Goal: Task Accomplishment & Management: Complete application form

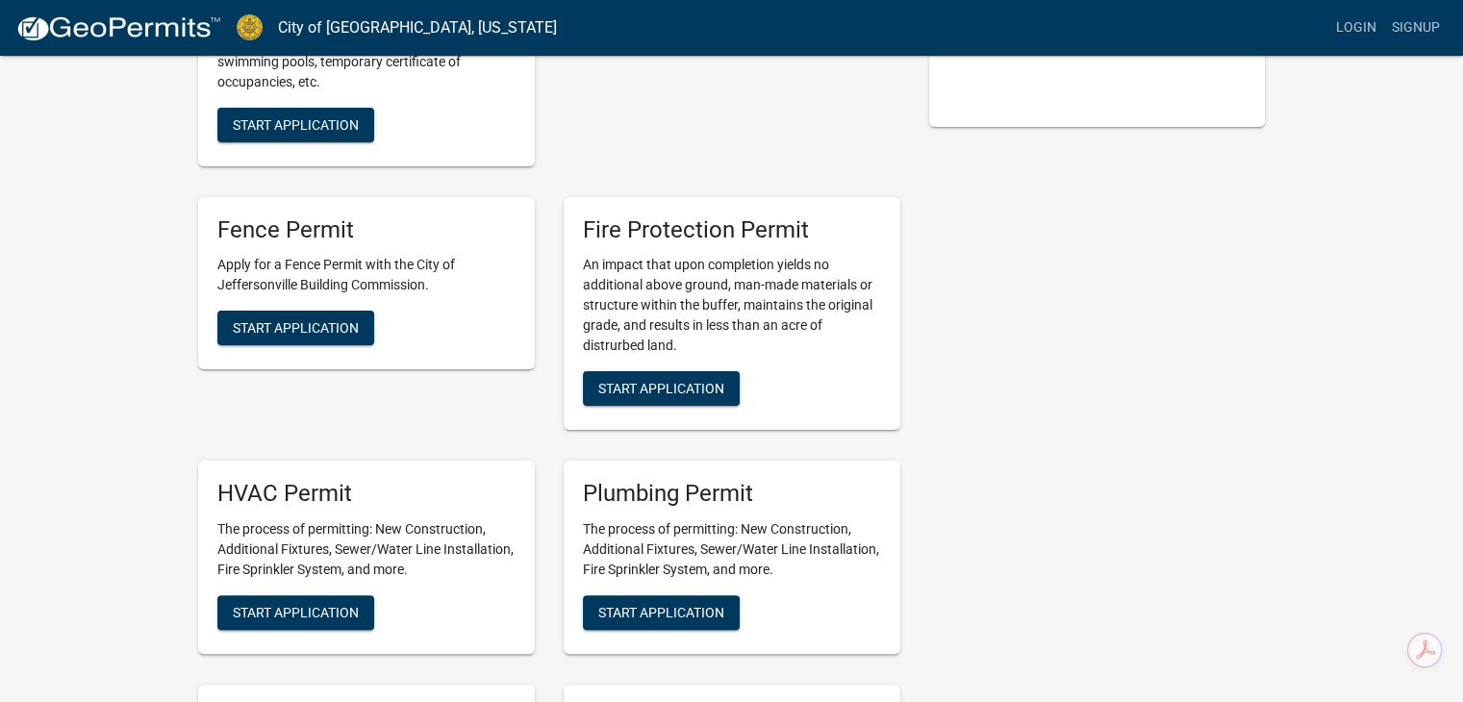
scroll to position [96, 0]
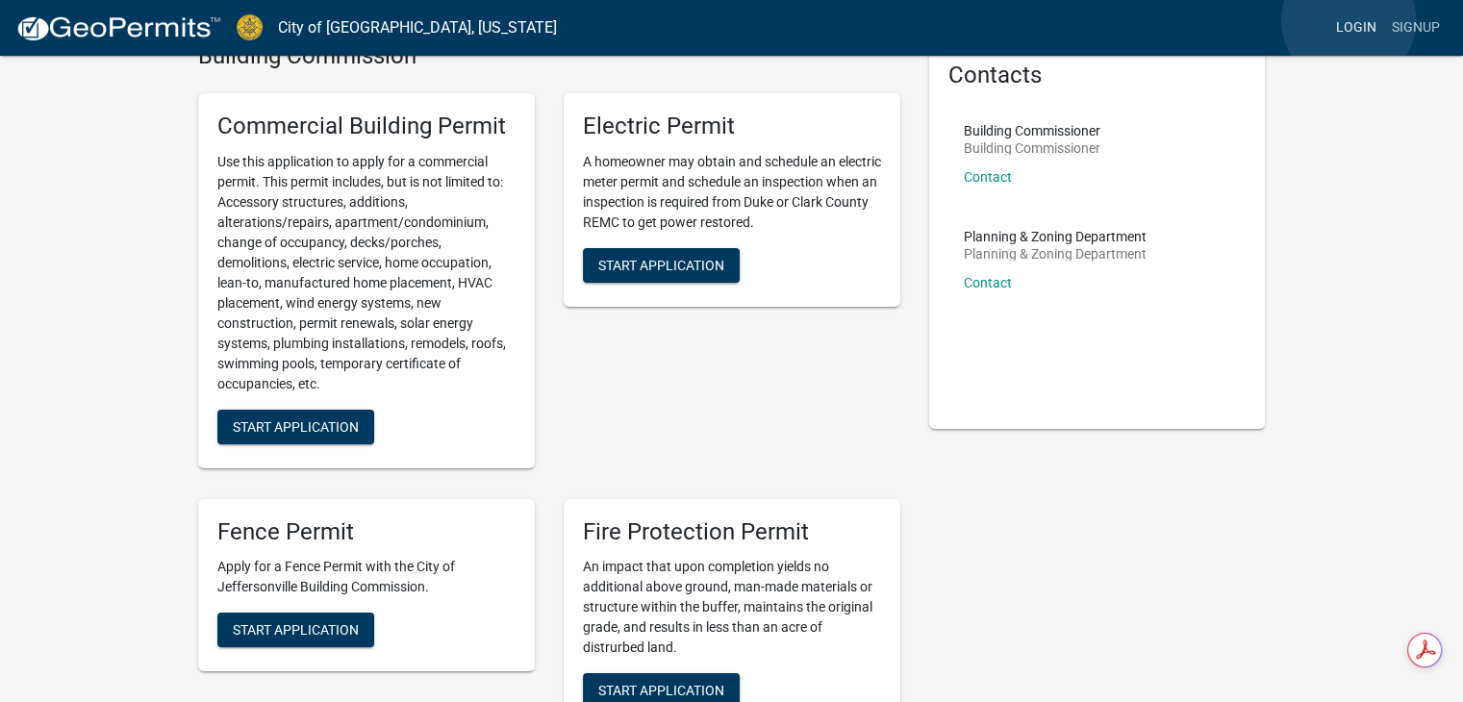
click at [1349, 20] on link "Login" at bounding box center [1356, 28] width 56 height 37
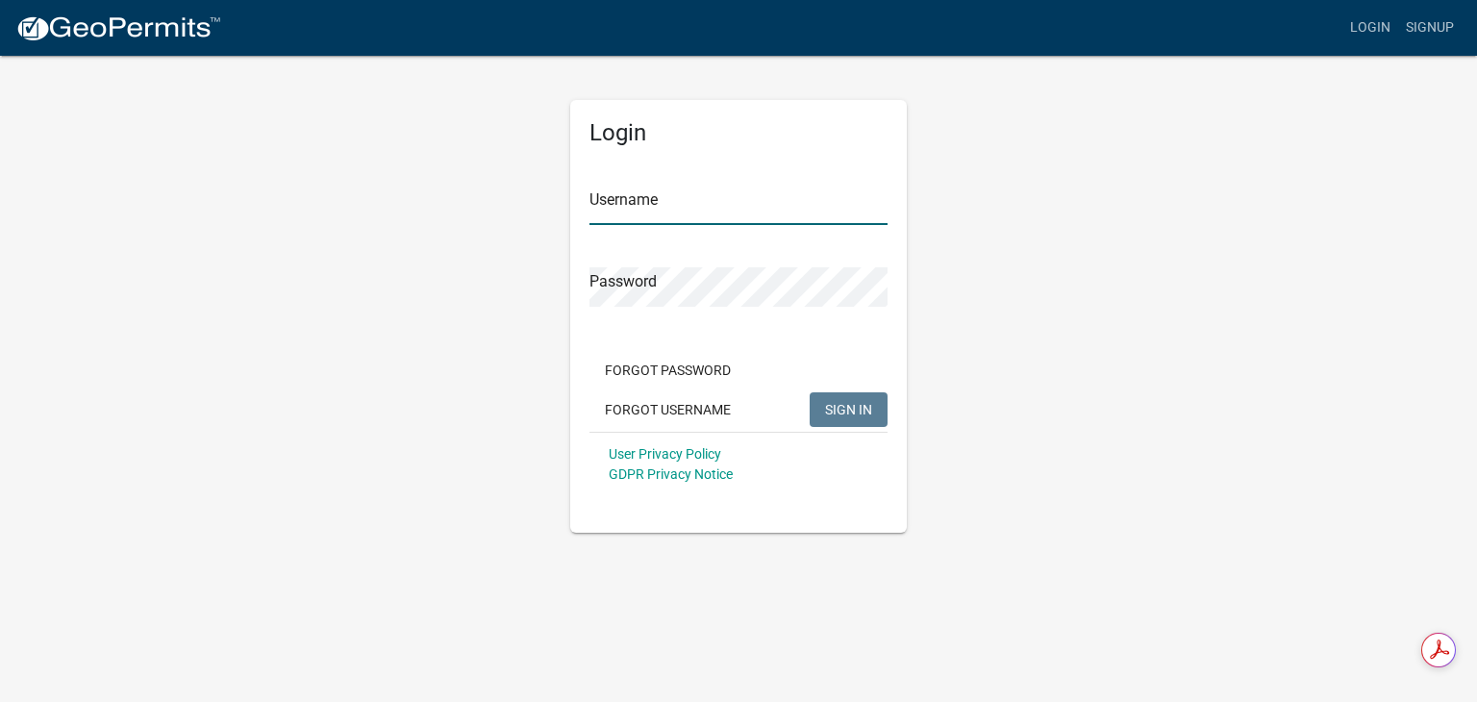
type input "DougSWLInc"
click at [838, 404] on span "SIGN IN" at bounding box center [848, 408] width 47 height 15
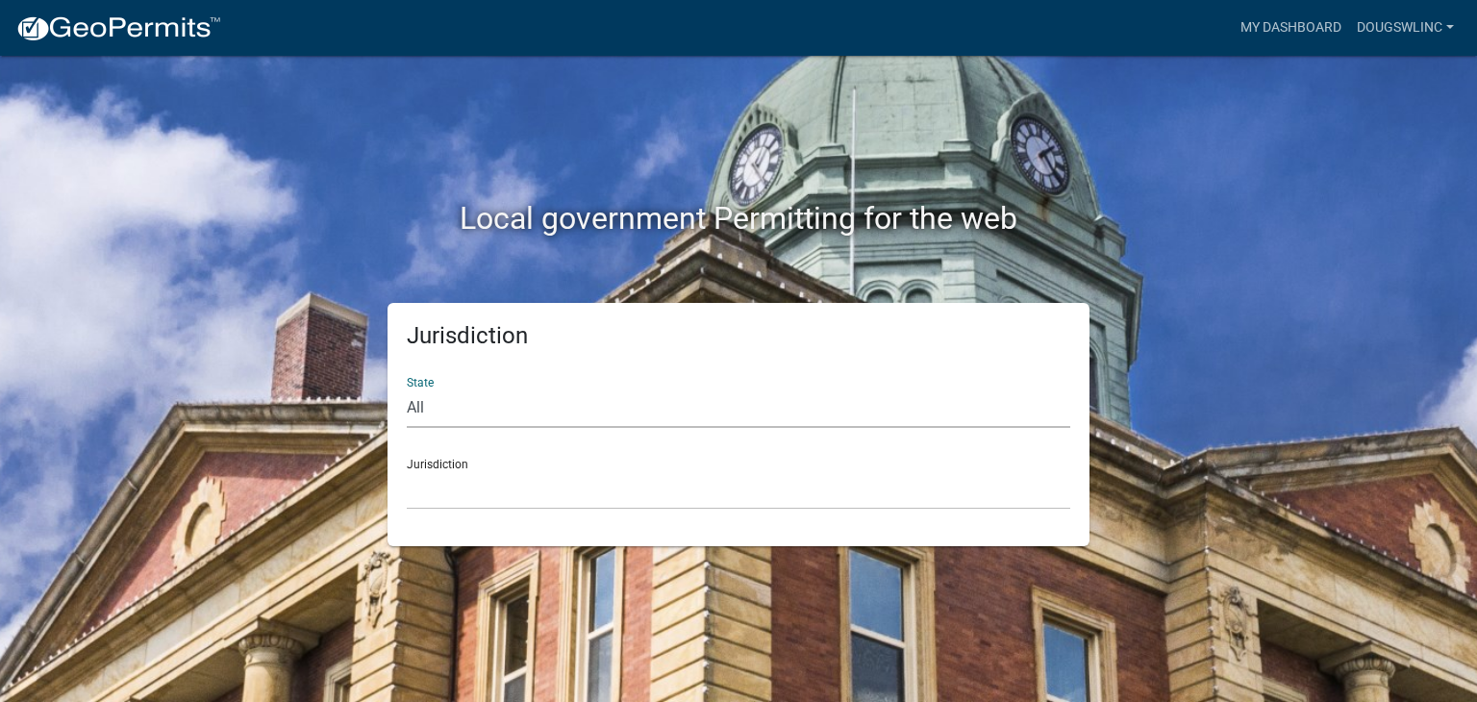
click at [409, 408] on select "All [US_STATE] [US_STATE] [US_STATE] [US_STATE] [US_STATE] [US_STATE] [US_STATE…" at bounding box center [739, 408] width 664 height 39
select select "[US_STATE]"
click at [407, 389] on select "All [US_STATE] [US_STATE] [US_STATE] [US_STATE] [US_STATE] [US_STATE] [US_STATE…" at bounding box center [739, 408] width 664 height 39
click at [515, 455] on div "Jurisdiction City of [GEOGRAPHIC_DATA], [US_STATE] City of [GEOGRAPHIC_DATA], […" at bounding box center [739, 476] width 664 height 66
click at [422, 467] on div "Jurisdiction City of [GEOGRAPHIC_DATA], [US_STATE] City of [GEOGRAPHIC_DATA], […" at bounding box center [739, 476] width 664 height 66
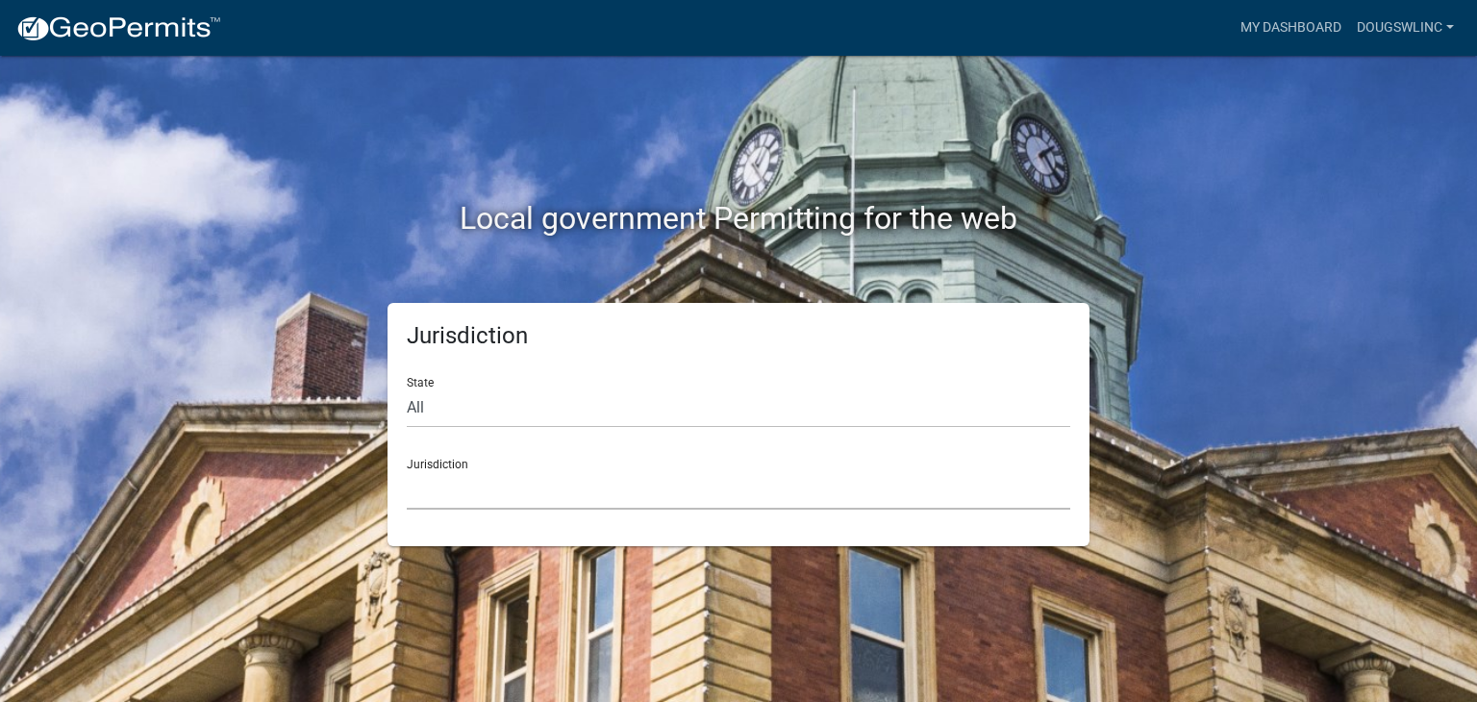
click at [424, 490] on select "City of [GEOGRAPHIC_DATA], [US_STATE] City of [GEOGRAPHIC_DATA], [US_STATE] Cit…" at bounding box center [739, 489] width 664 height 39
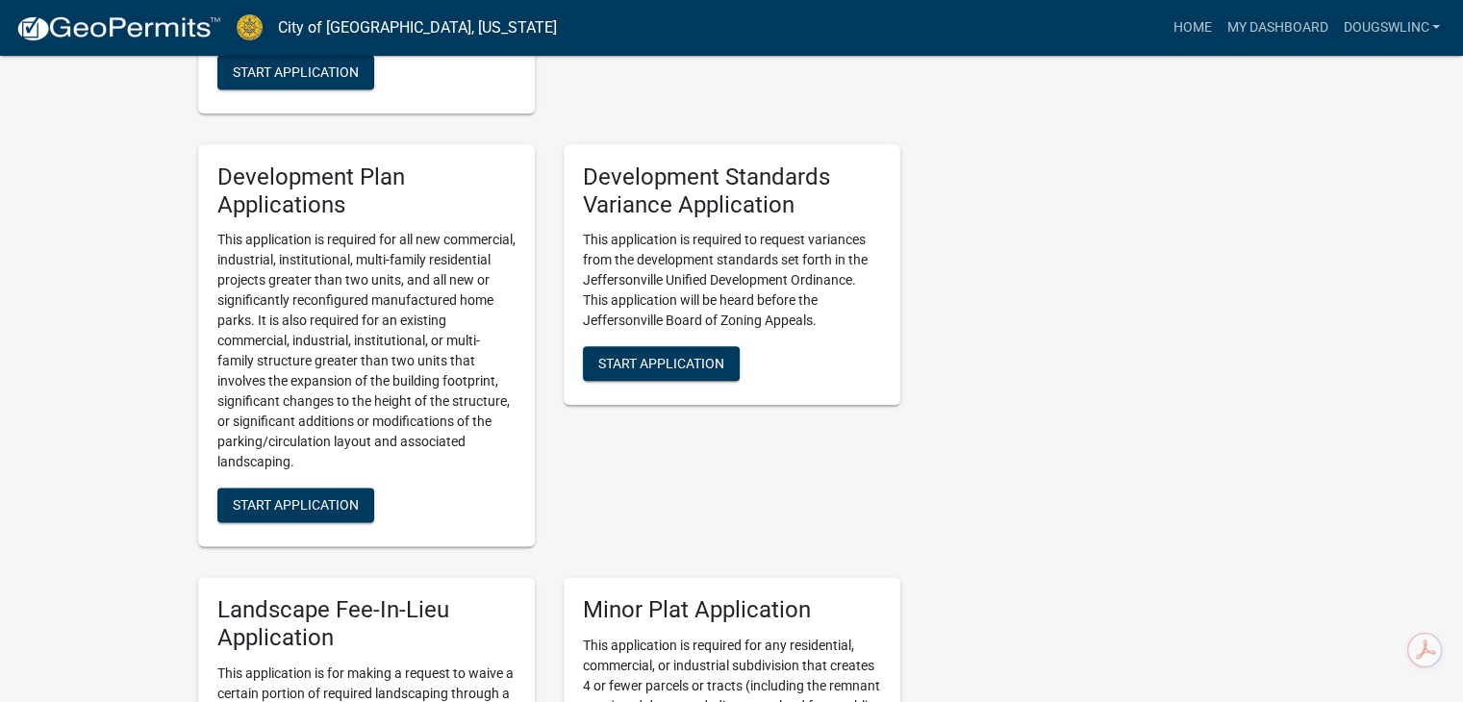
scroll to position [2405, 0]
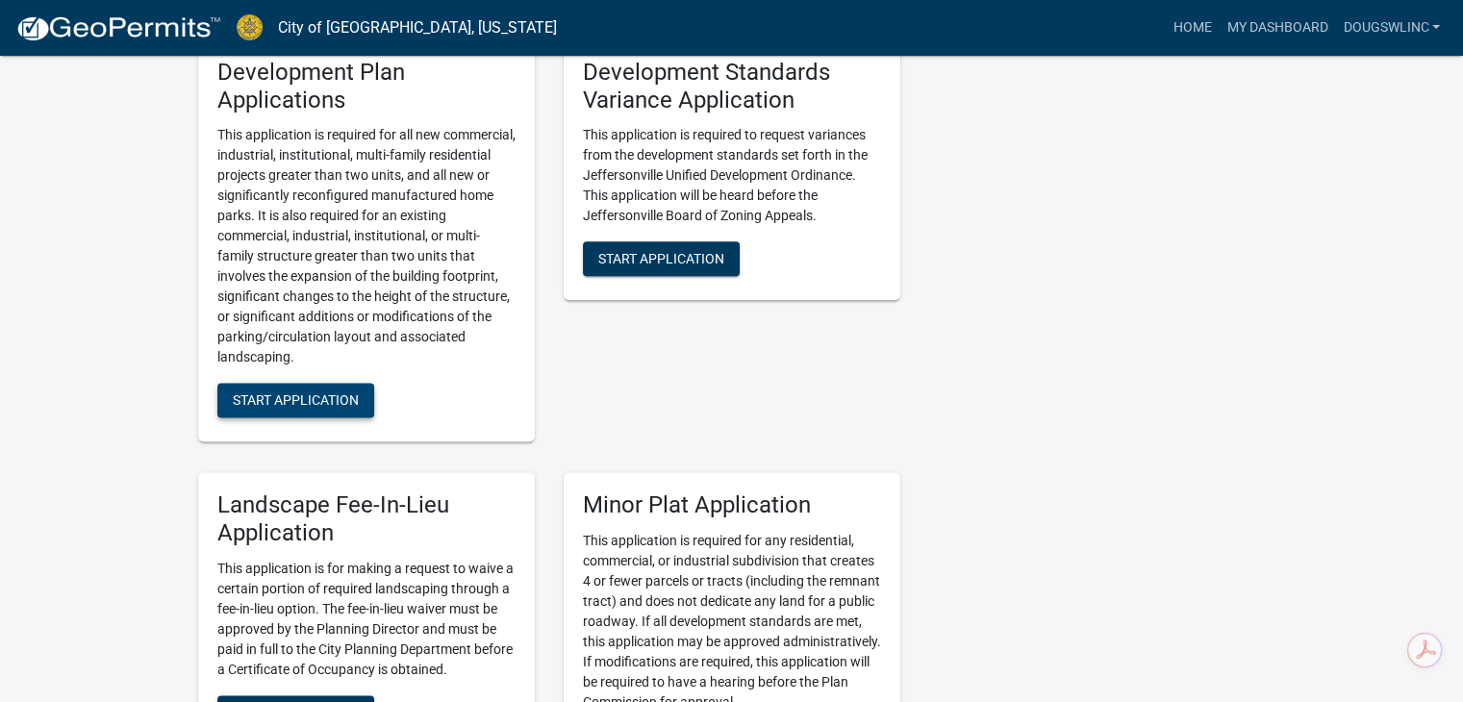
click at [279, 392] on span "Start Application" at bounding box center [296, 399] width 126 height 15
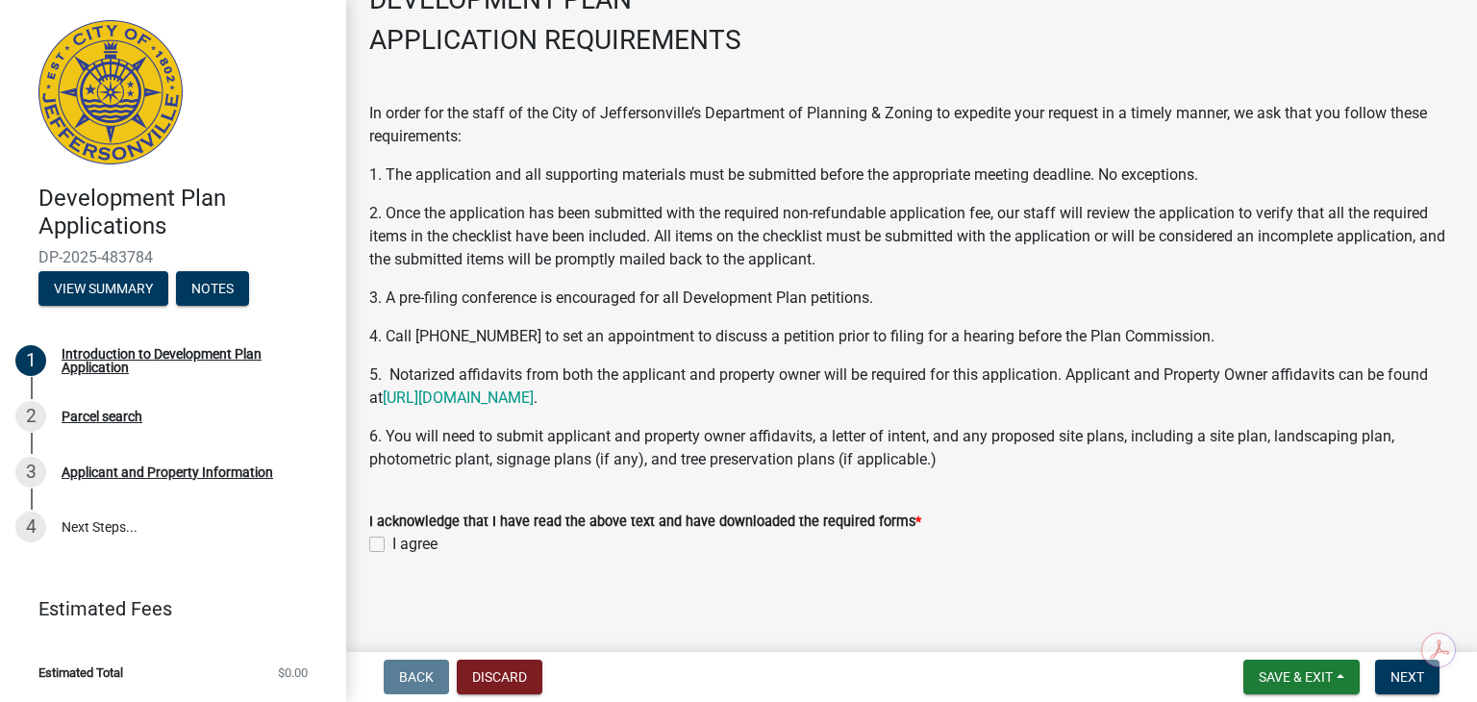
scroll to position [128, 0]
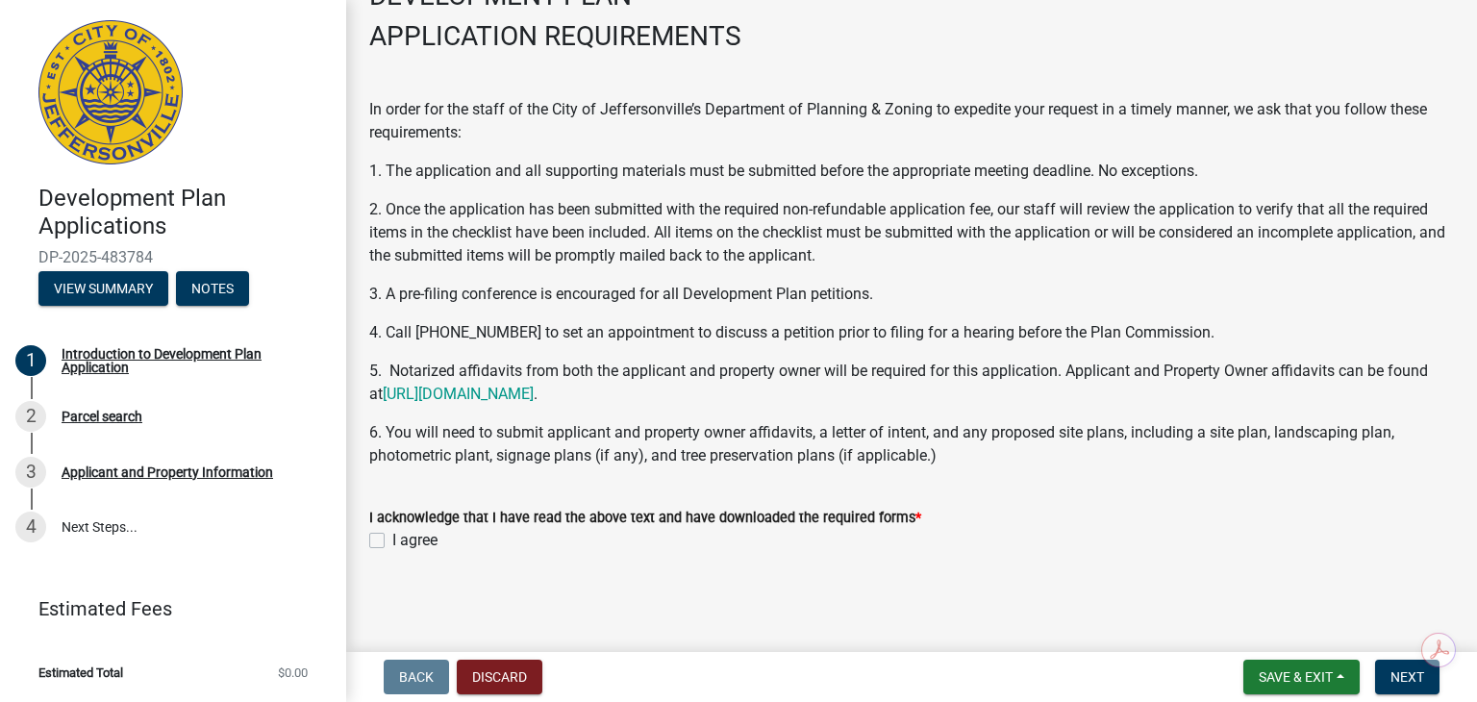
click at [392, 538] on label "I agree" at bounding box center [414, 540] width 45 height 23
click at [392, 538] on input "I agree" at bounding box center [398, 535] width 13 height 13
checkbox input "true"
click at [1403, 682] on span "Next" at bounding box center [1408, 676] width 34 height 15
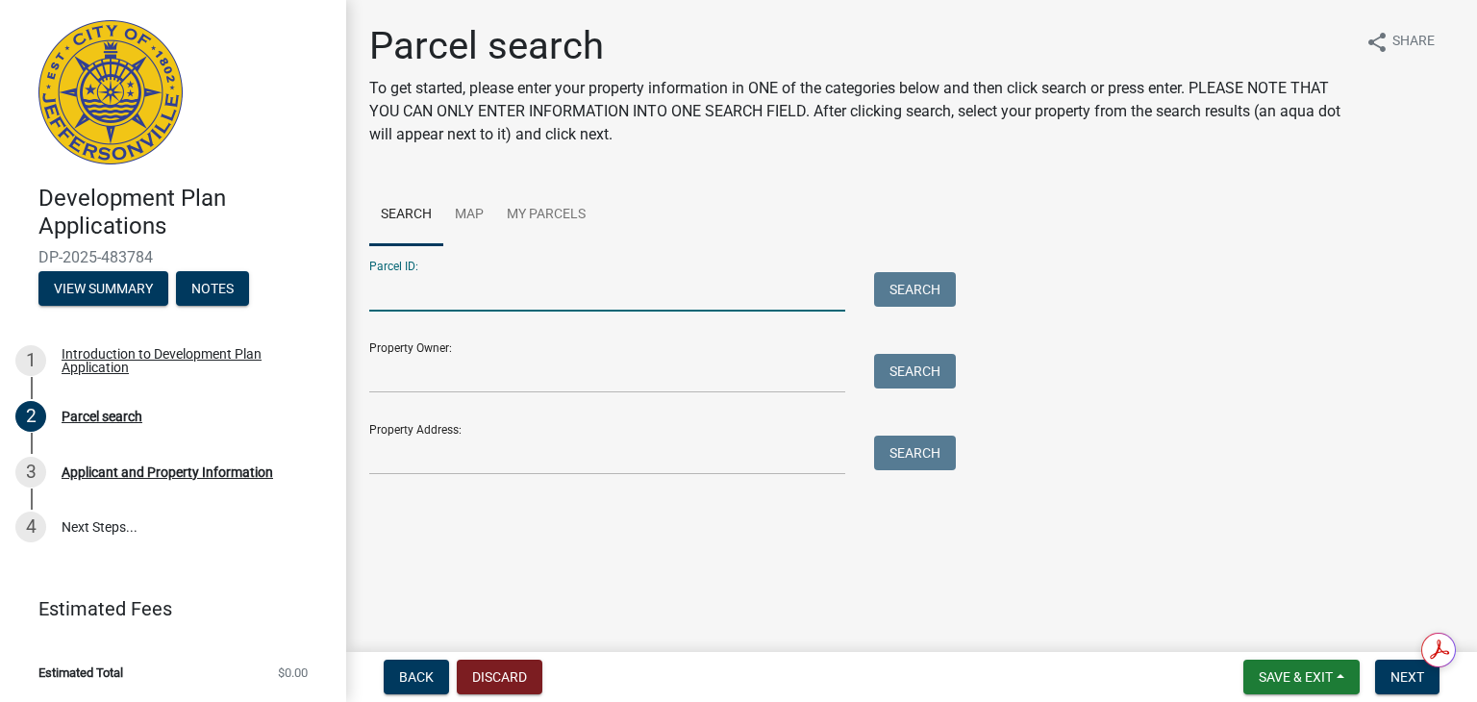
click at [425, 290] on input "Parcel ID:" at bounding box center [607, 291] width 476 height 39
click at [475, 214] on link "Map" at bounding box center [469, 216] width 52 height 62
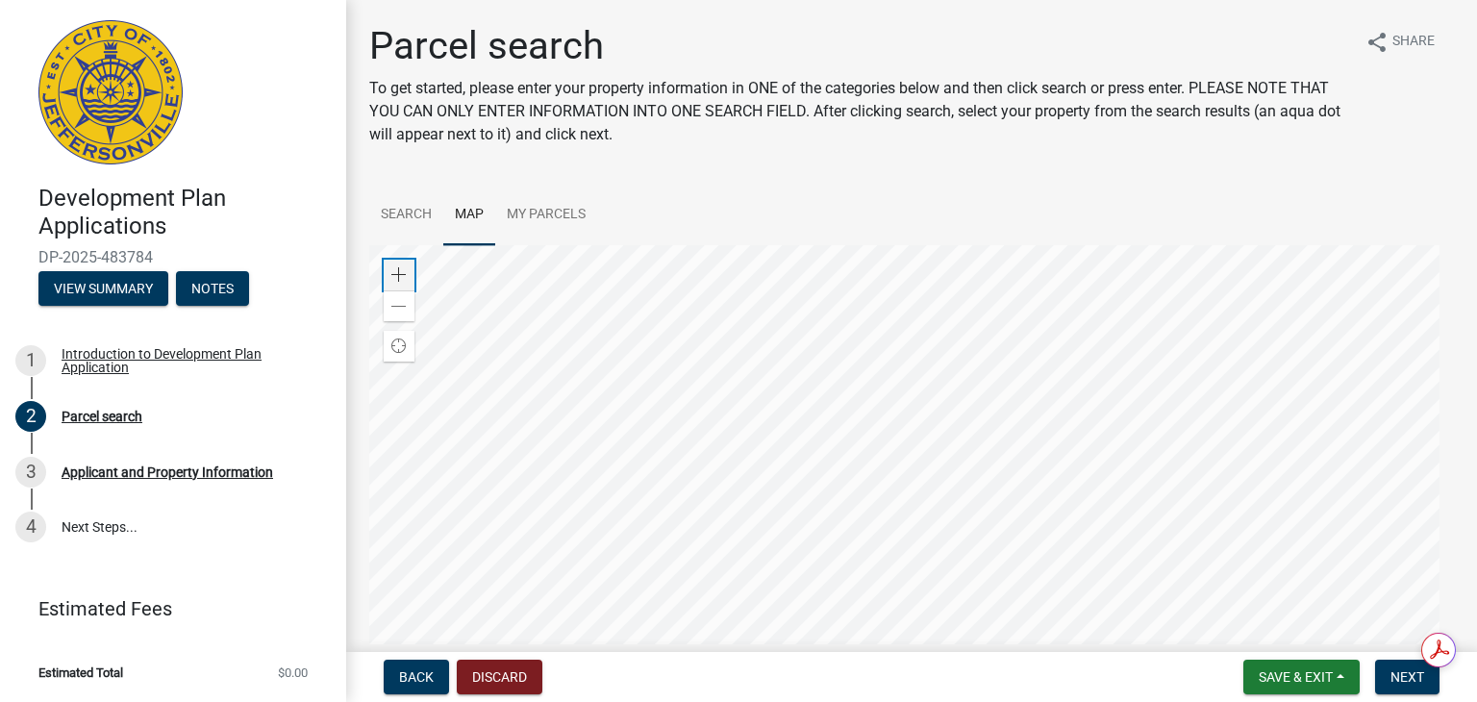
click at [397, 273] on span at bounding box center [398, 274] width 15 height 15
click at [719, 643] on div at bounding box center [911, 485] width 1085 height 481
click at [658, 542] on div at bounding box center [911, 485] width 1085 height 481
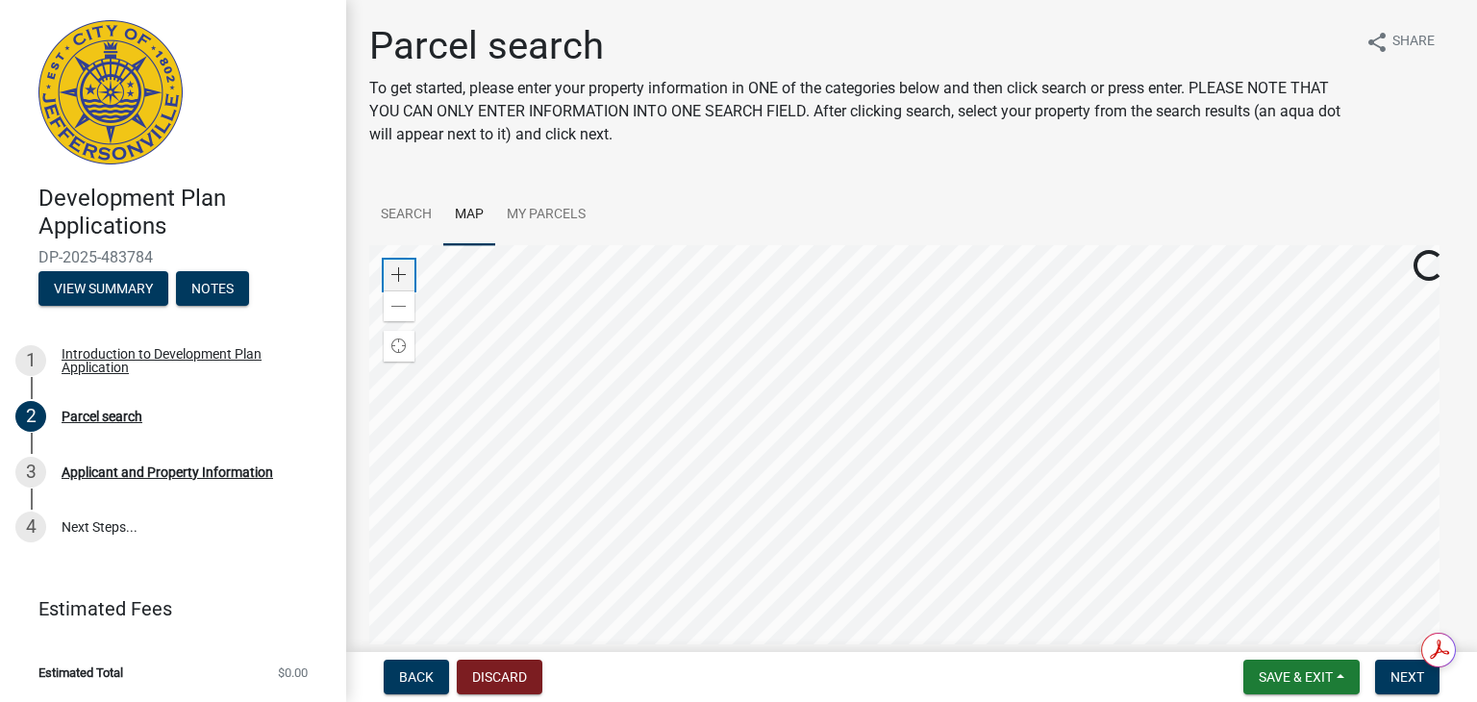
click at [401, 273] on span at bounding box center [398, 274] width 15 height 15
click at [871, 621] on div at bounding box center [911, 485] width 1085 height 481
click at [801, 582] on div at bounding box center [911, 485] width 1085 height 481
click at [838, 496] on div at bounding box center [911, 485] width 1085 height 481
click at [562, 211] on link "My Parcels" at bounding box center [546, 216] width 102 height 62
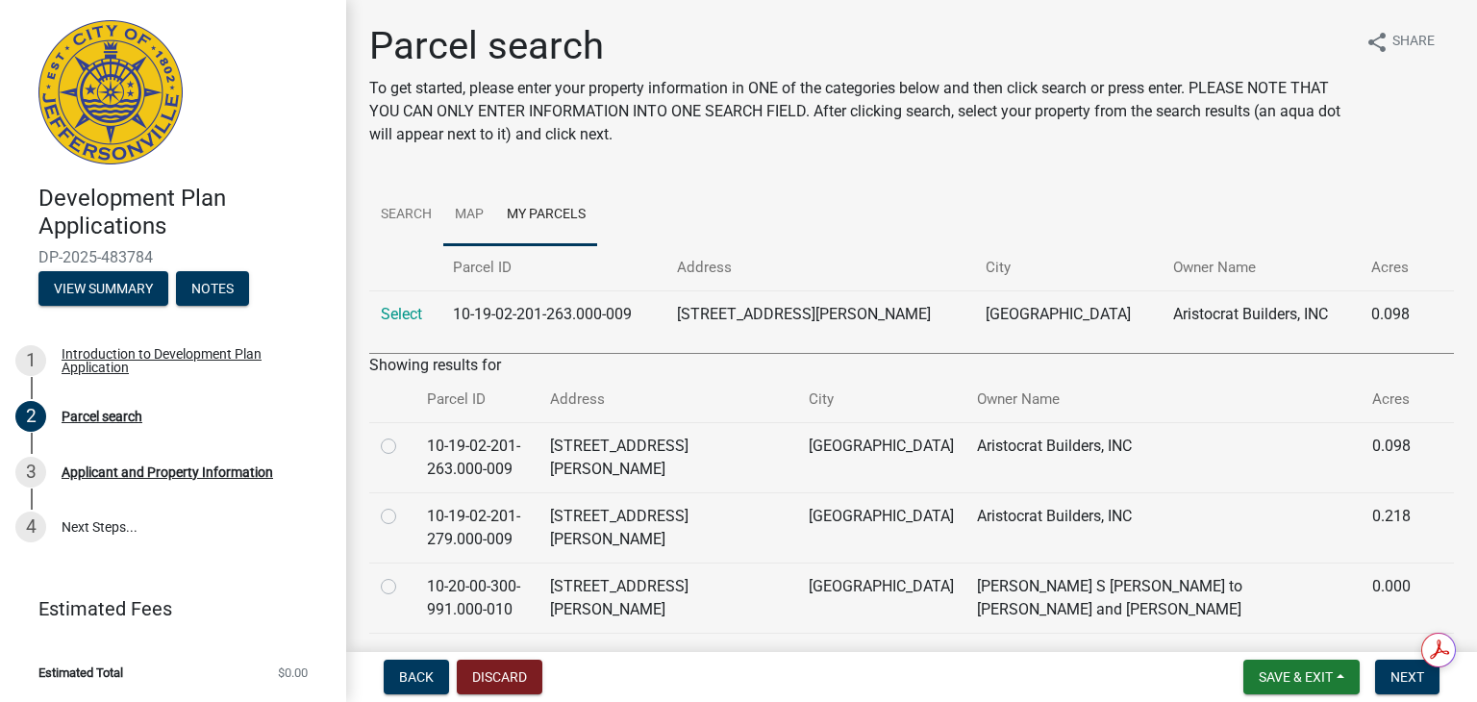
click at [475, 209] on link "Map" at bounding box center [469, 216] width 52 height 62
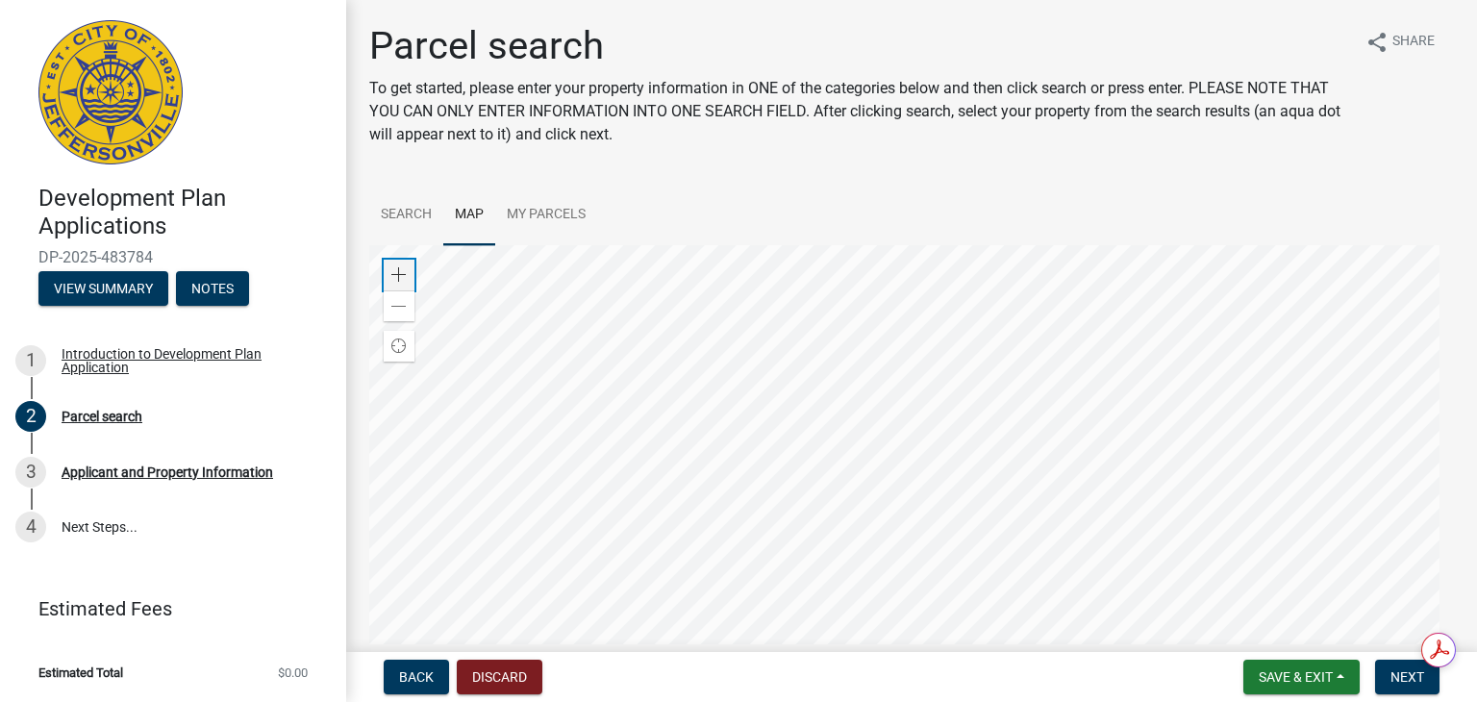
click at [401, 272] on span at bounding box center [398, 274] width 15 height 15
click at [402, 271] on span at bounding box center [398, 274] width 15 height 15
click at [744, 639] on div at bounding box center [911, 485] width 1085 height 481
click at [400, 272] on span at bounding box center [398, 274] width 15 height 15
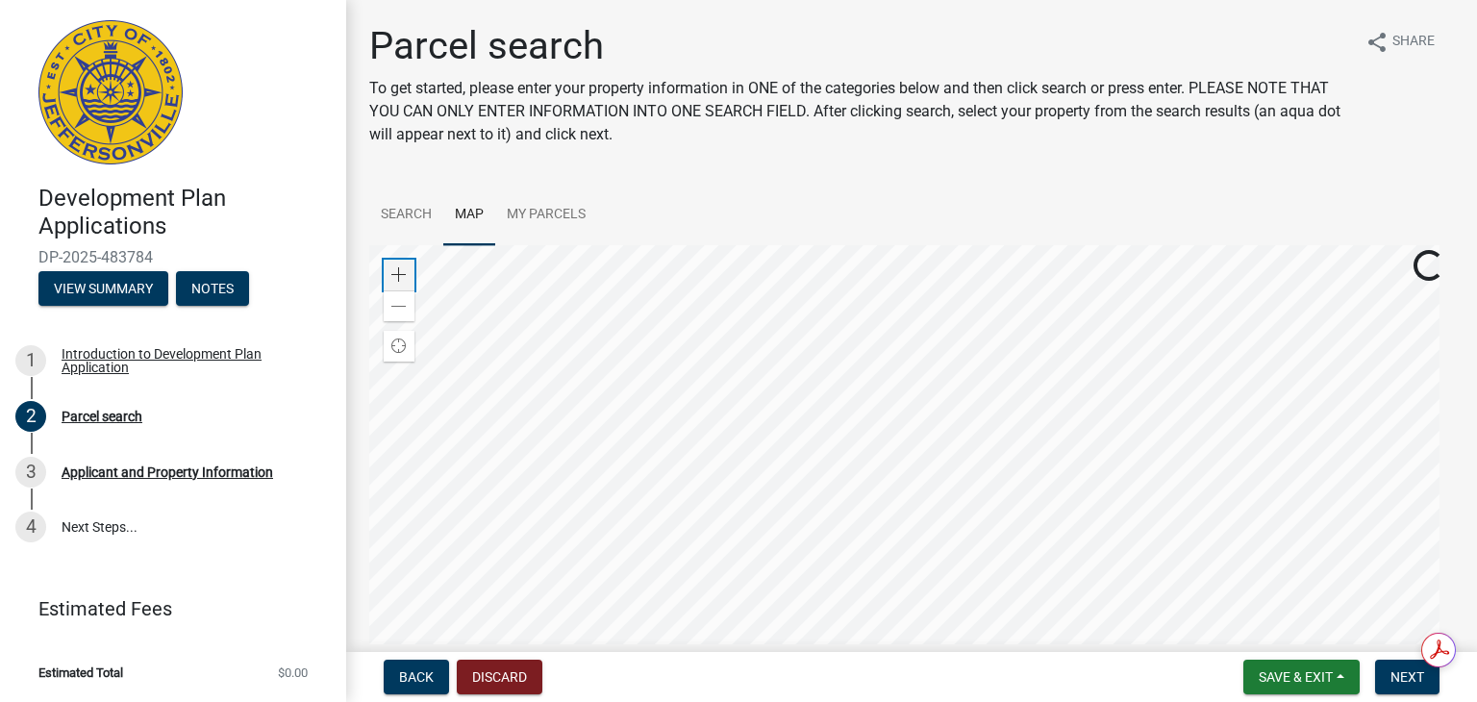
click at [401, 267] on span at bounding box center [398, 274] width 15 height 15
click at [823, 436] on div at bounding box center [911, 485] width 1085 height 481
click at [751, 446] on div at bounding box center [911, 485] width 1085 height 481
click at [731, 443] on div at bounding box center [911, 485] width 1085 height 481
click at [1404, 681] on span "Next" at bounding box center [1408, 676] width 34 height 15
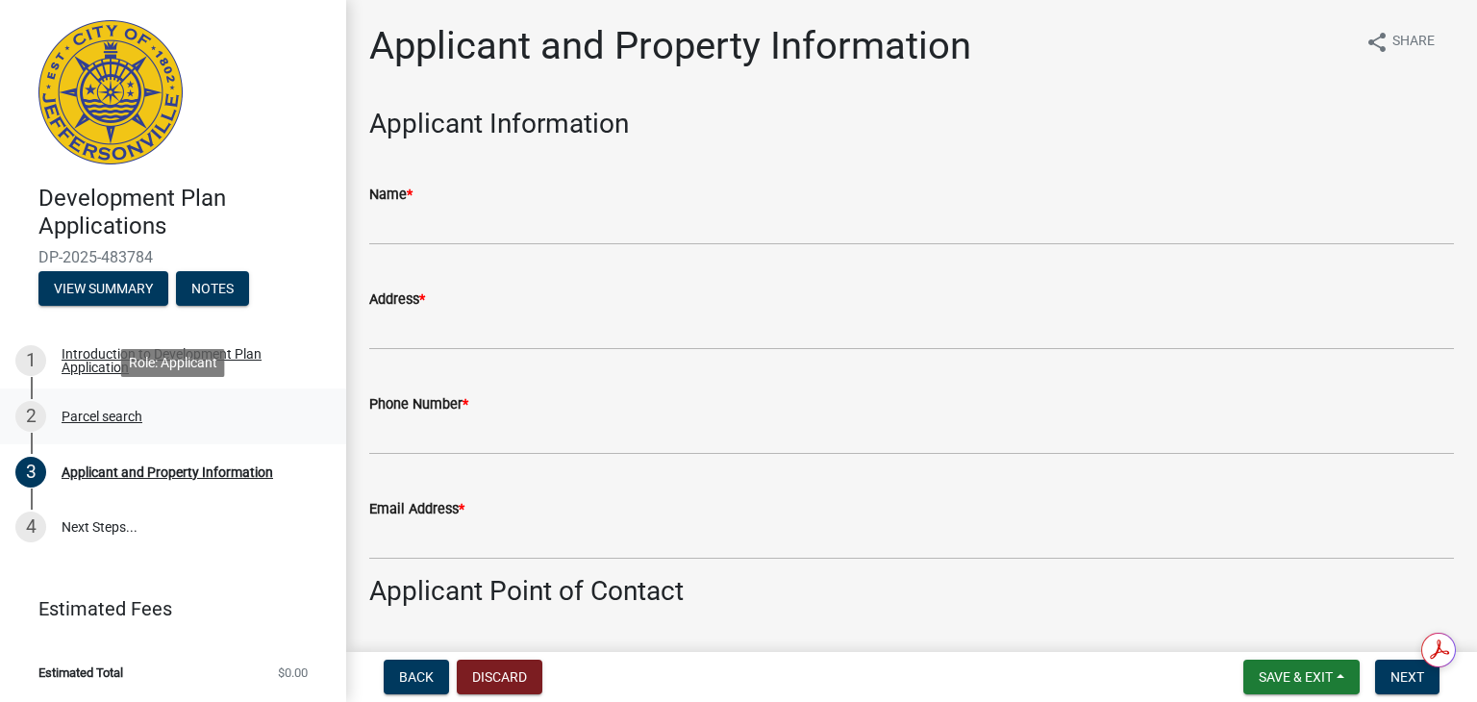
click at [111, 419] on div "Parcel search" at bounding box center [102, 416] width 81 height 13
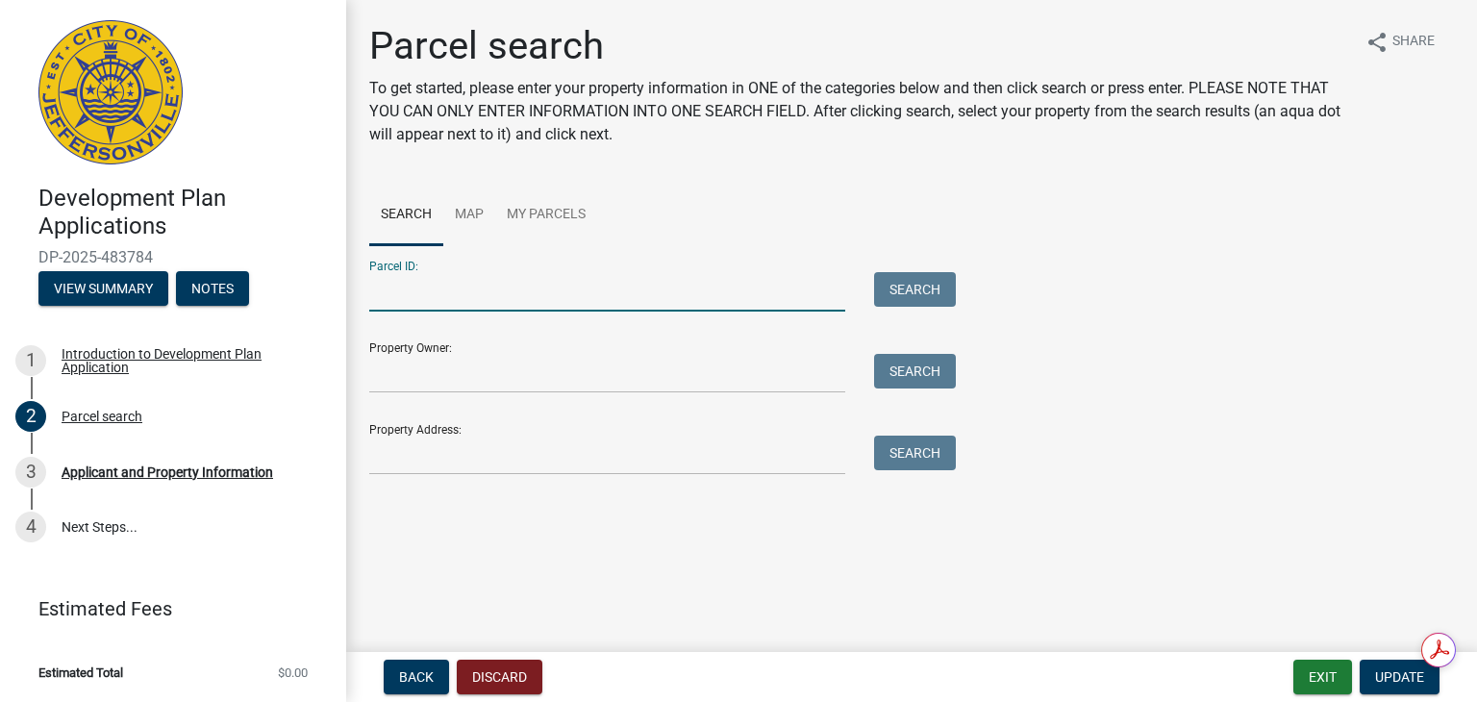
click at [419, 293] on input "Parcel ID:" at bounding box center [607, 291] width 476 height 39
click at [468, 213] on link "Map" at bounding box center [469, 216] width 52 height 62
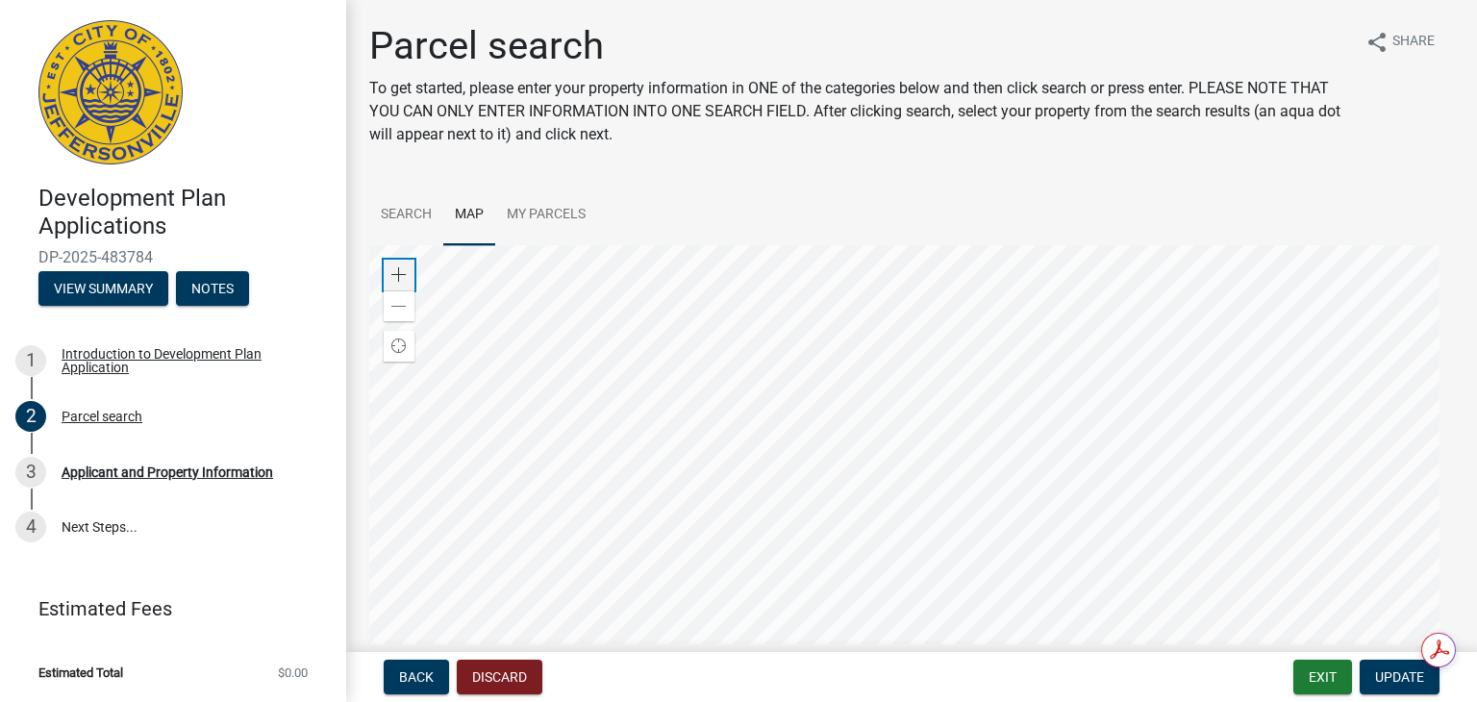
click at [400, 280] on span at bounding box center [398, 274] width 15 height 15
click at [402, 274] on span at bounding box center [398, 274] width 15 height 15
click at [766, 582] on div at bounding box center [911, 485] width 1085 height 481
click at [394, 269] on span at bounding box center [398, 274] width 15 height 15
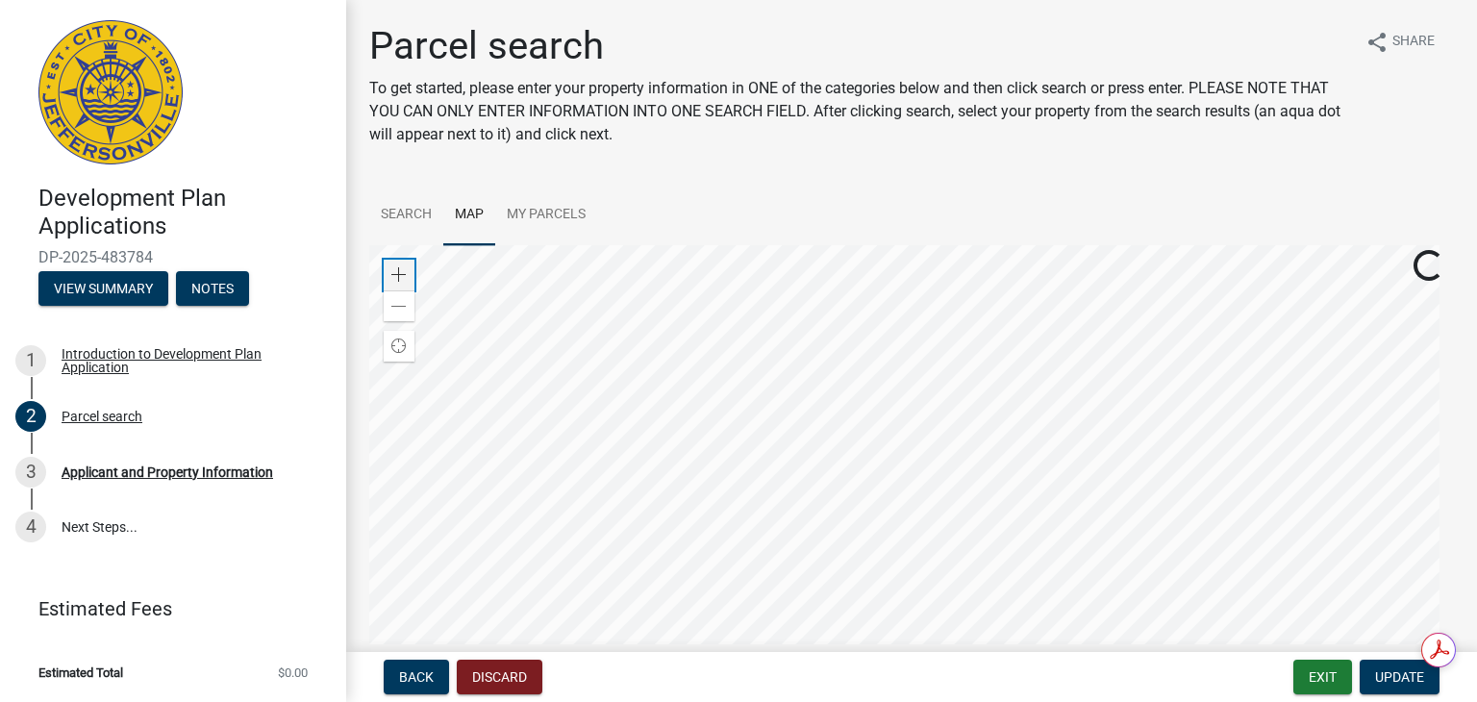
click at [394, 269] on span at bounding box center [398, 274] width 15 height 15
click at [855, 701] on div at bounding box center [911, 485] width 1085 height 481
click at [877, 604] on div at bounding box center [911, 485] width 1085 height 481
click at [874, 646] on div at bounding box center [911, 485] width 1085 height 481
click at [398, 274] on span at bounding box center [398, 274] width 15 height 15
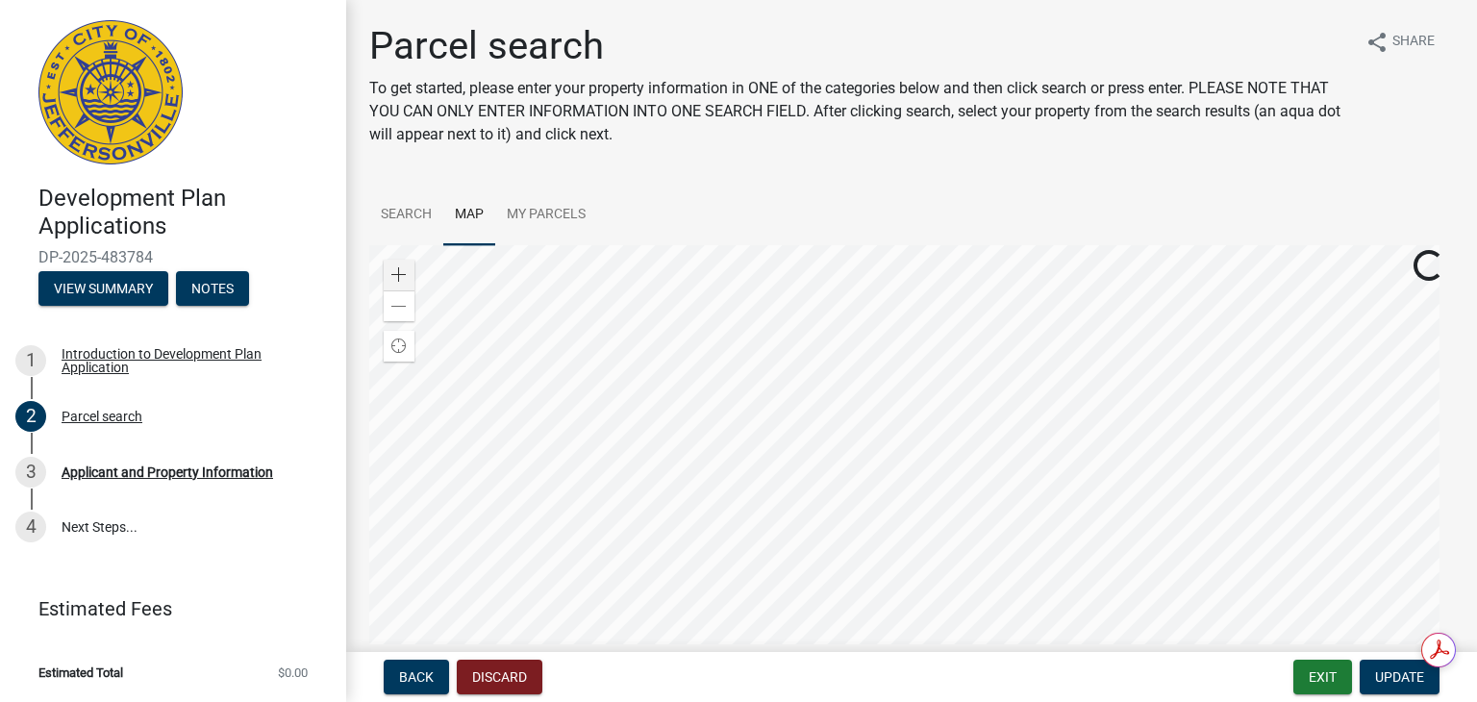
click at [877, 376] on div at bounding box center [911, 485] width 1085 height 481
click at [408, 210] on link "Search" at bounding box center [406, 216] width 74 height 62
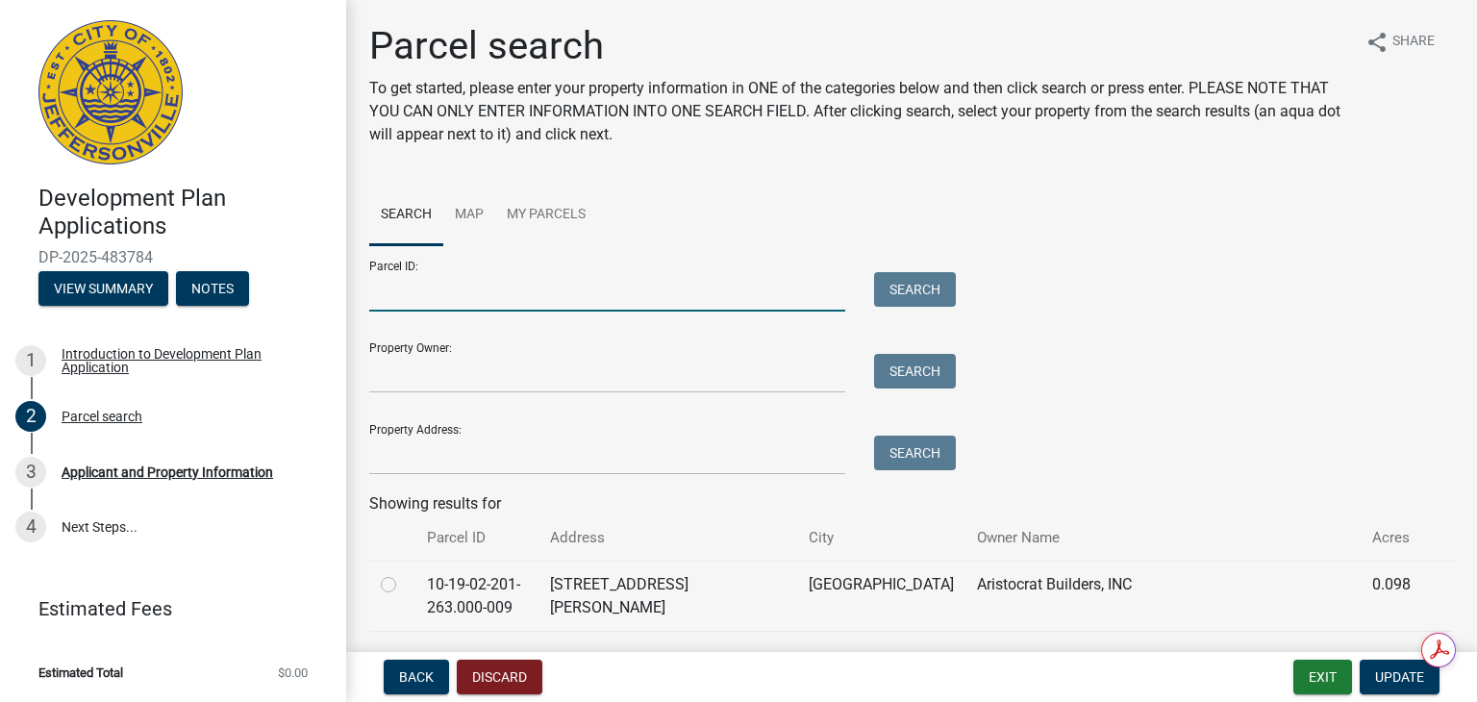
click at [421, 293] on input "Parcel ID:" at bounding box center [607, 291] width 476 height 39
type input "10-42-03-600-104.000-039"
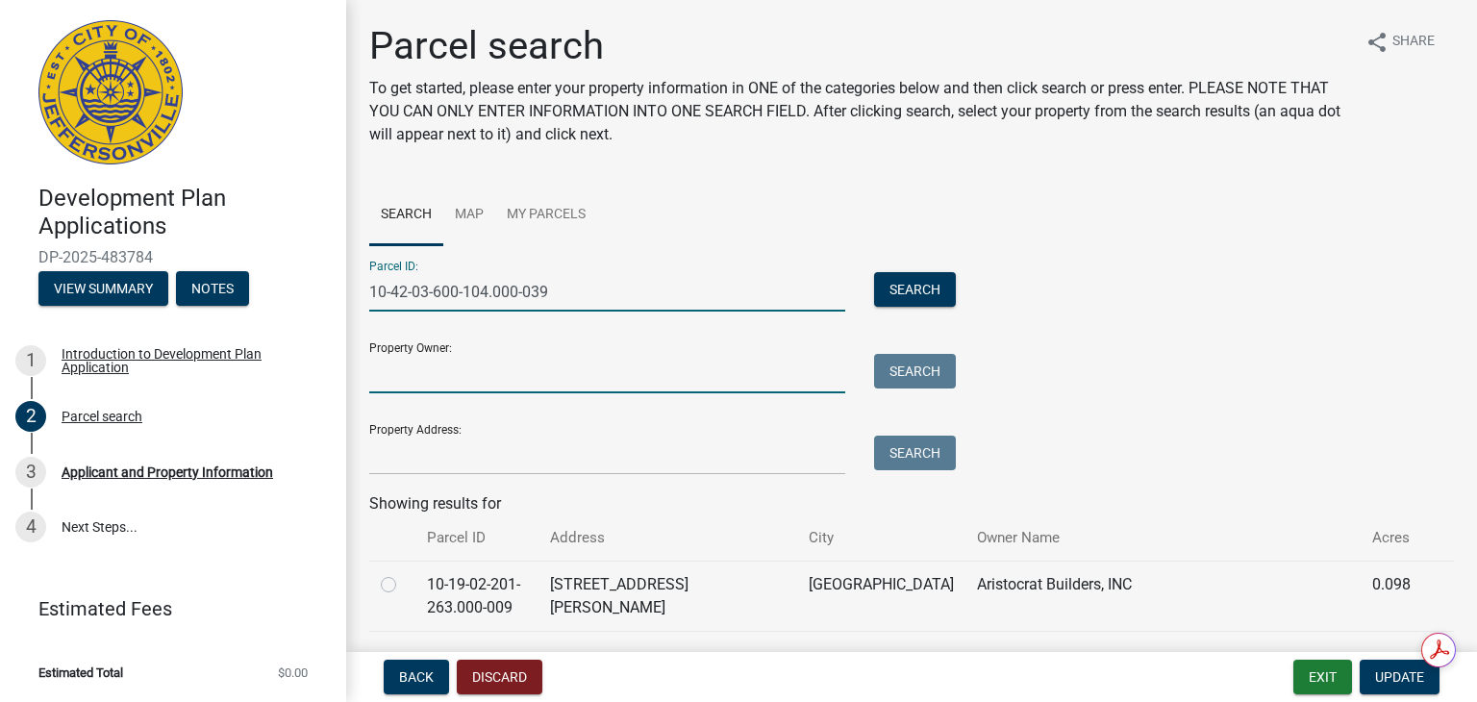
click at [431, 372] on input "Property Owner:" at bounding box center [607, 373] width 476 height 39
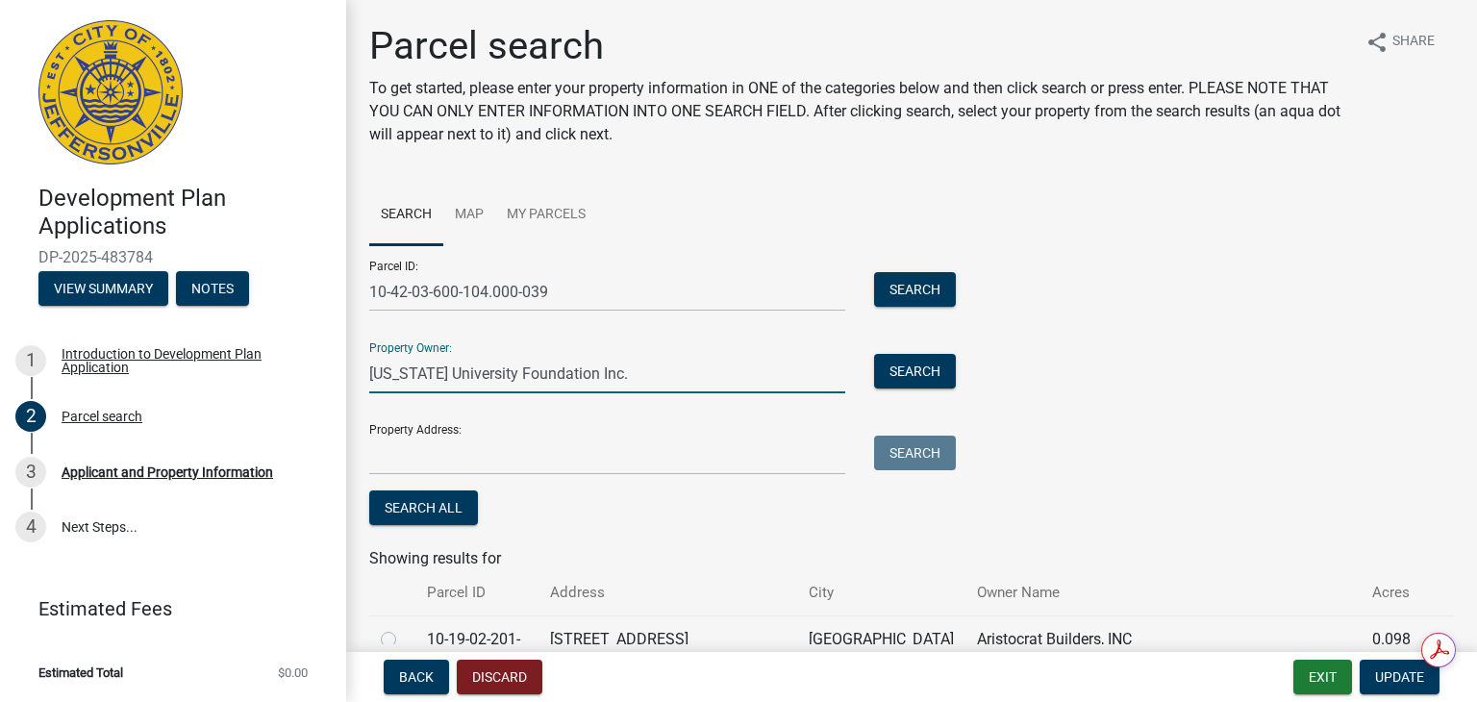
type input "[US_STATE] University Foundation Inc."
click at [384, 454] on input "Property Address:" at bounding box center [607, 455] width 476 height 39
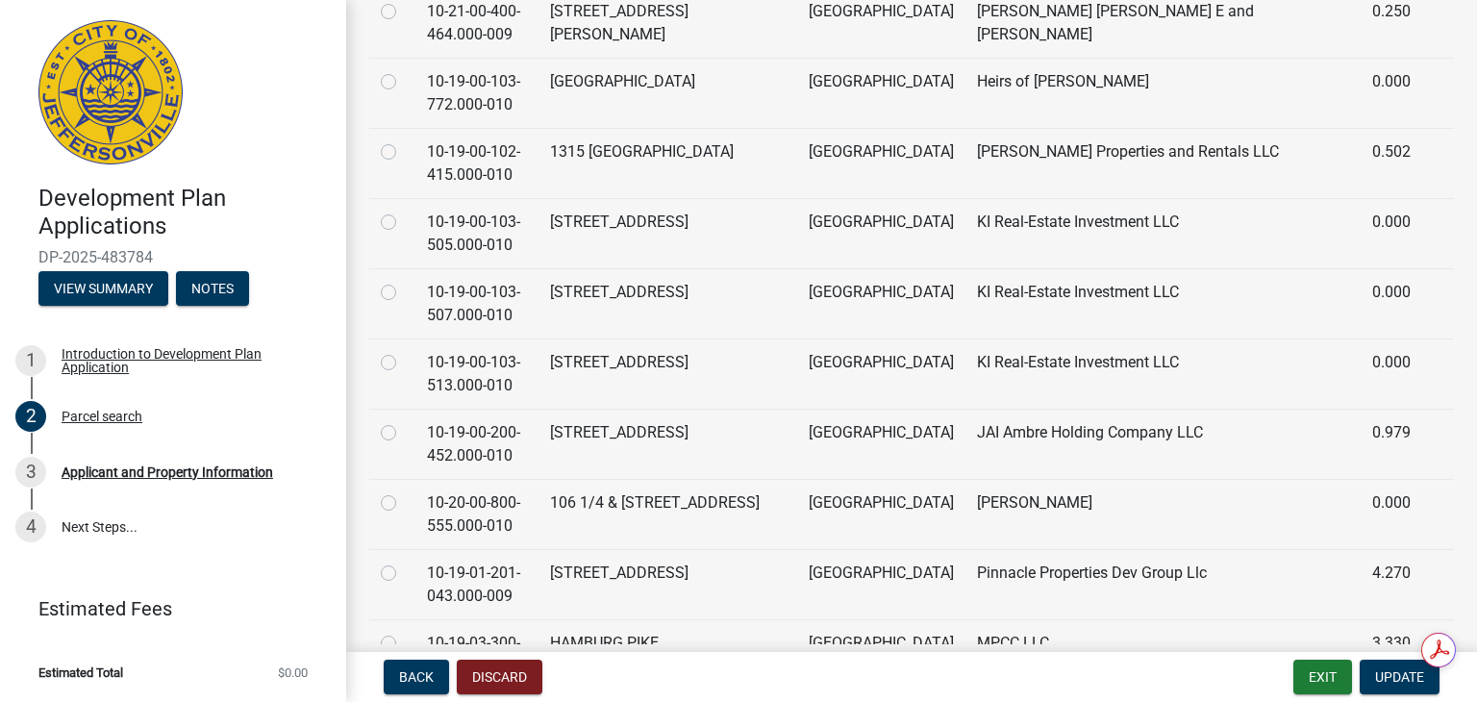
scroll to position [4521, 0]
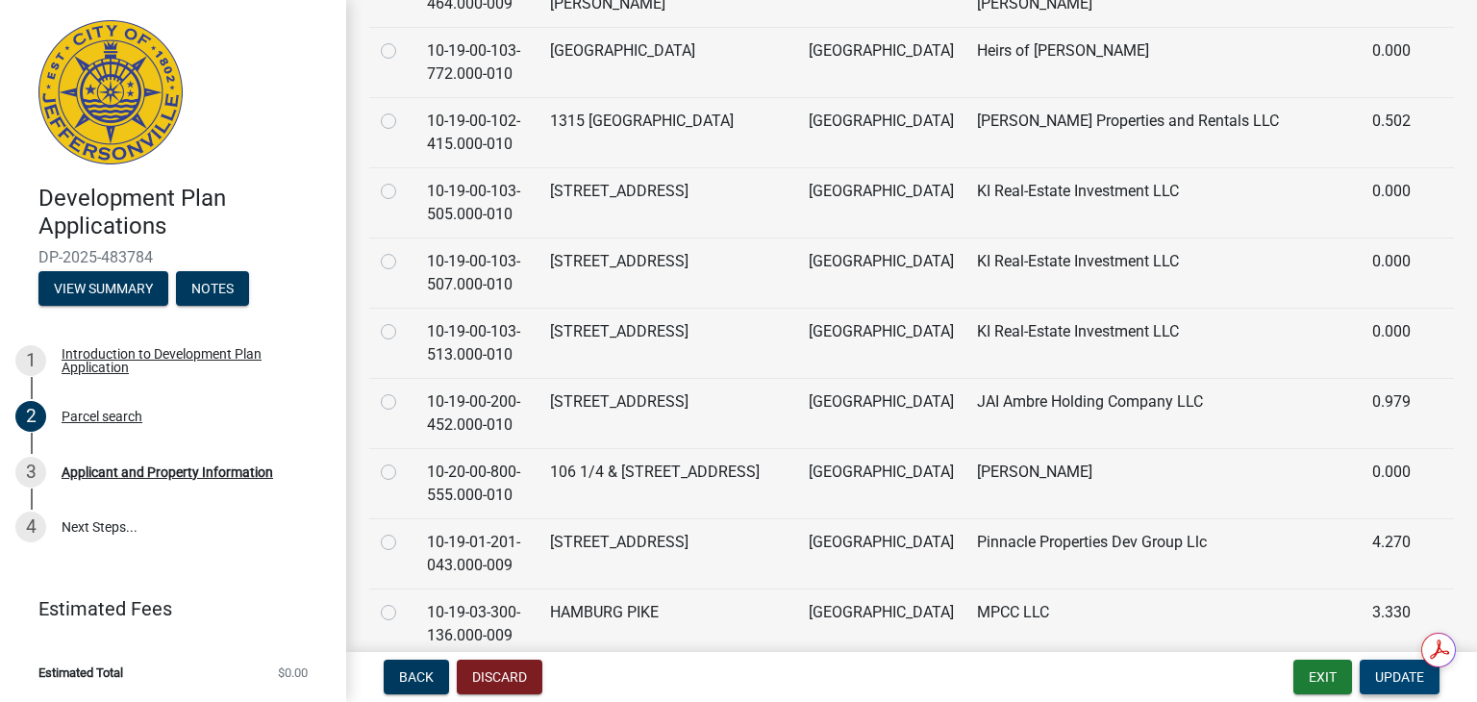
type input "[STREET_ADDRESS]"
click at [1404, 664] on button "Update" at bounding box center [1400, 677] width 80 height 35
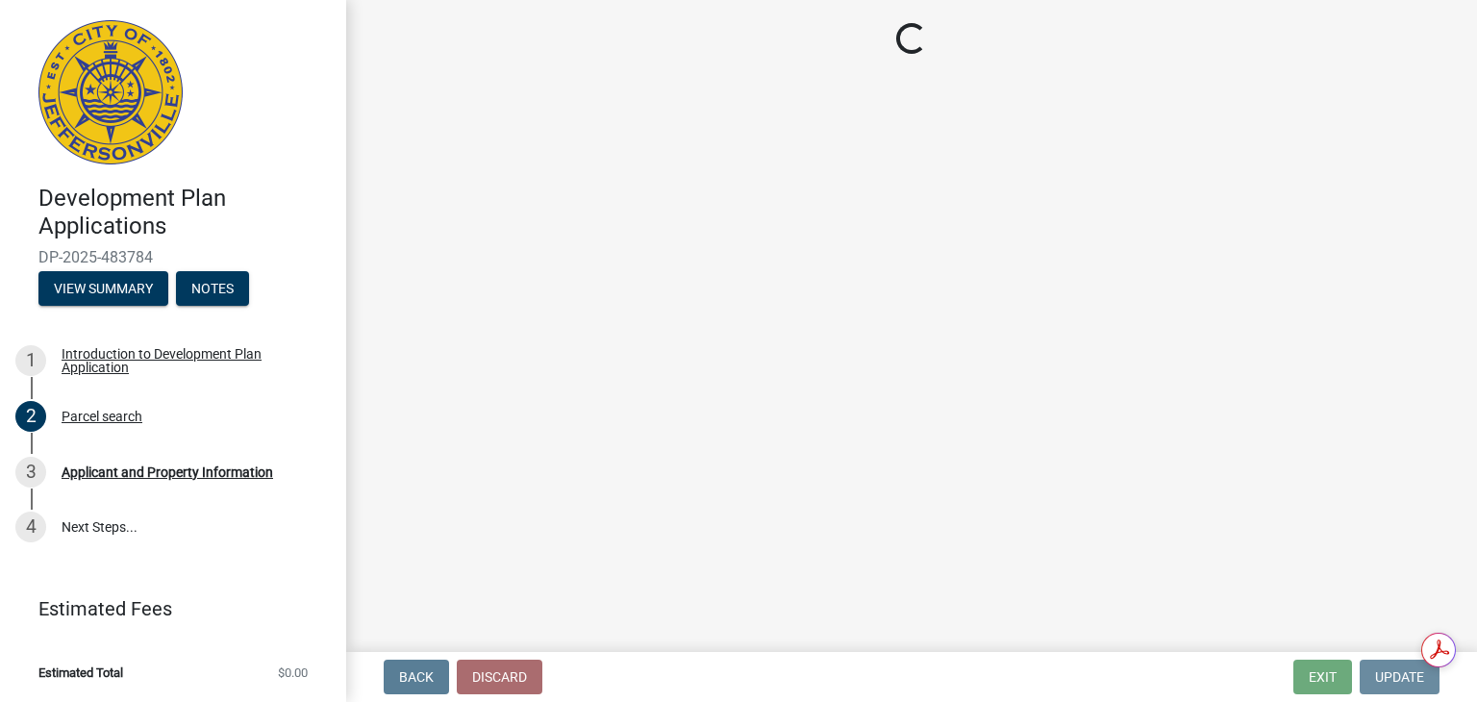
scroll to position [0, 0]
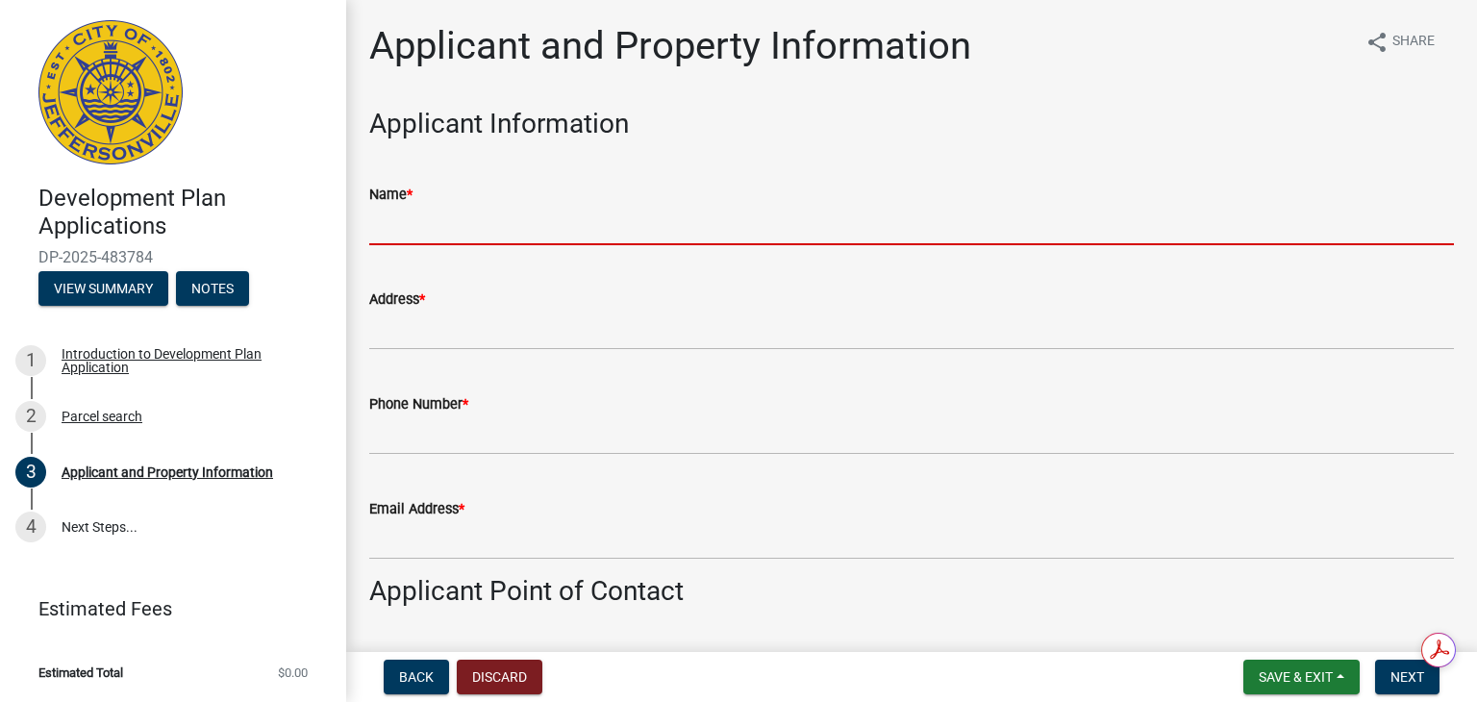
click at [449, 220] on input "Name *" at bounding box center [911, 225] width 1085 height 39
type input "v"
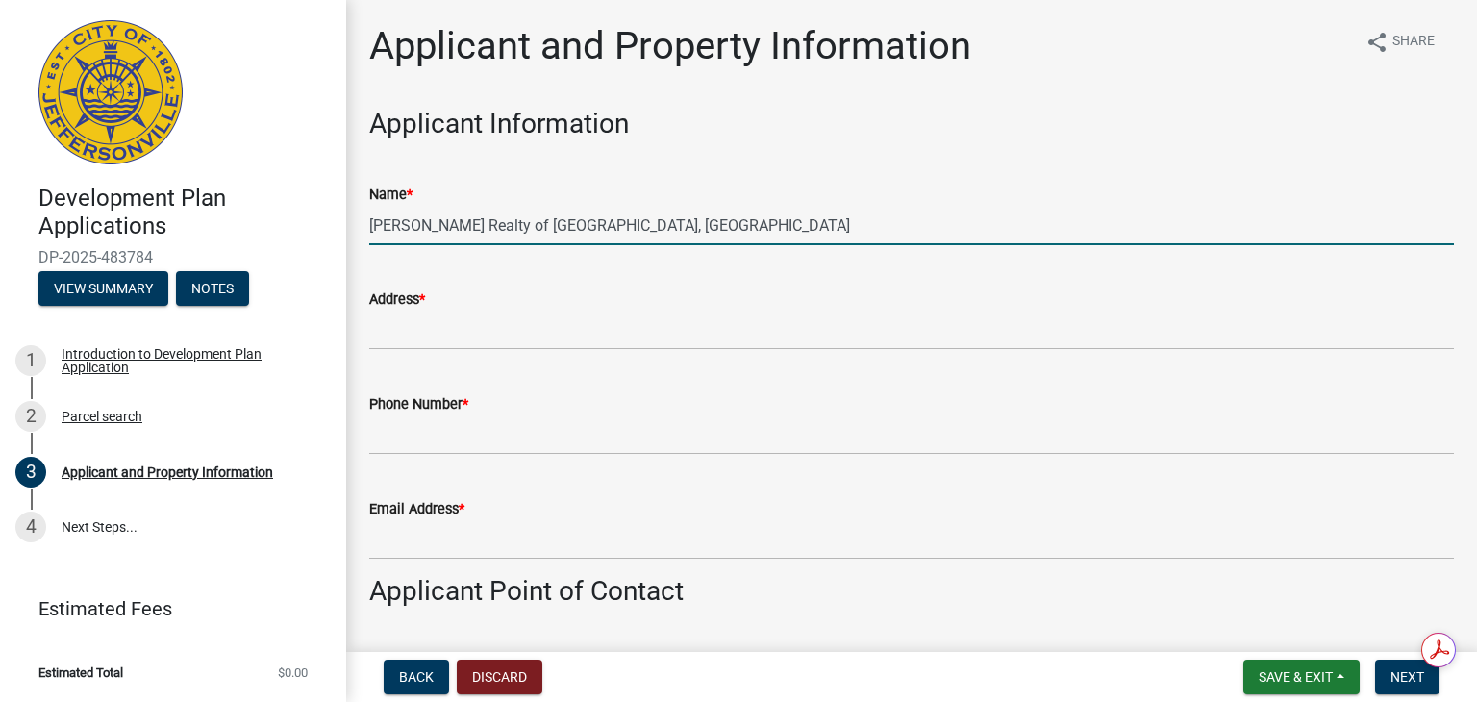
type input "[PERSON_NAME] Realty of [GEOGRAPHIC_DATA], [GEOGRAPHIC_DATA]"
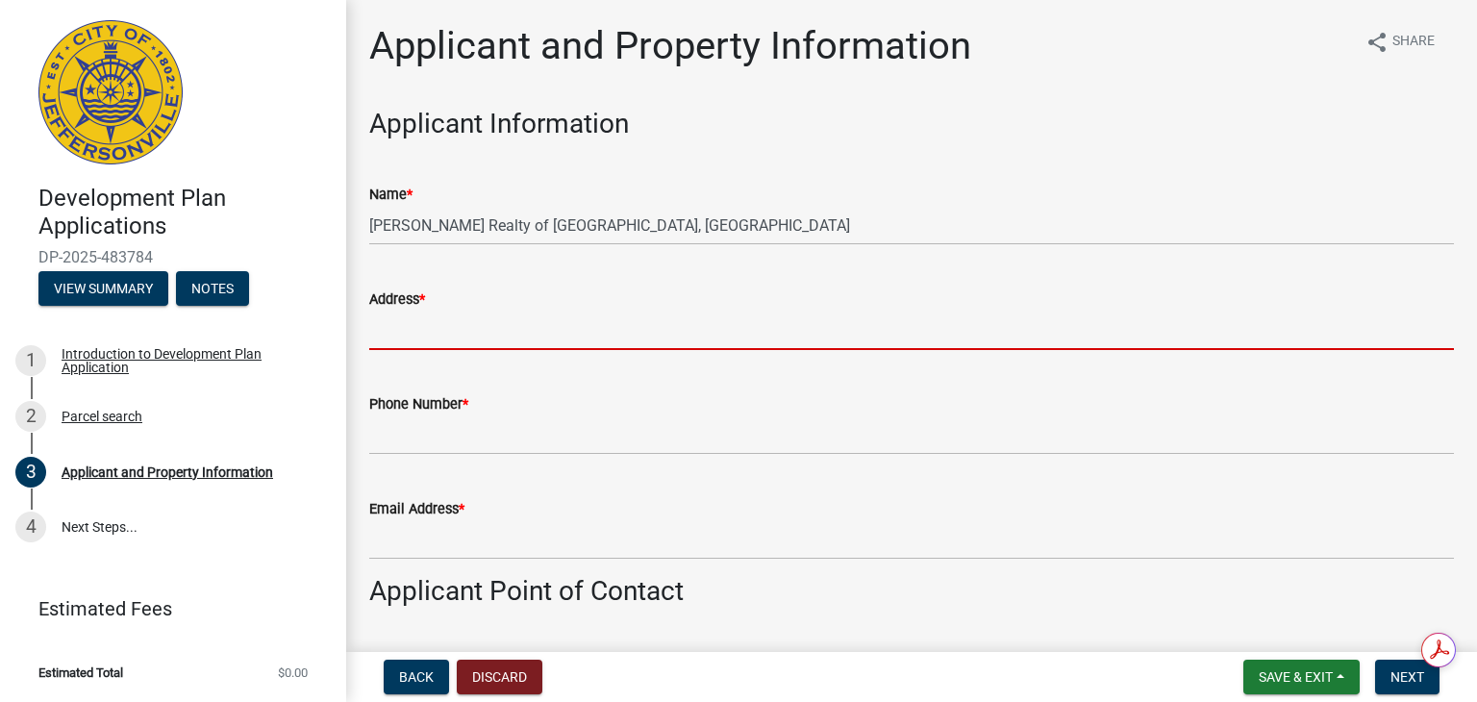
click at [419, 326] on input "Address *" at bounding box center [911, 330] width 1085 height 39
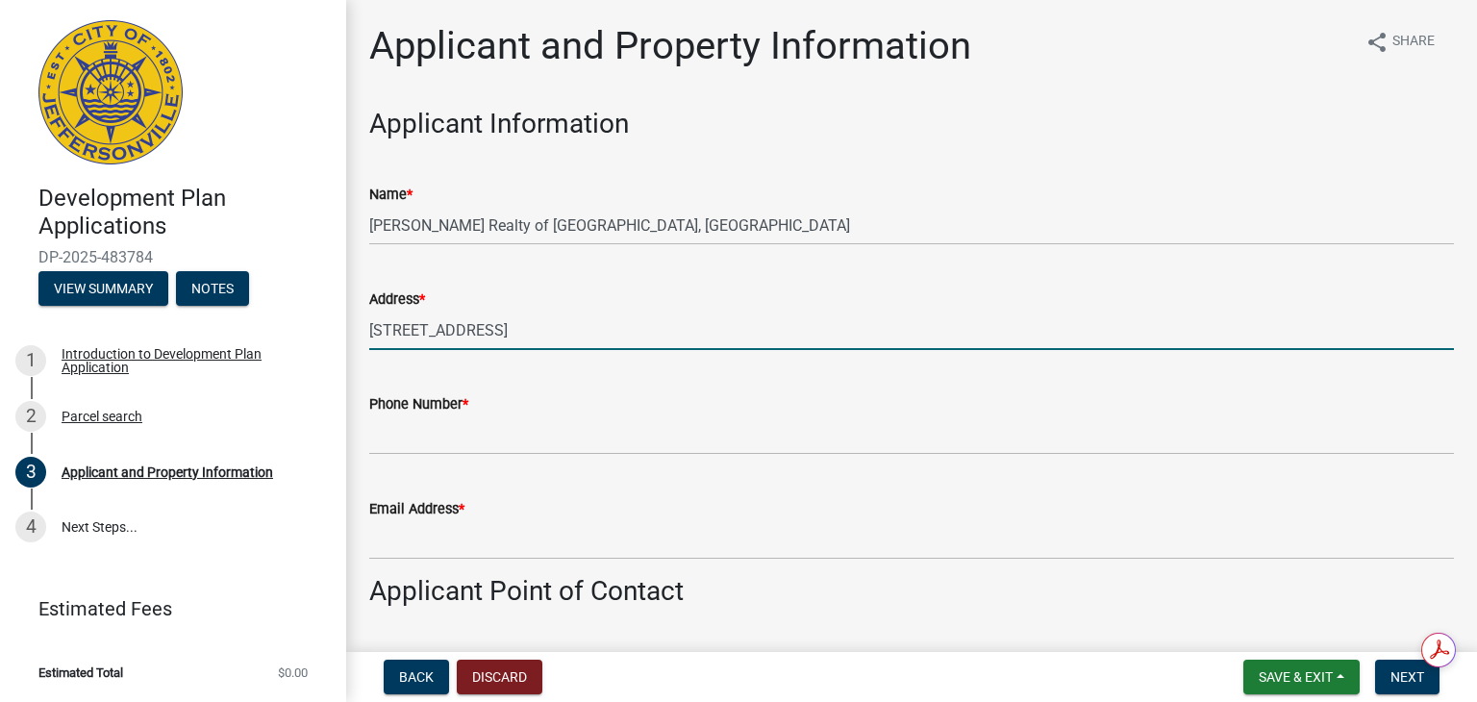
type input "[STREET_ADDRESS]"
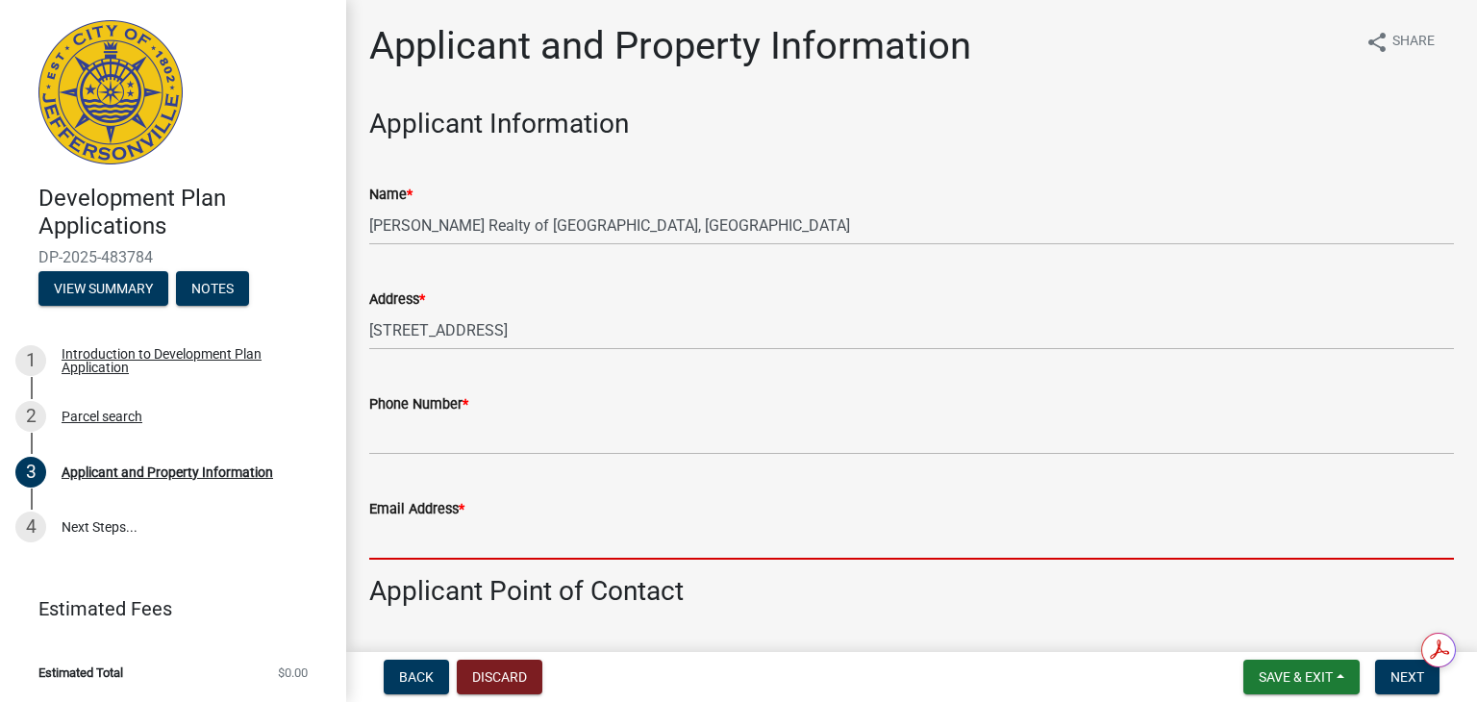
click at [419, 538] on input "Email Address *" at bounding box center [911, 539] width 1085 height 39
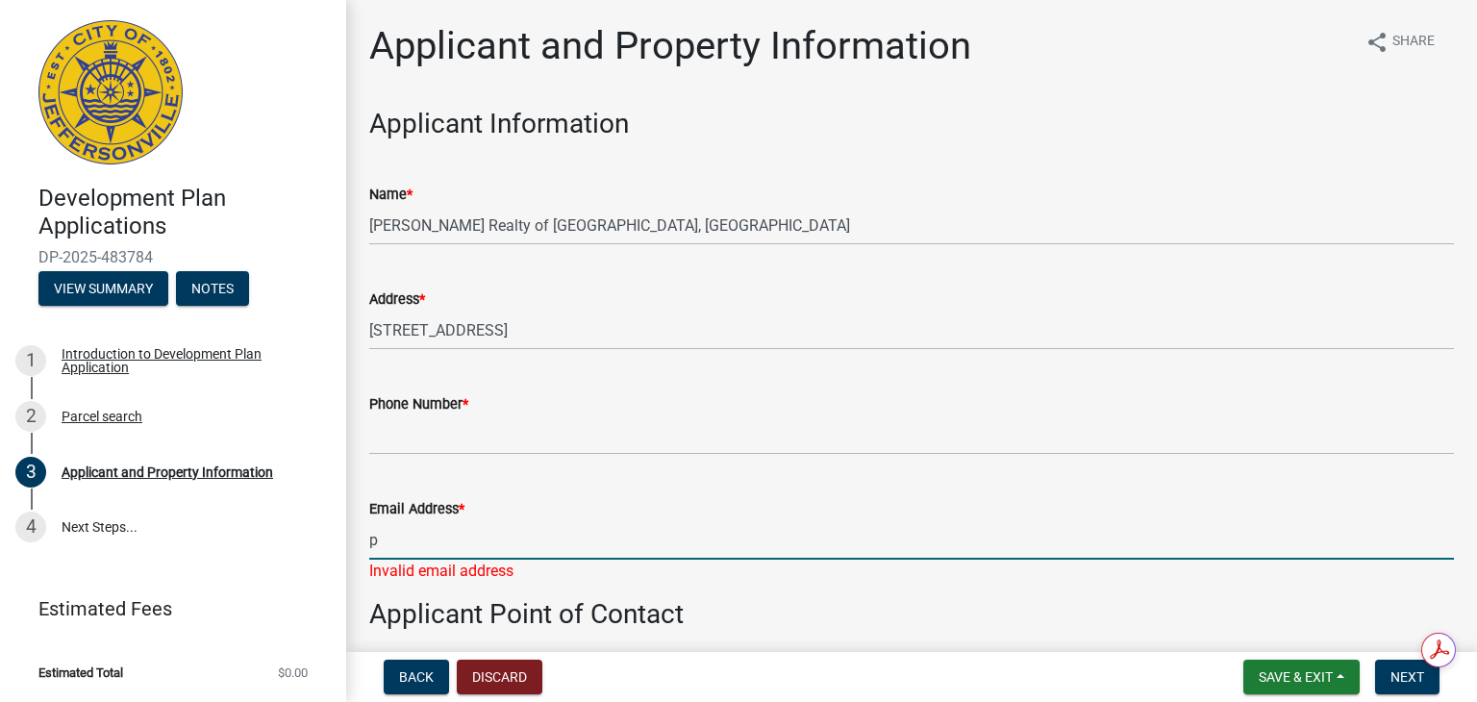
click at [392, 543] on input "p" at bounding box center [911, 539] width 1085 height 39
type input "[PERSON_NAME][EMAIL_ADDRESS][DOMAIN_NAME]"
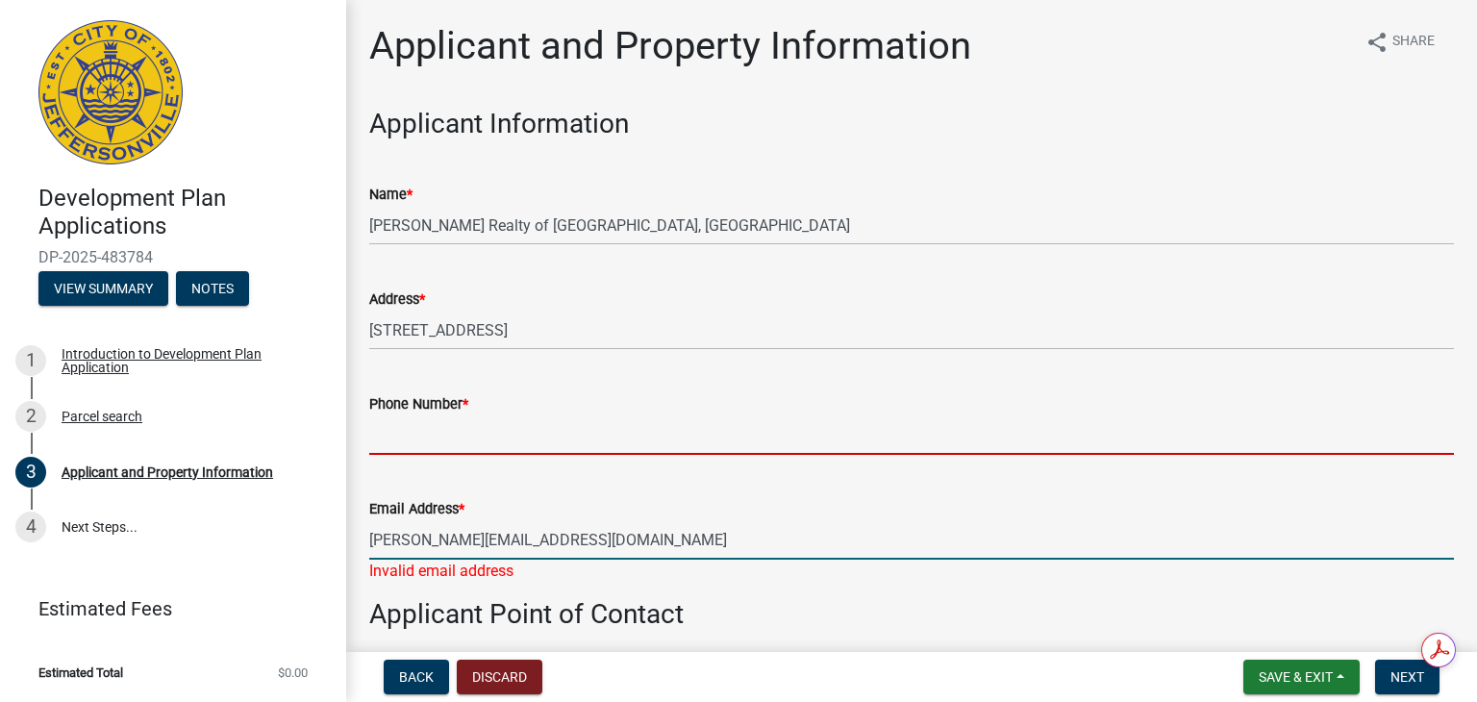
click at [395, 427] on input "Phone Number *" at bounding box center [911, 435] width 1085 height 39
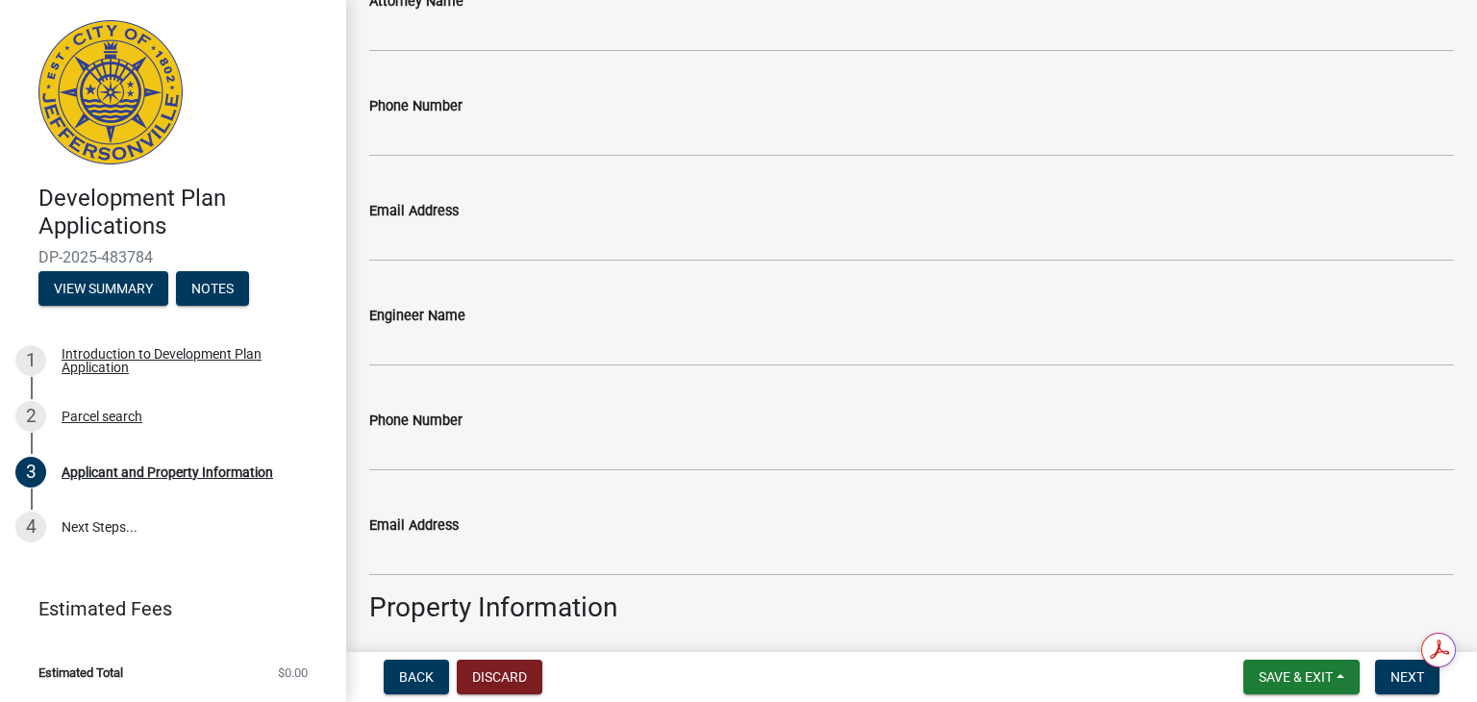
scroll to position [577, 0]
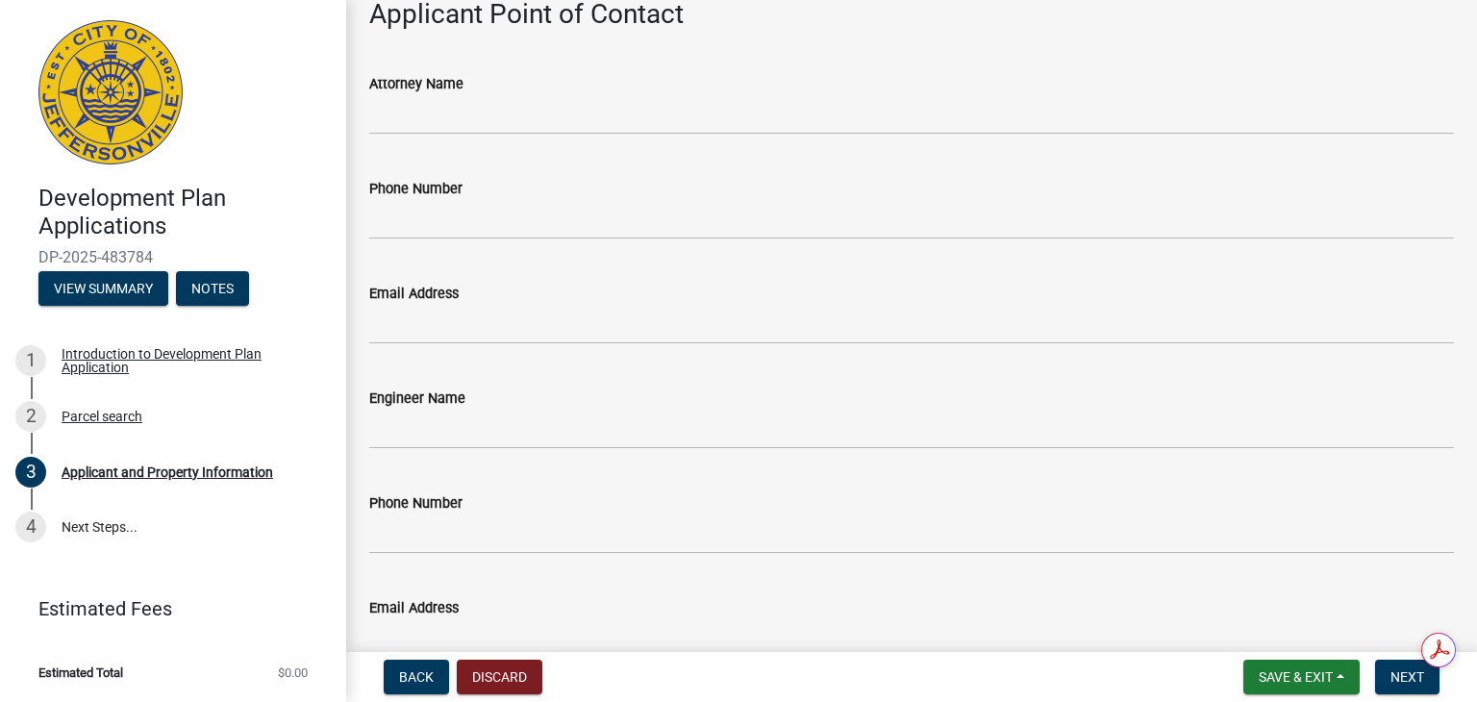
type input "[PHONE_NUMBER]"
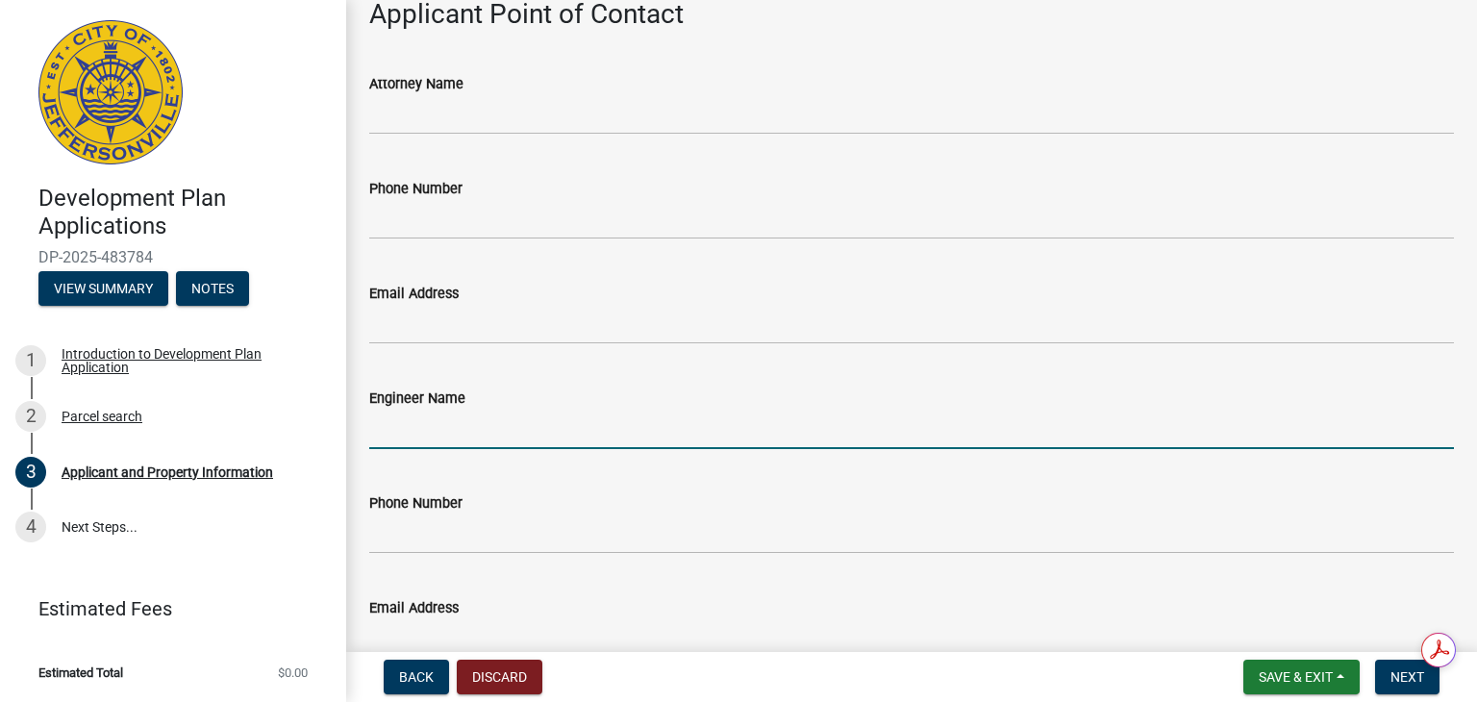
click at [422, 428] on input "Engineer Name" at bounding box center [911, 429] width 1085 height 39
type input "[PERSON_NAME]"
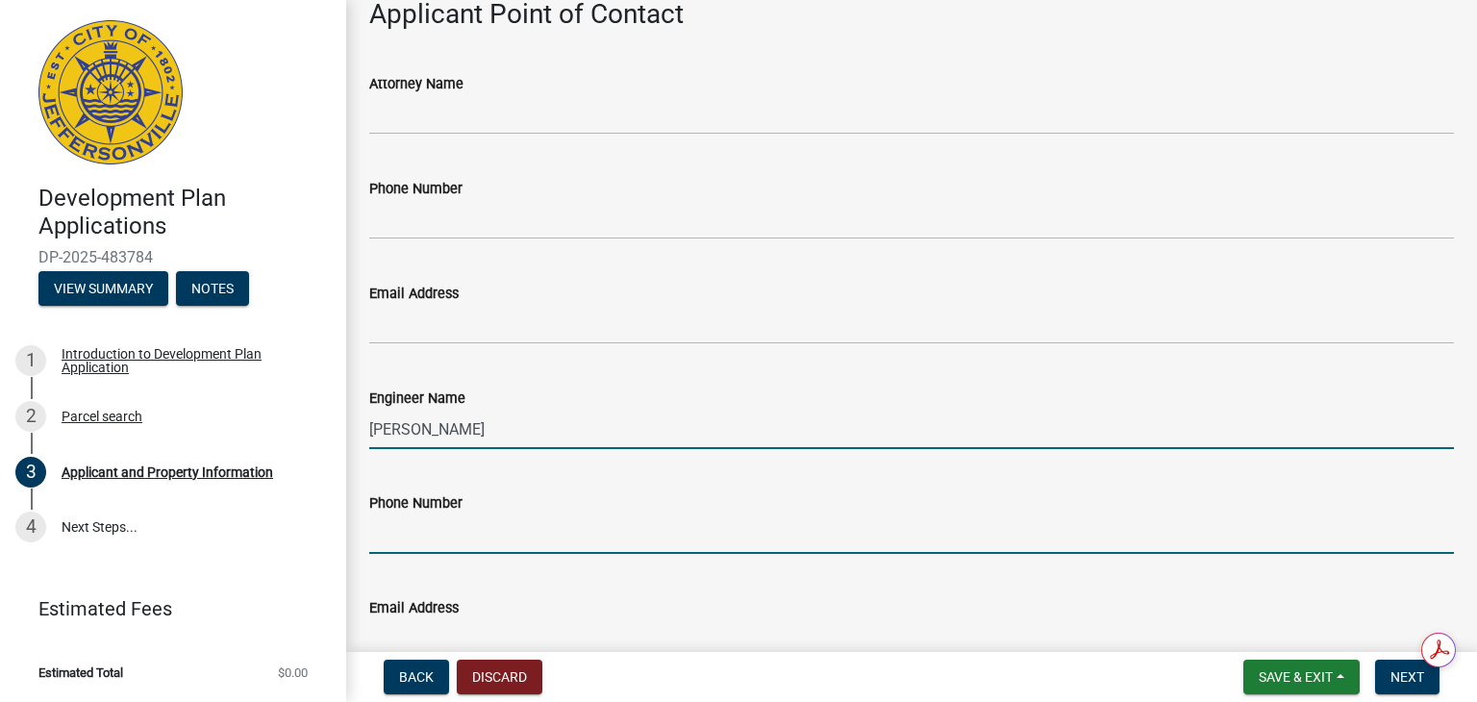
click at [425, 532] on input "Phone Number" at bounding box center [911, 534] width 1085 height 39
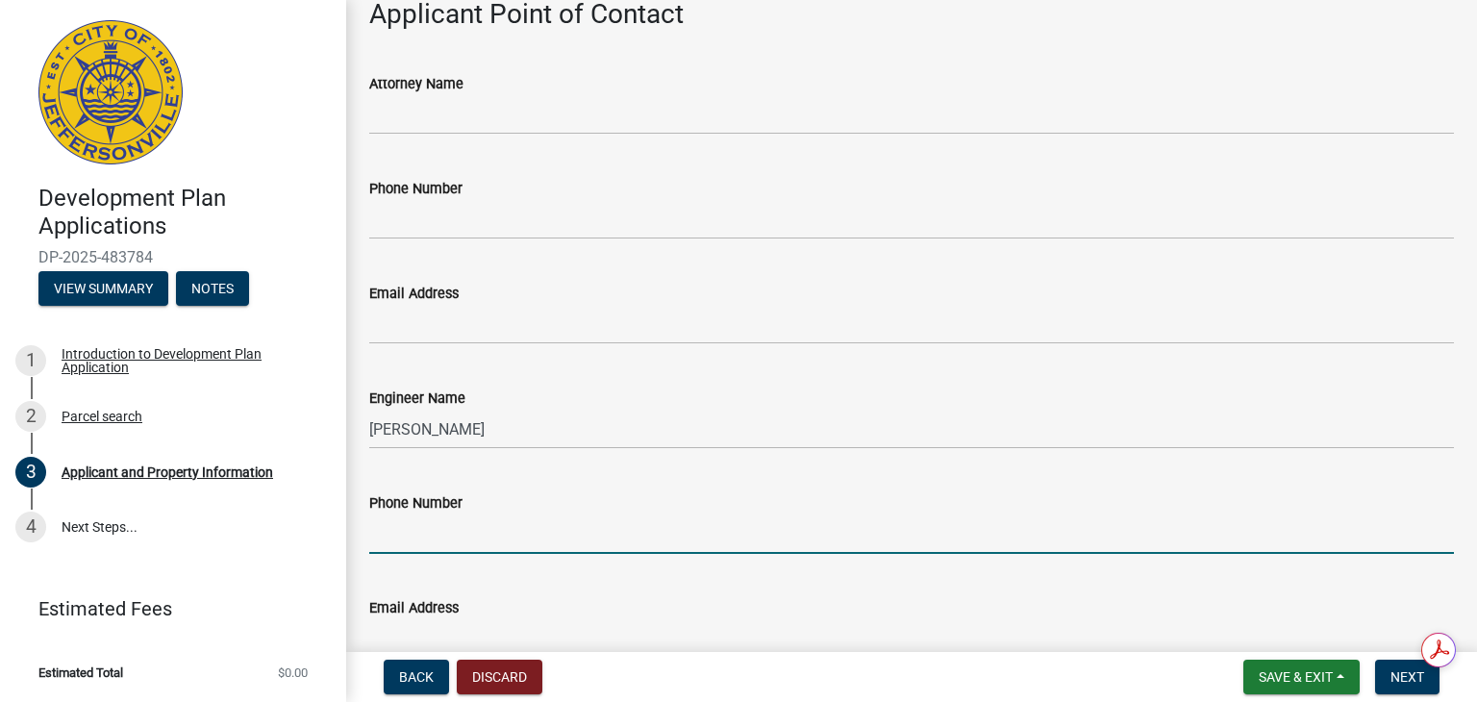
scroll to position [673, 0]
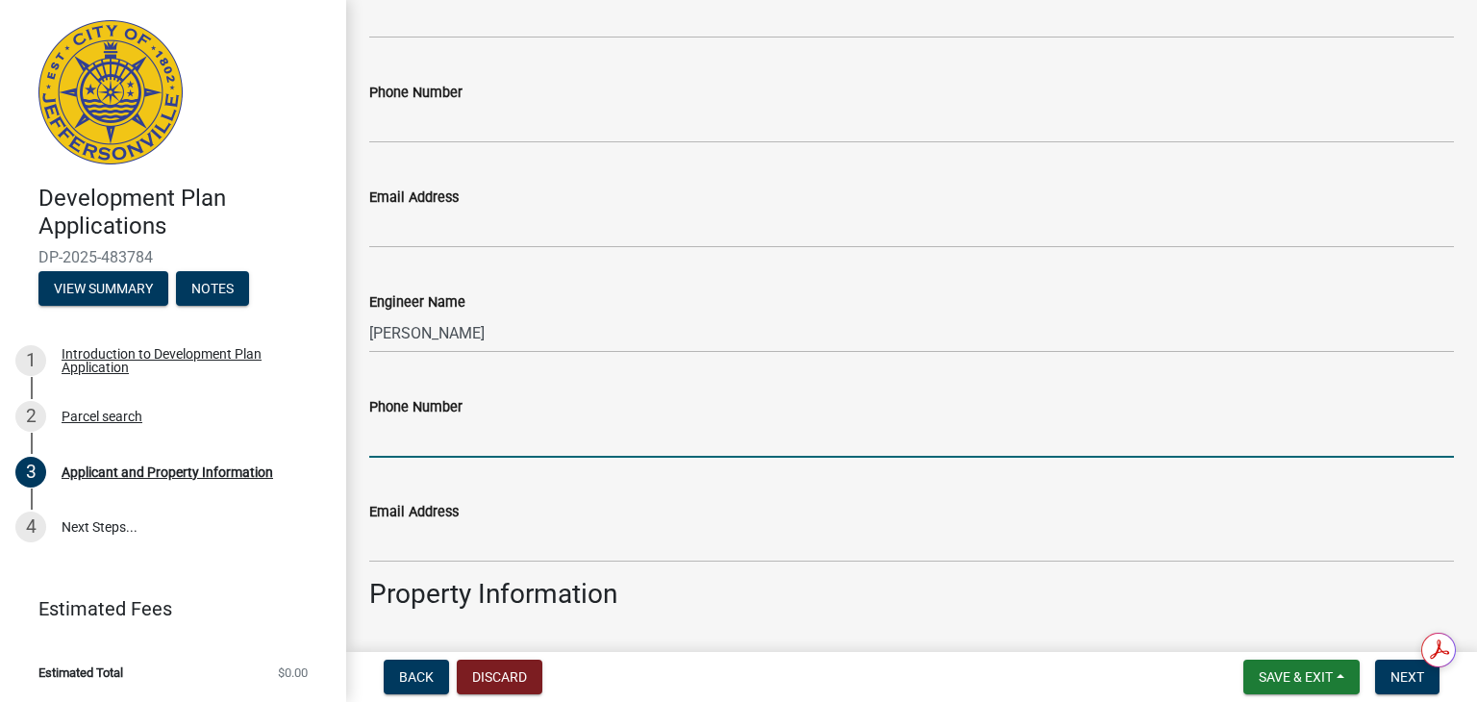
type input "5025846271"
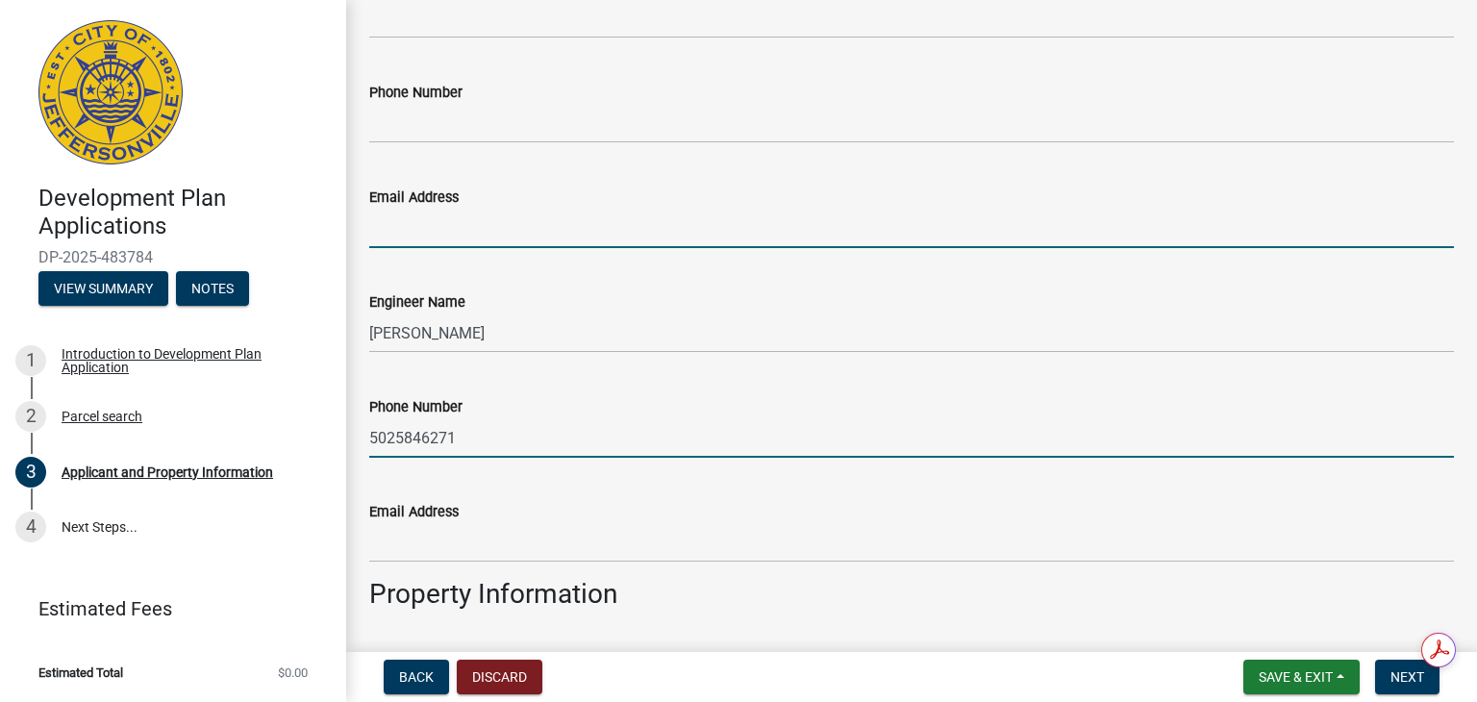
type input "[PERSON_NAME][EMAIL_ADDRESS][DOMAIN_NAME]"
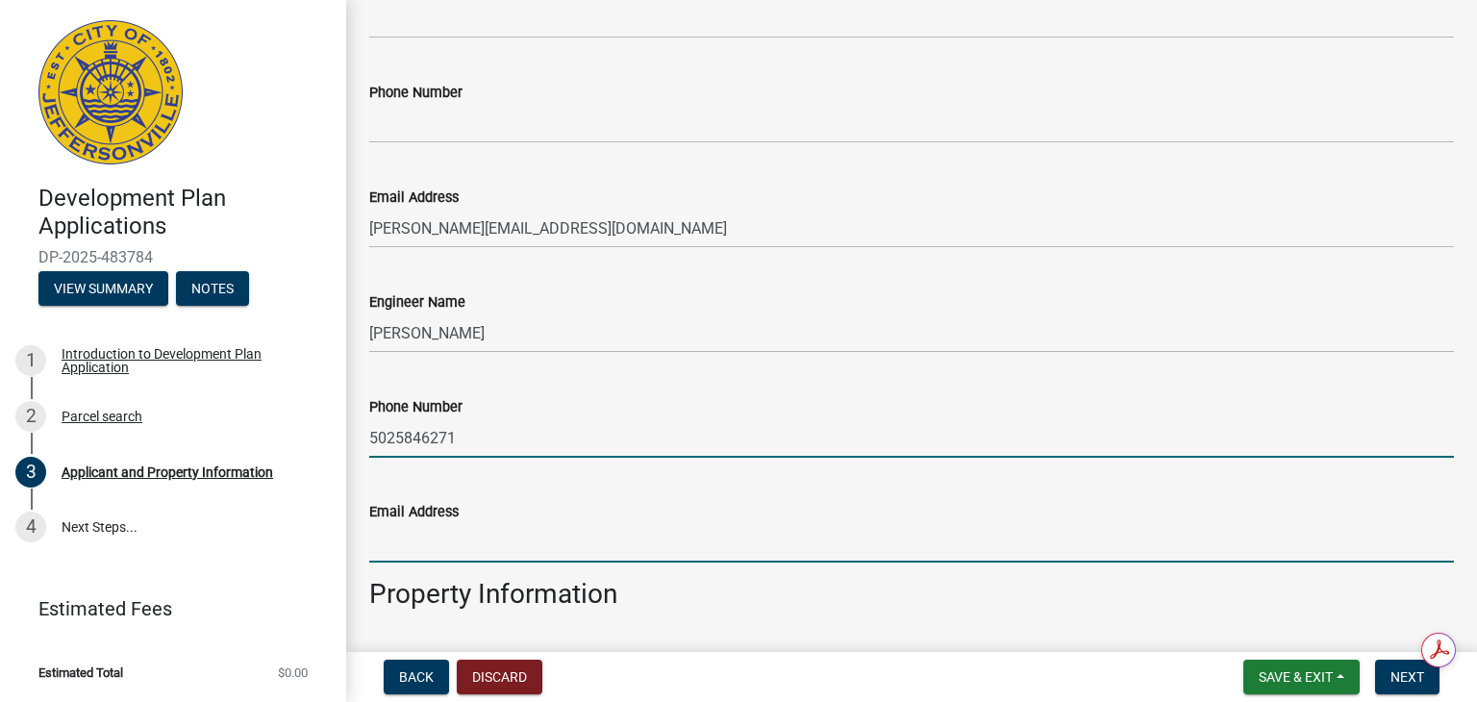
click at [470, 540] on input "Email Address" at bounding box center [911, 542] width 1085 height 39
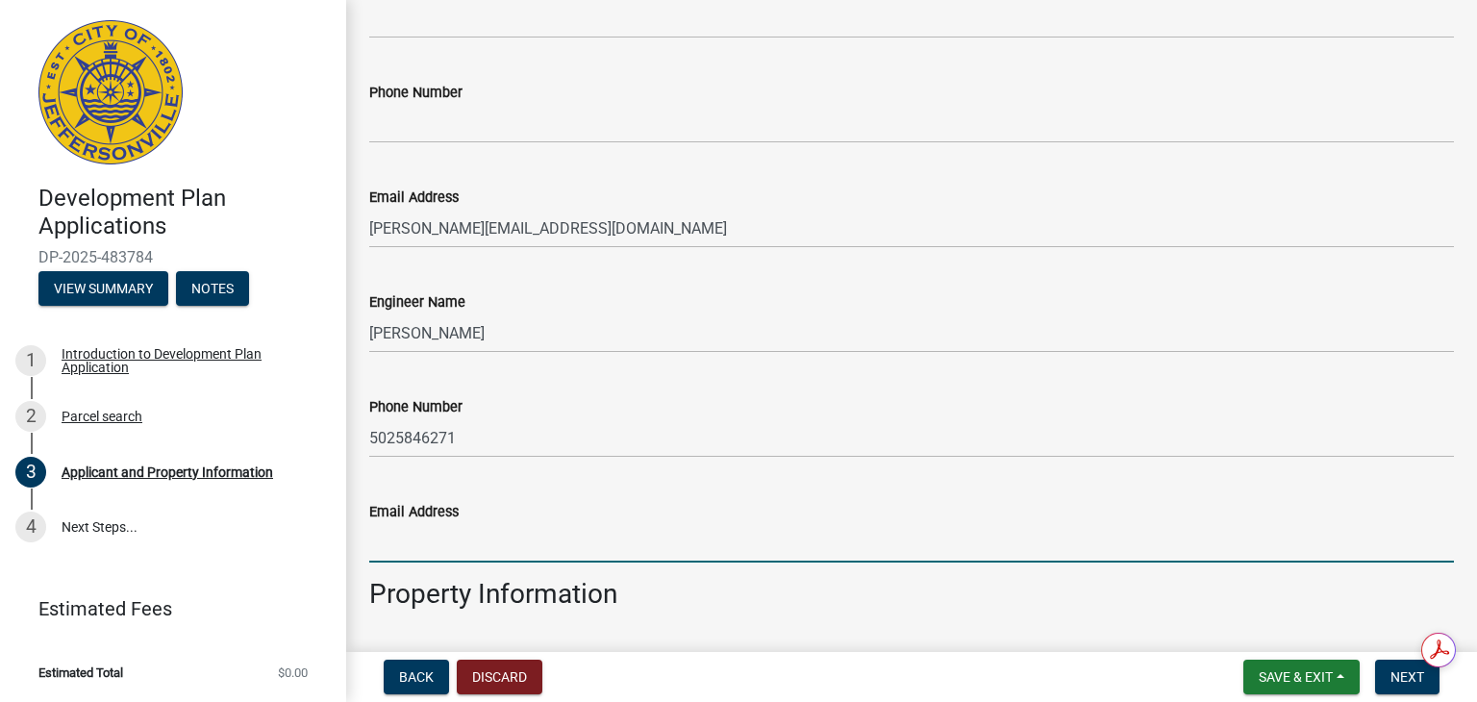
type input "[PERSON_NAME][EMAIL_ADDRESS][DOMAIN_NAME]"
type input "[PERSON_NAME]"
type input "[STREET_ADDRESS]"
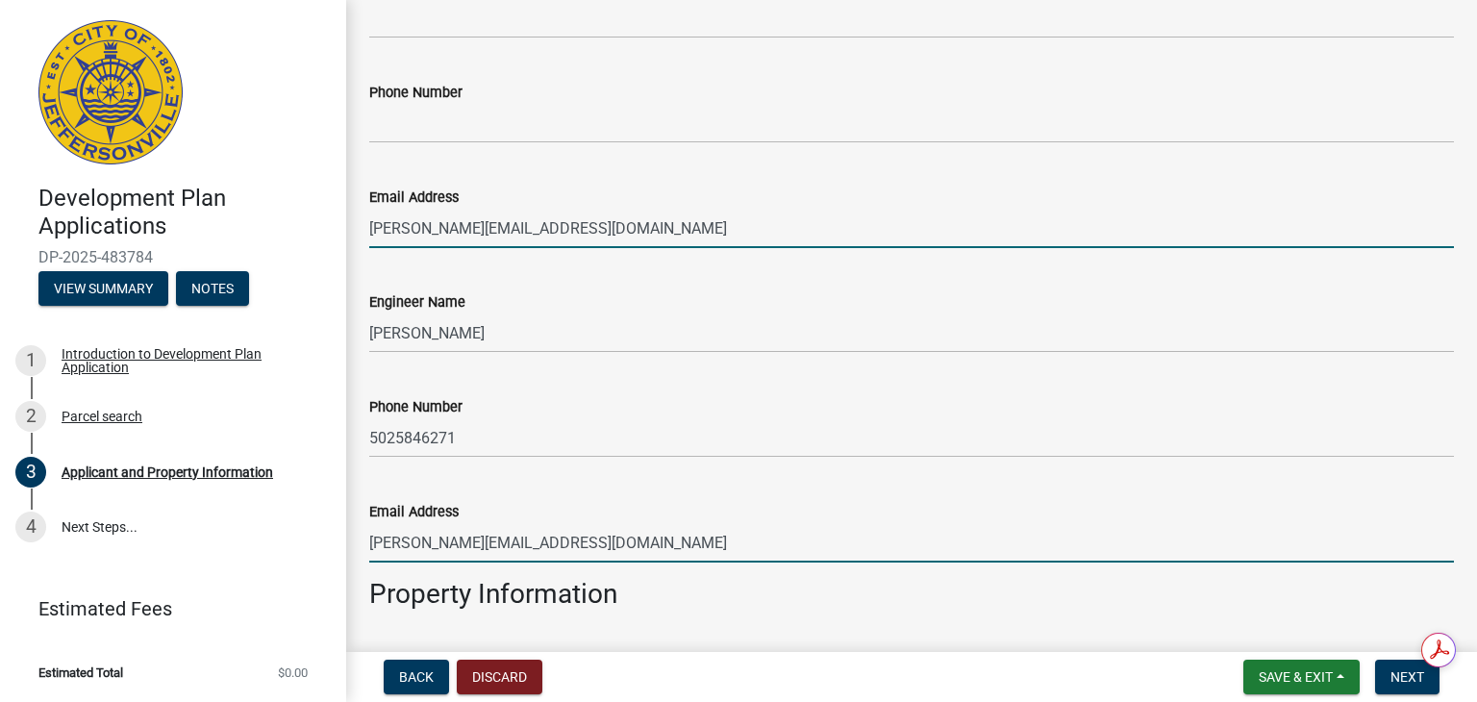
click at [577, 225] on input "[PERSON_NAME][EMAIL_ADDRESS][DOMAIN_NAME]" at bounding box center [911, 228] width 1085 height 39
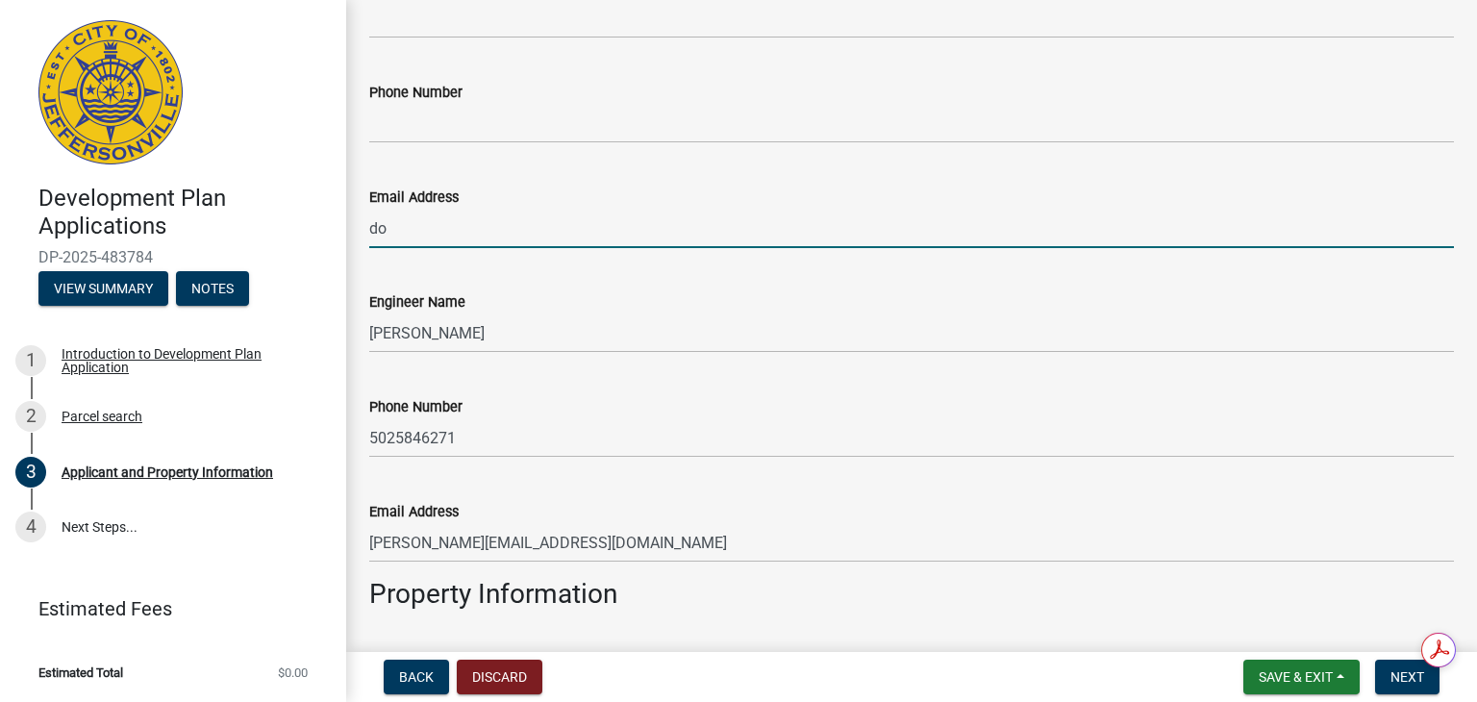
type input "d"
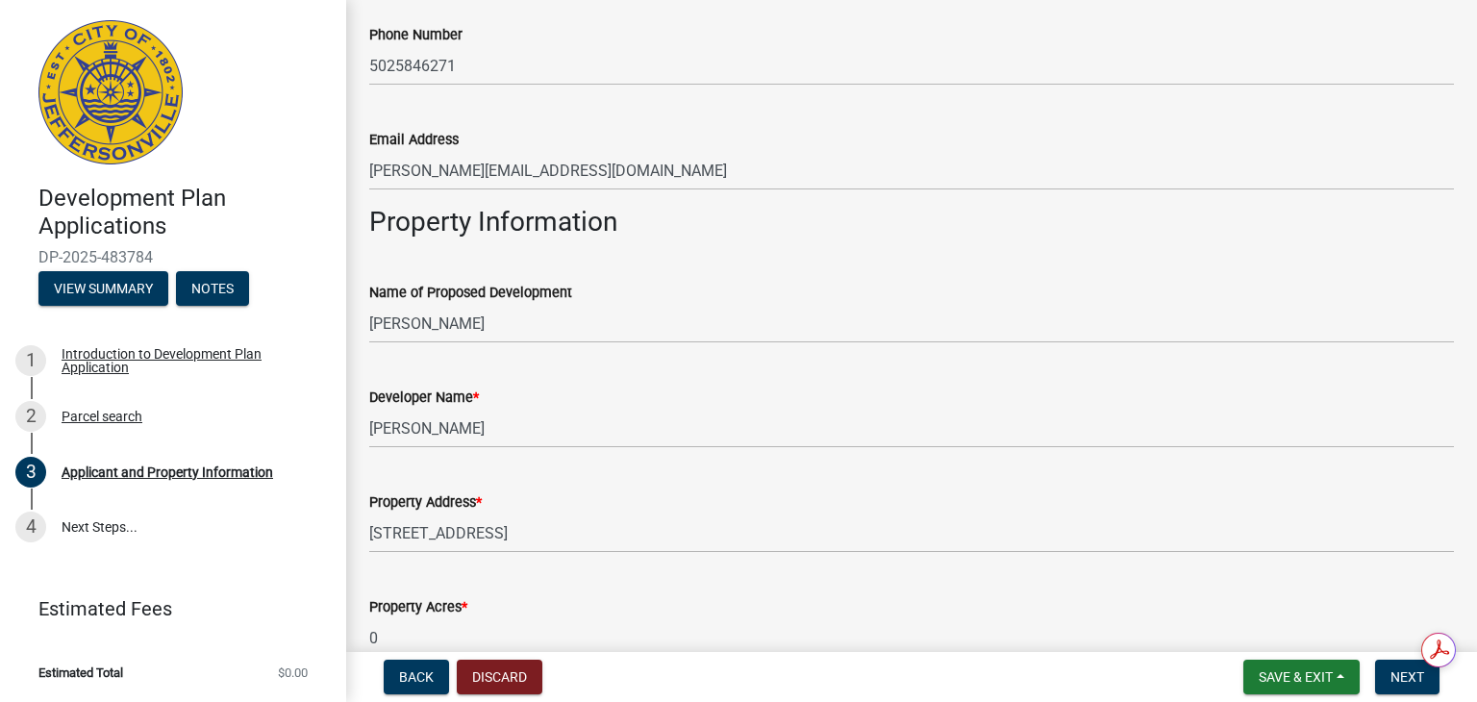
scroll to position [1058, 0]
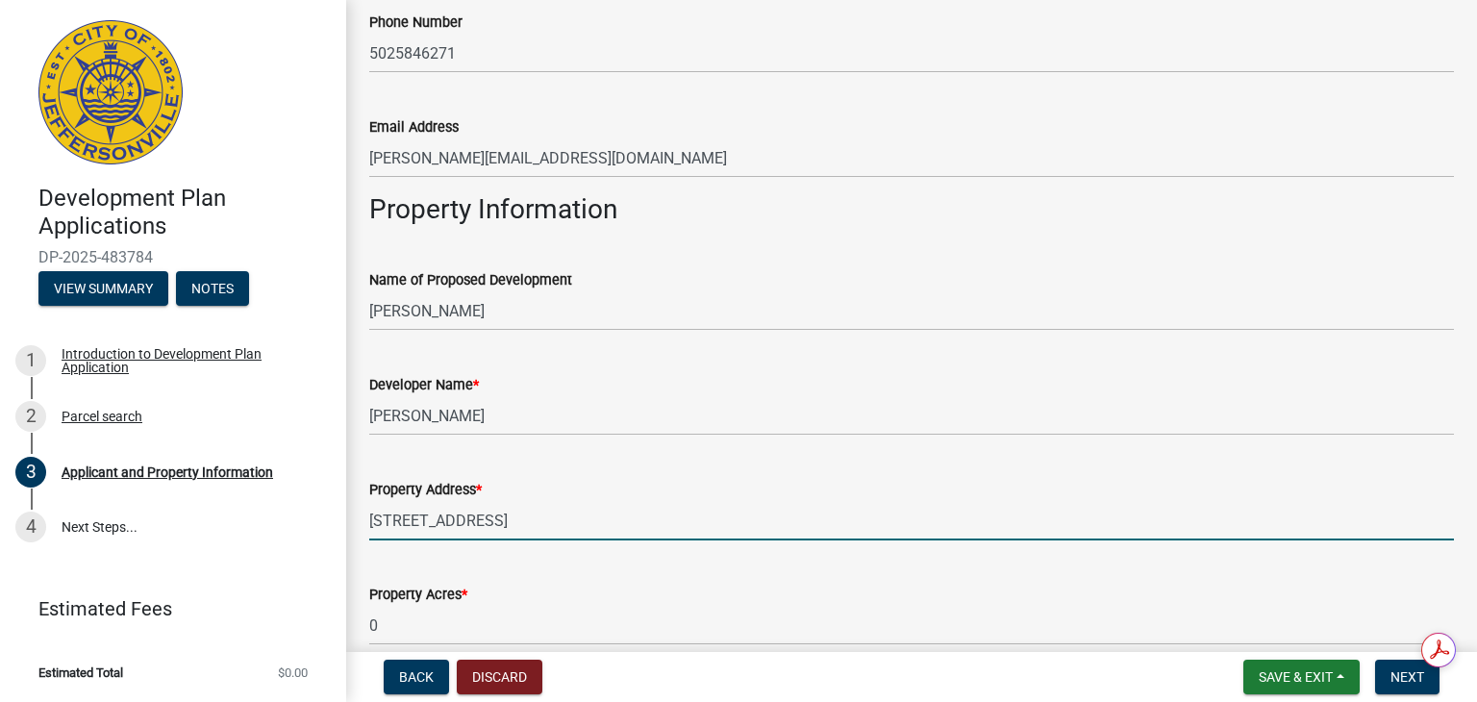
click at [497, 520] on input "[STREET_ADDRESS]" at bounding box center [911, 520] width 1085 height 39
type input "6"
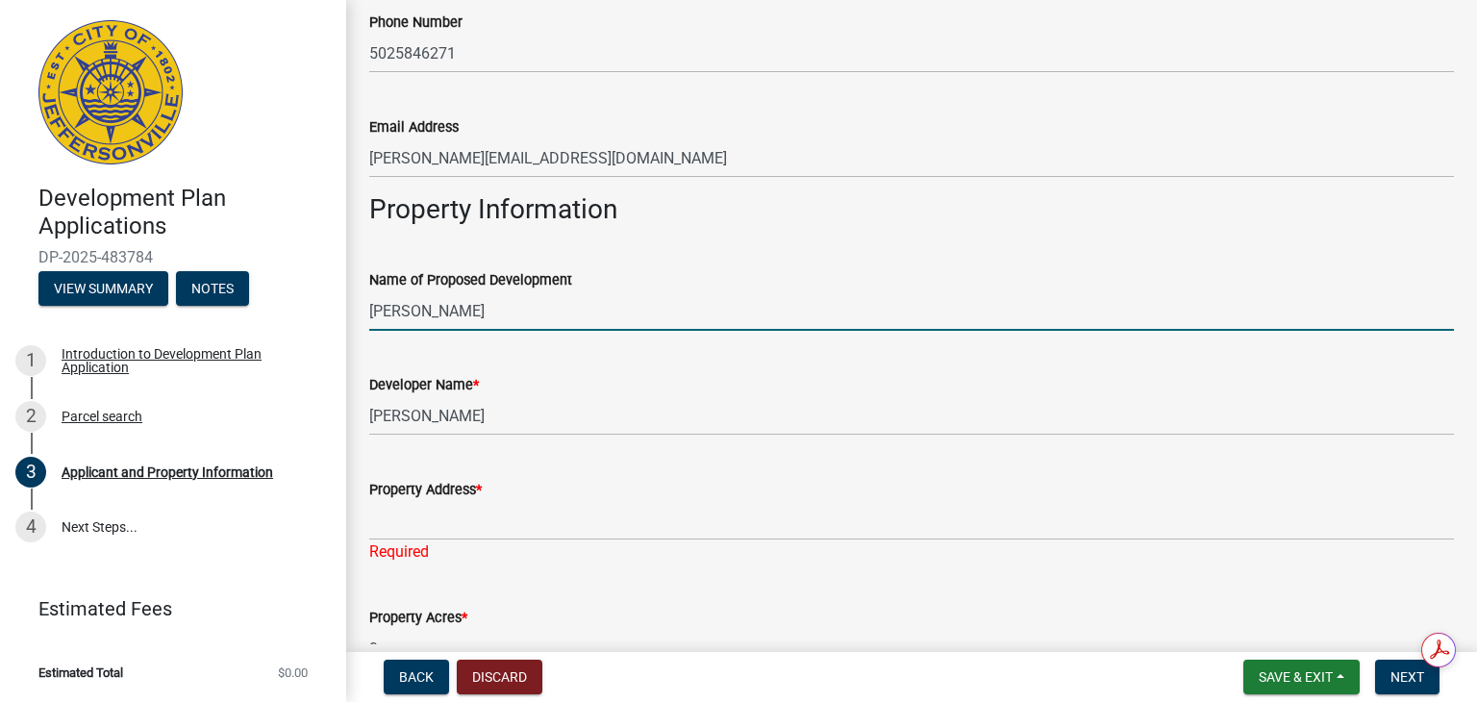
drag, startPoint x: 468, startPoint y: 310, endPoint x: 354, endPoint y: 318, distance: 114.8
click at [355, 318] on div "Name of Proposed Development [PERSON_NAME]" at bounding box center [912, 285] width 1114 height 89
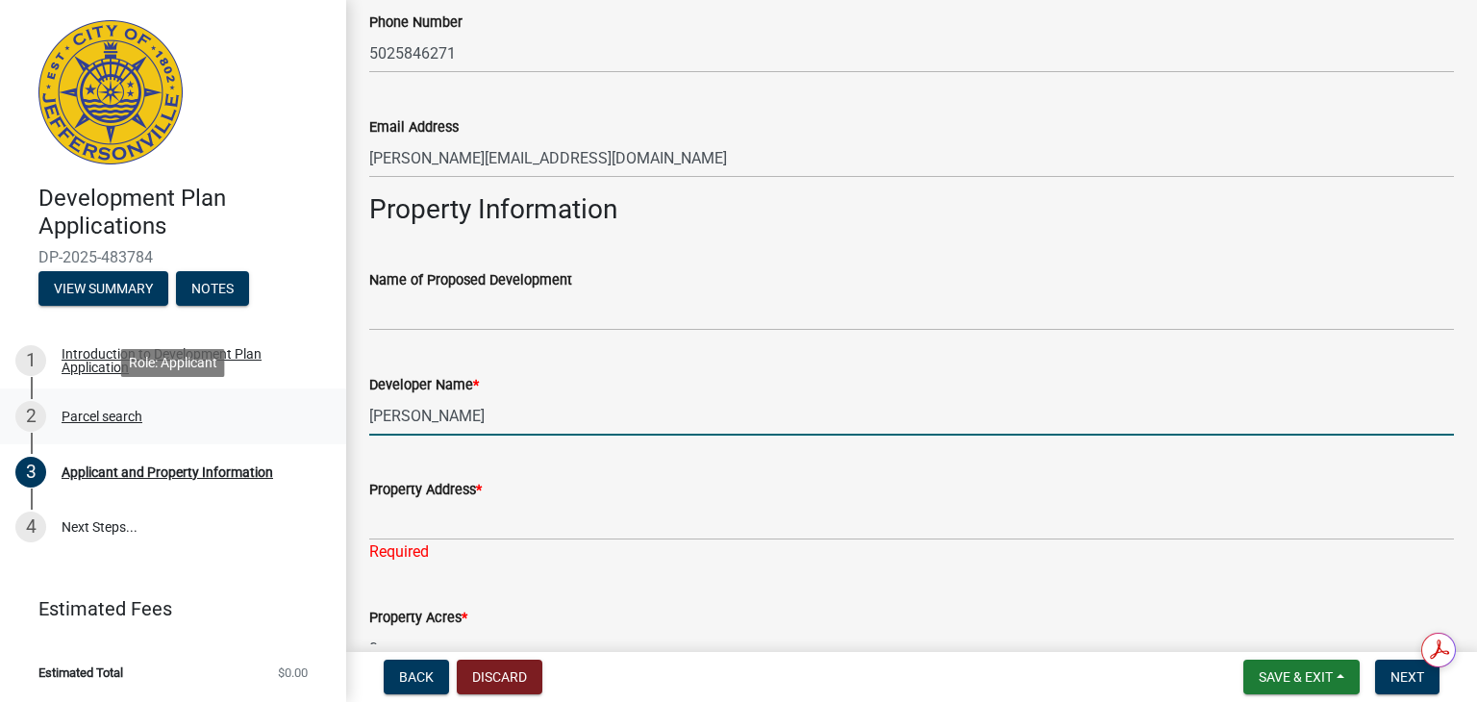
drag, startPoint x: 477, startPoint y: 416, endPoint x: 296, endPoint y: 422, distance: 180.9
click at [296, 422] on div "Development Plan Applications DP-2025-483784 View Summary Notes 1 Introduction …" at bounding box center [738, 351] width 1477 height 702
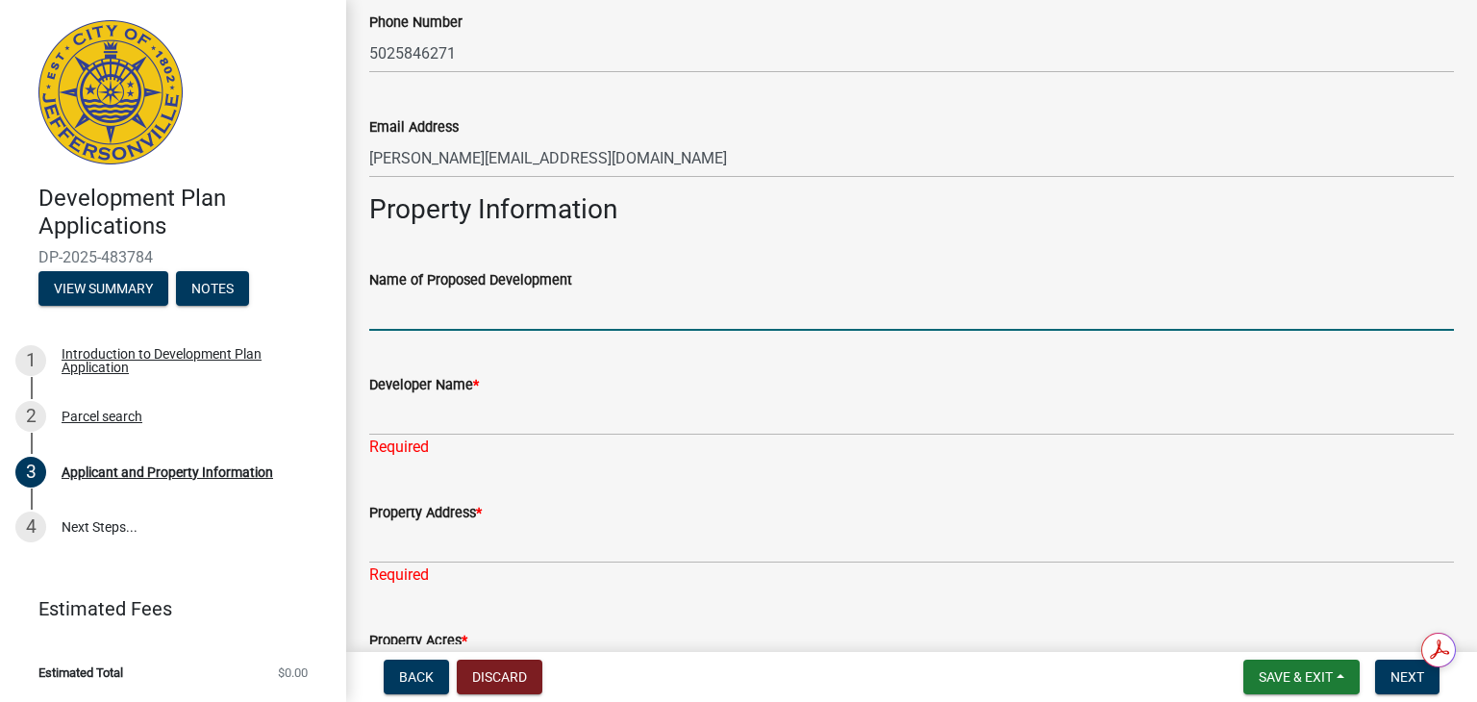
click at [418, 309] on input "Name of Proposed Development" at bounding box center [911, 310] width 1085 height 39
type input "D"
type input "5413 SR 62 Development"
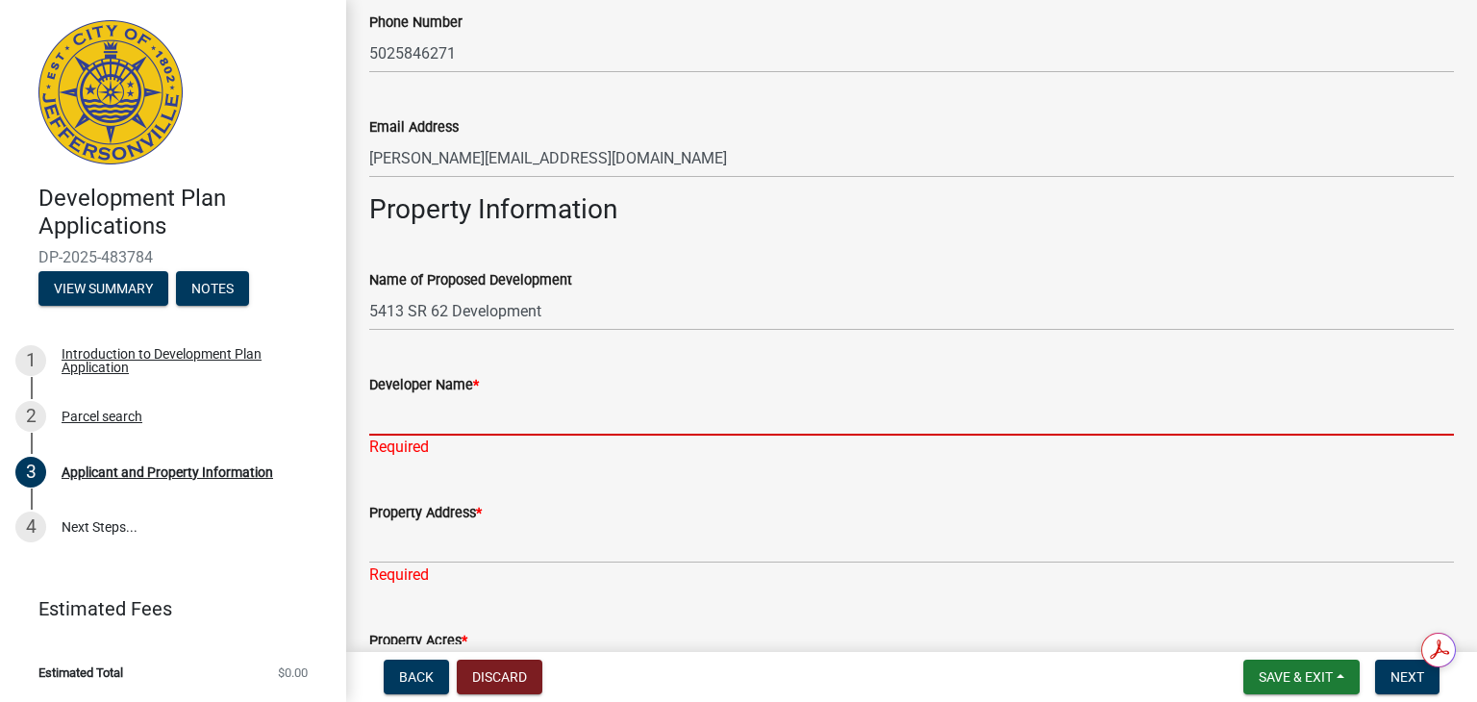
click at [499, 416] on input "Developer Name *" at bounding box center [911, 415] width 1085 height 39
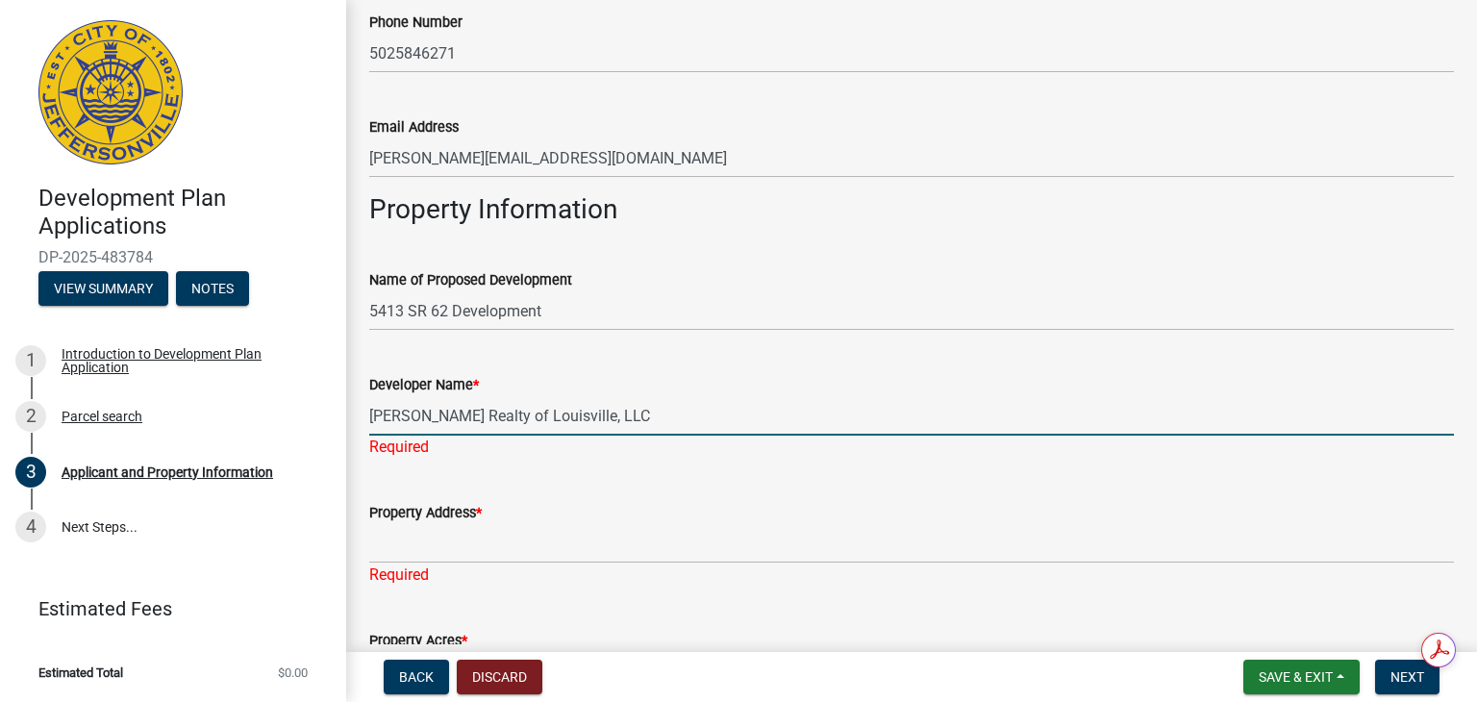
type input "[PERSON_NAME] Realty of Louisville, LLC"
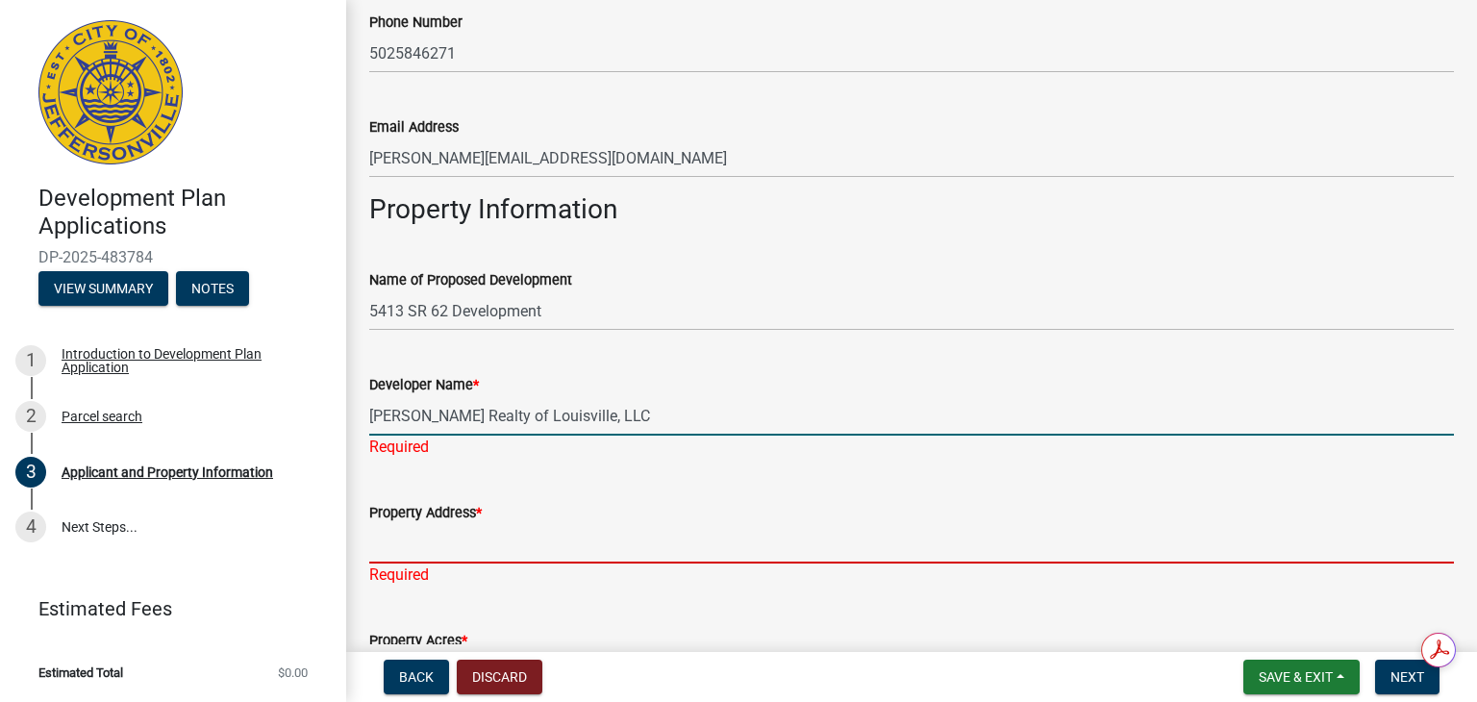
drag, startPoint x: 385, startPoint y: 546, endPoint x: 438, endPoint y: 542, distance: 53.1
click at [389, 543] on div "Property Address * Required" at bounding box center [911, 530] width 1085 height 113
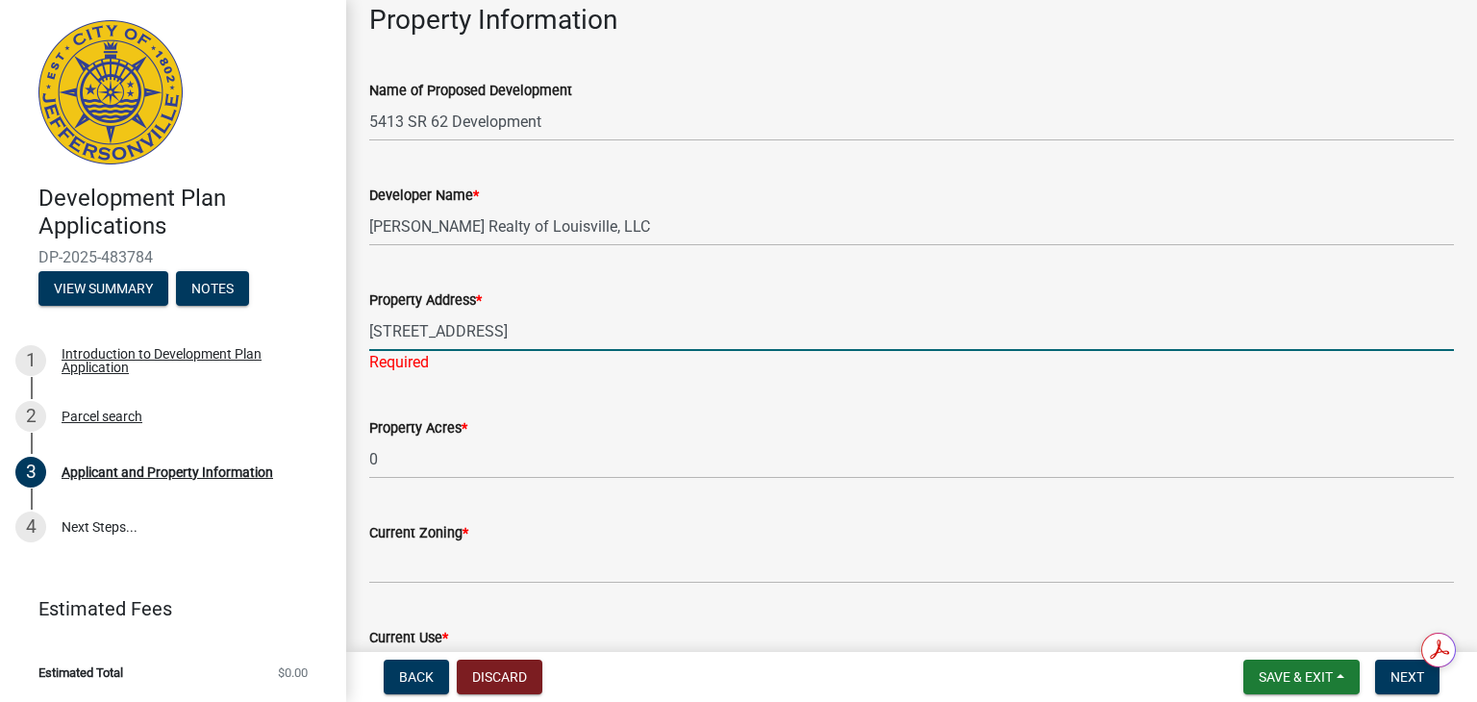
scroll to position [1250, 0]
type input "[STREET_ADDRESS]"
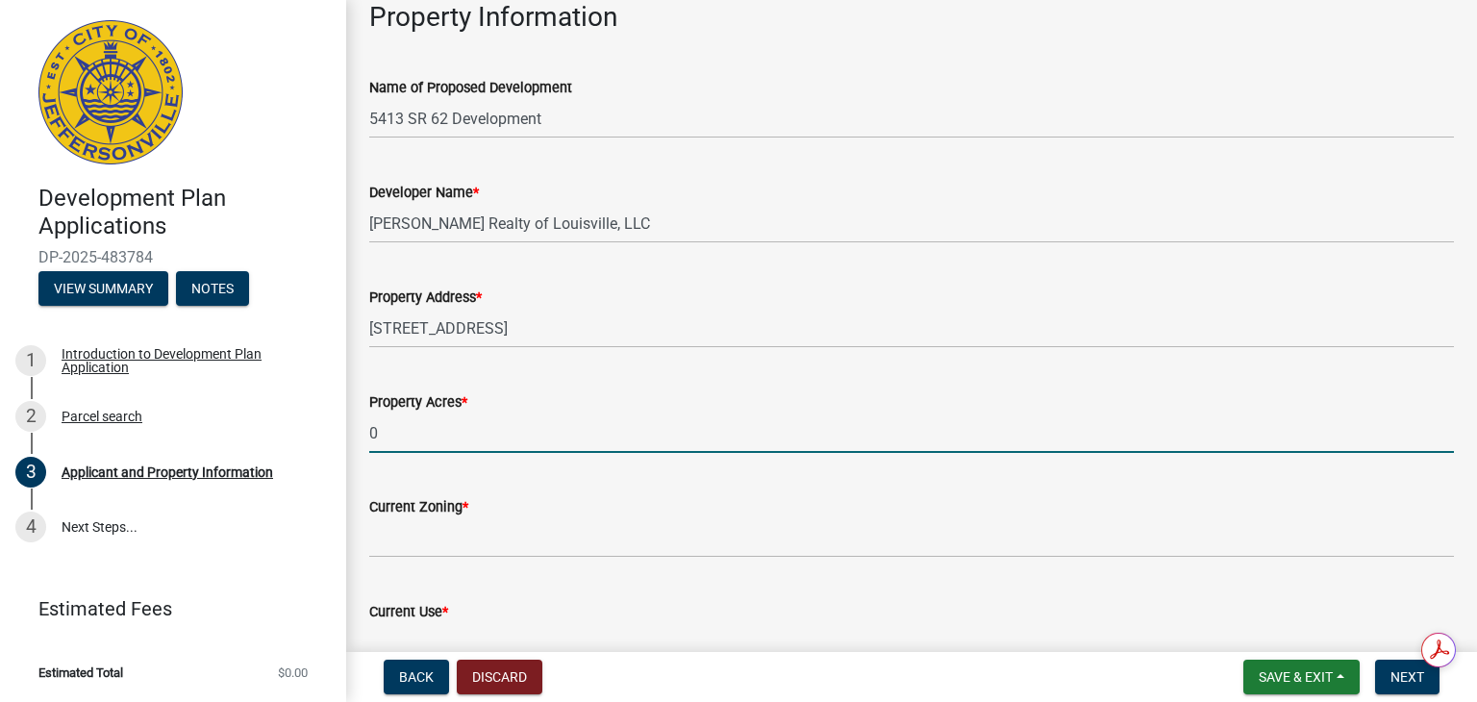
click at [432, 457] on wm-data-entity-input "Property Acres * 0" at bounding box center [911, 416] width 1085 height 105
drag, startPoint x: 392, startPoint y: 436, endPoint x: 351, endPoint y: 442, distance: 41.9
type input "6.70"
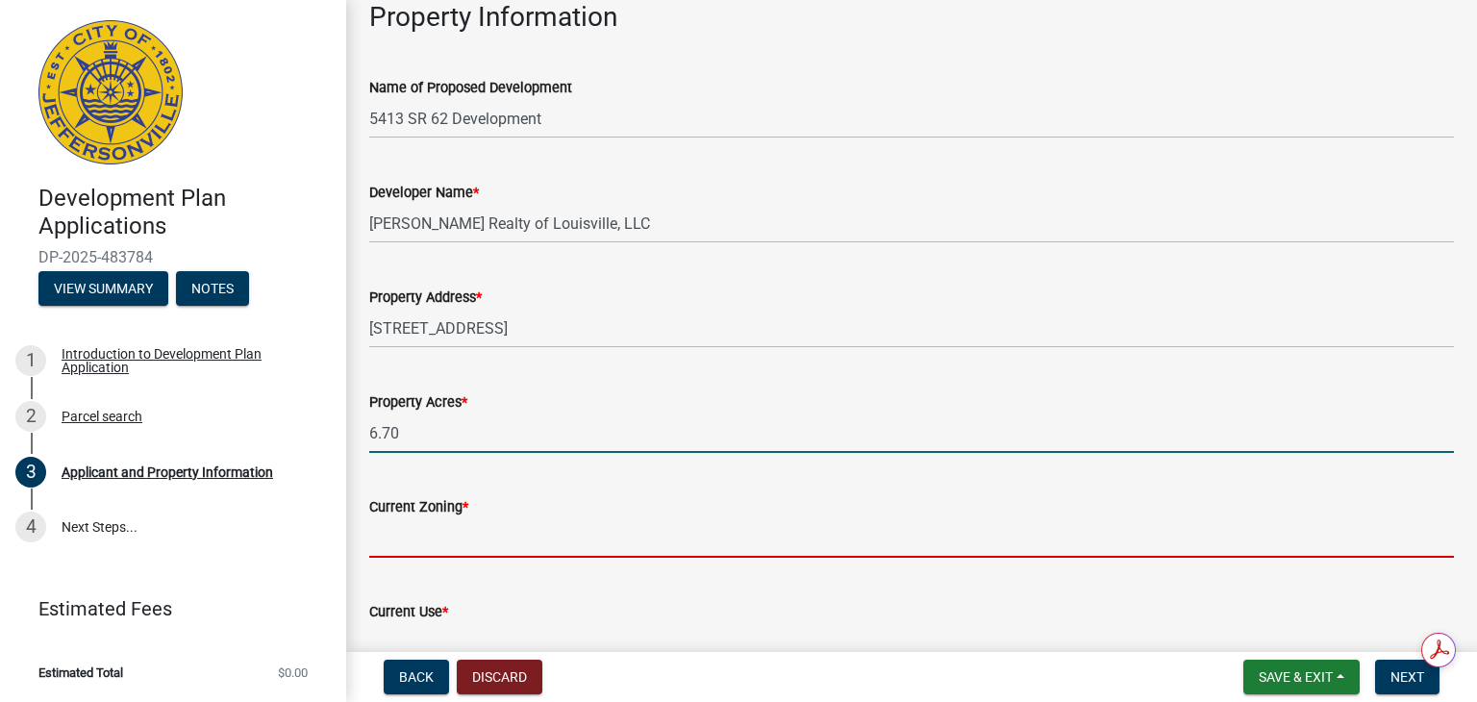
click at [416, 538] on input "Current Zoning *" at bounding box center [911, 537] width 1085 height 39
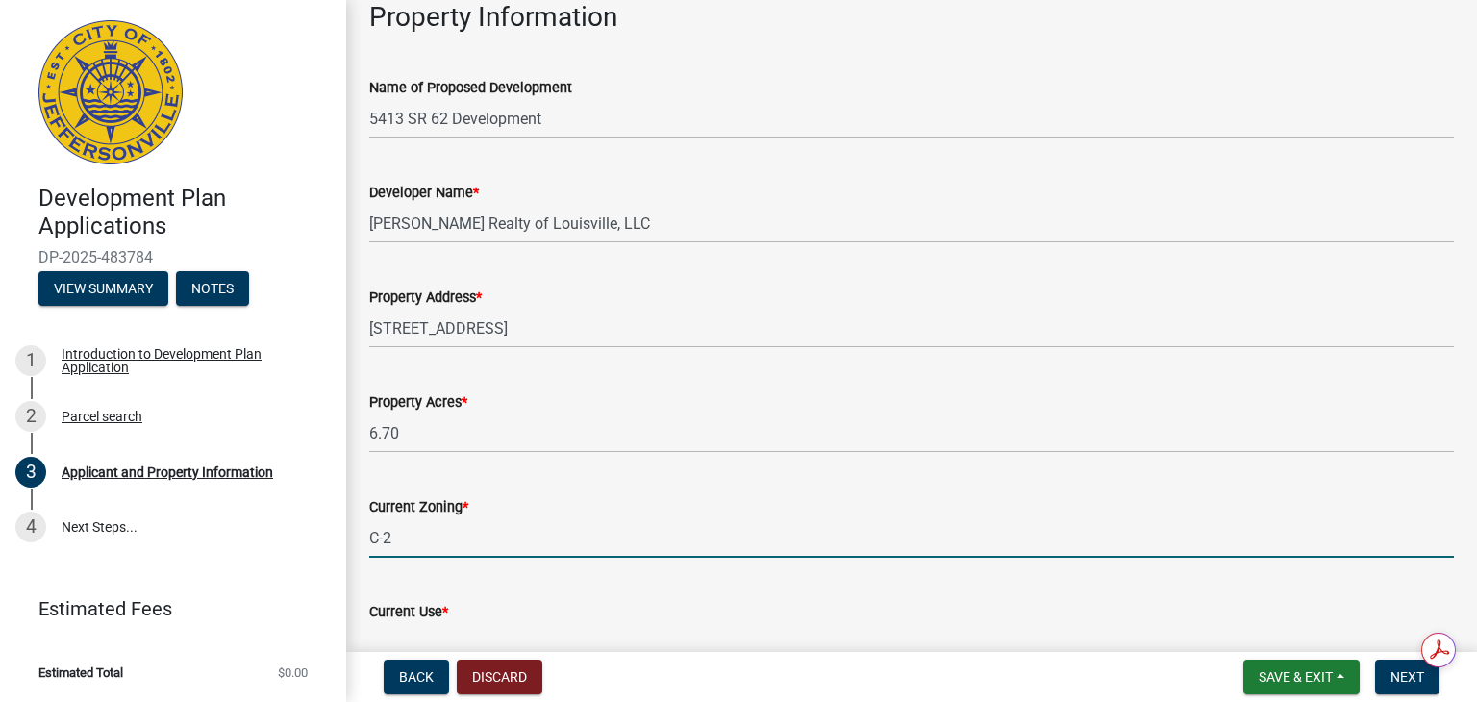
scroll to position [1347, 0]
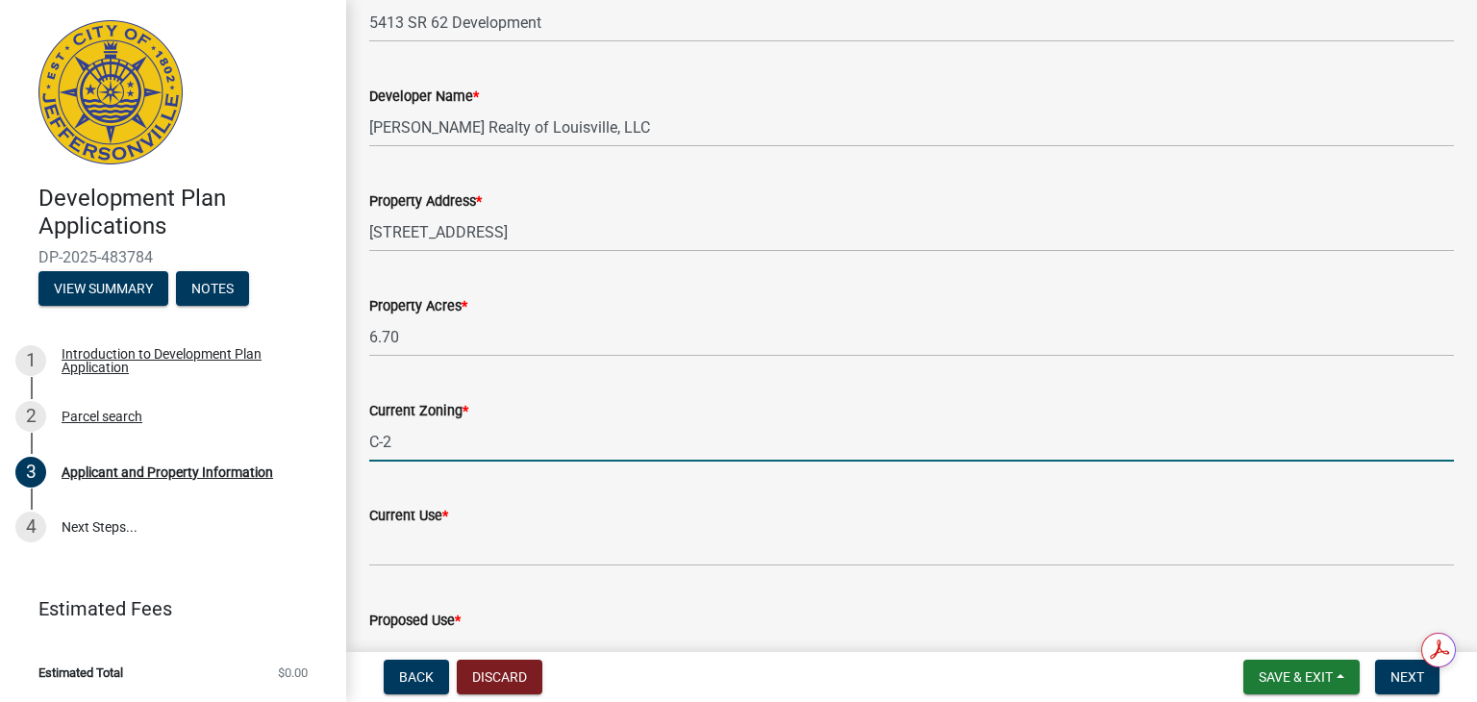
type input "C-2"
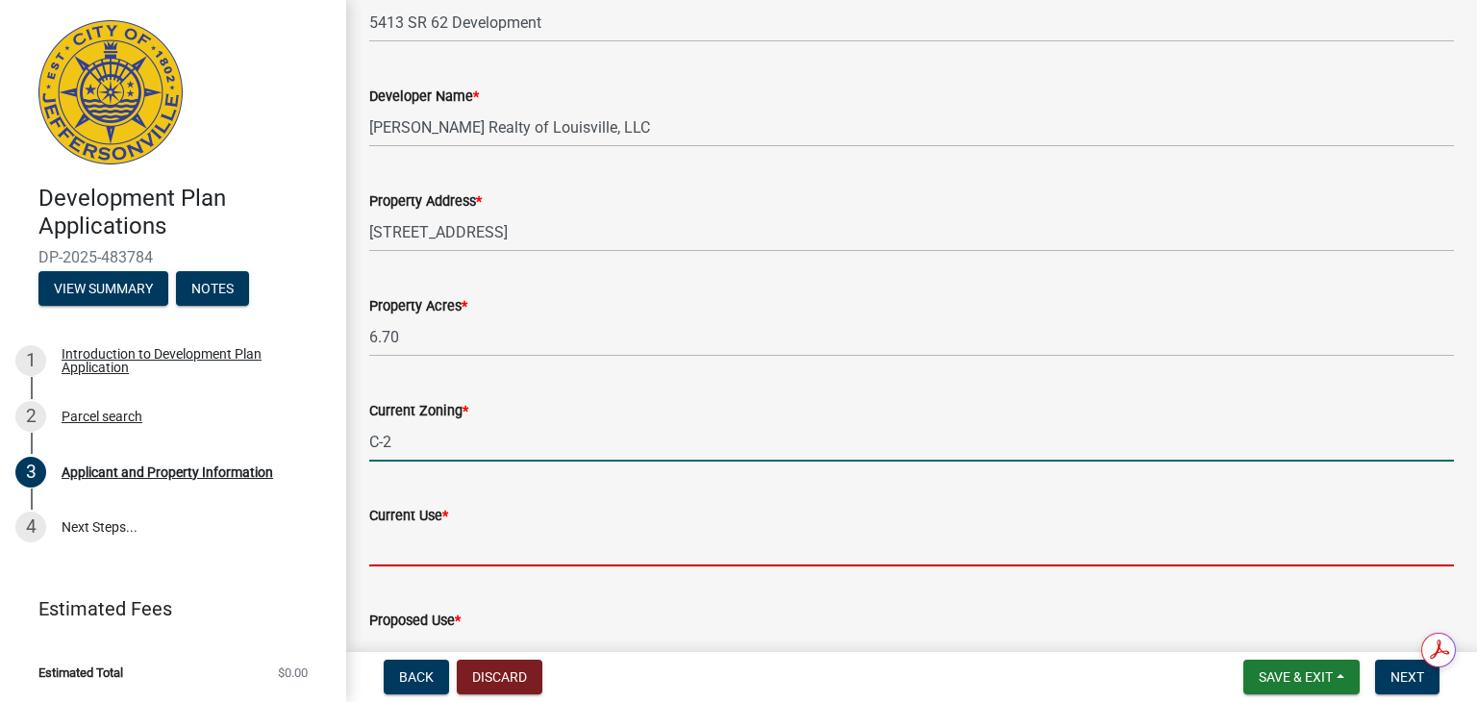
click at [412, 543] on input "Current Use *" at bounding box center [911, 546] width 1085 height 39
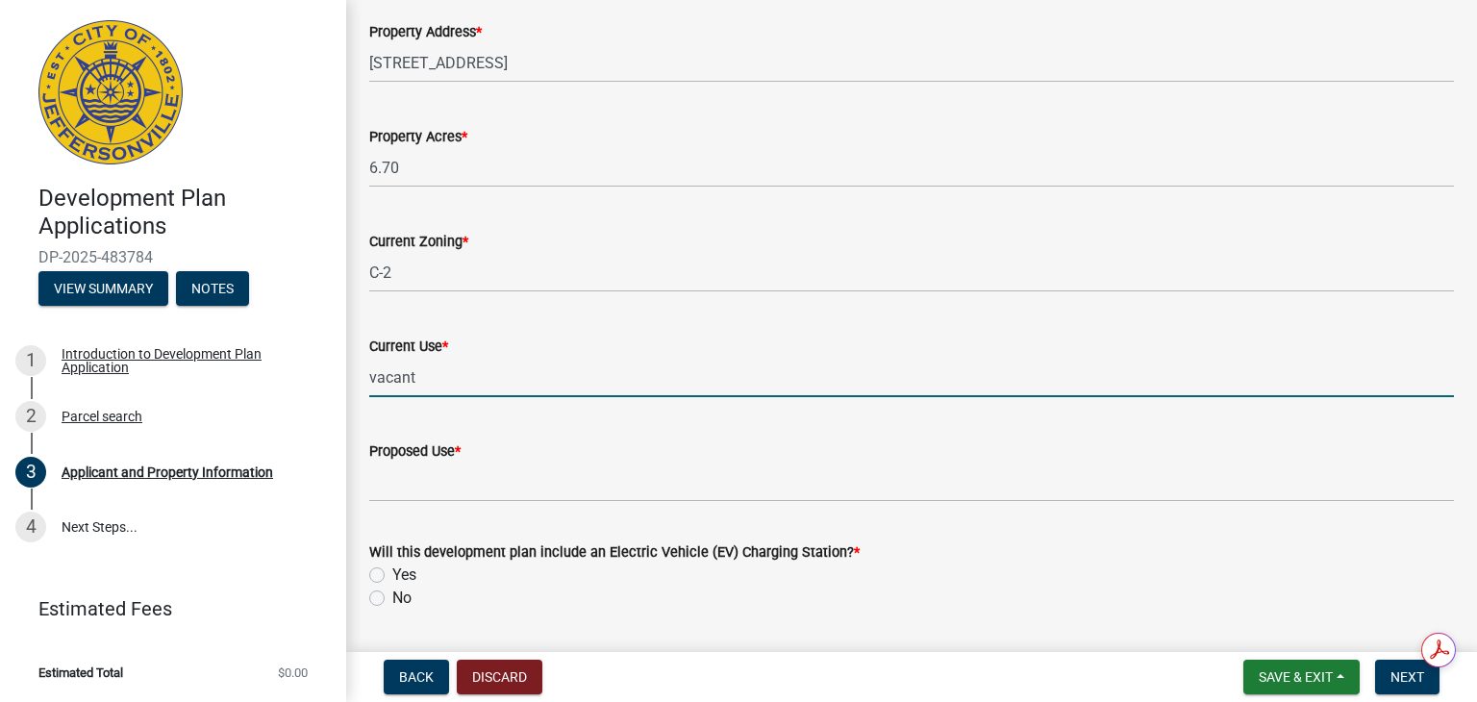
scroll to position [1539, 0]
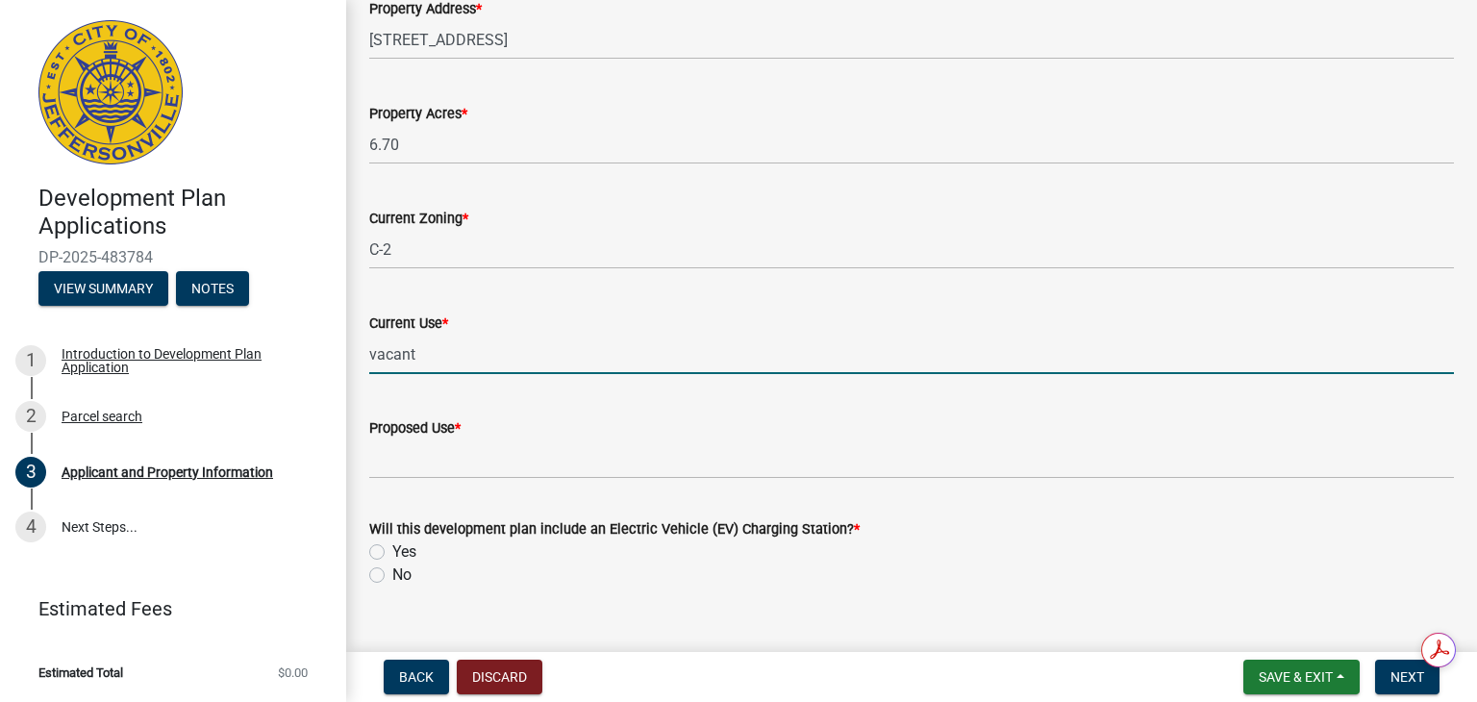
type input "vacant"
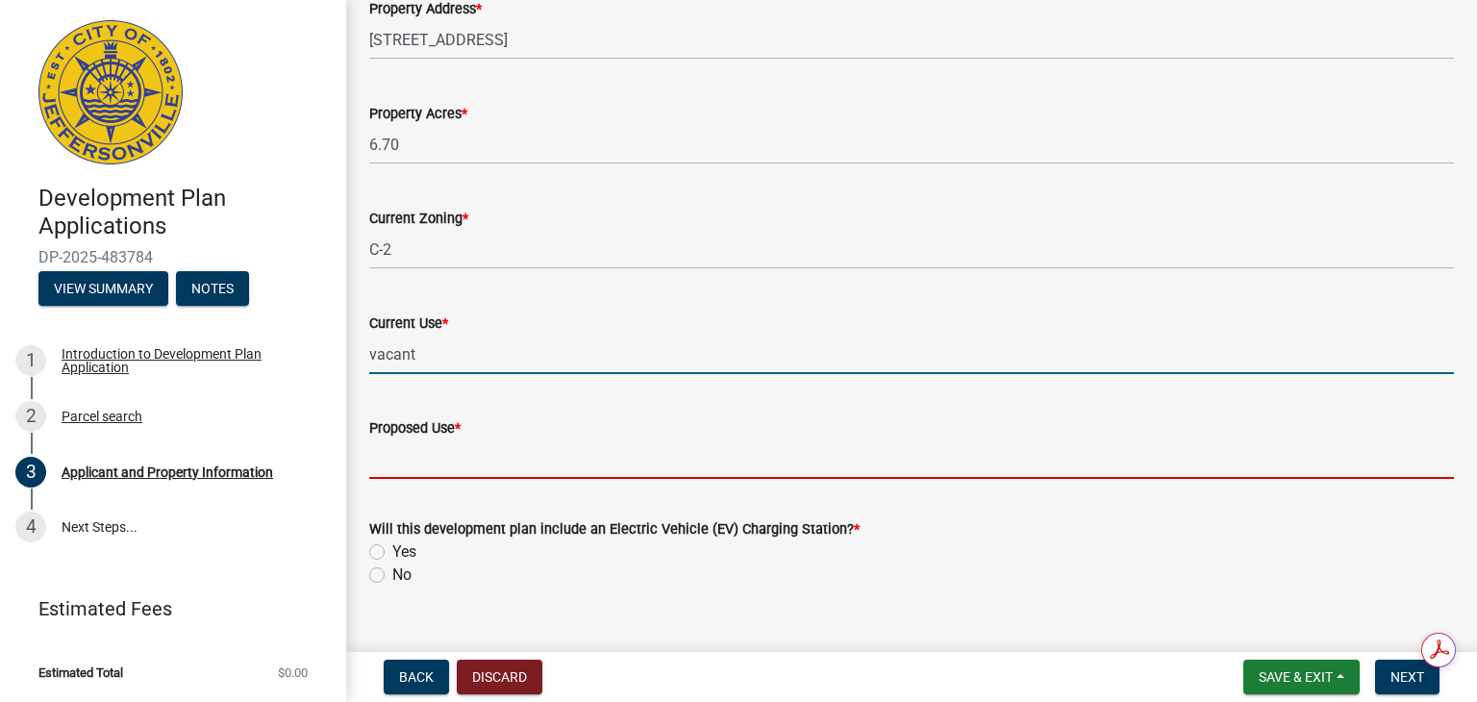
click at [392, 461] on input "Proposed Use *" at bounding box center [911, 459] width 1085 height 39
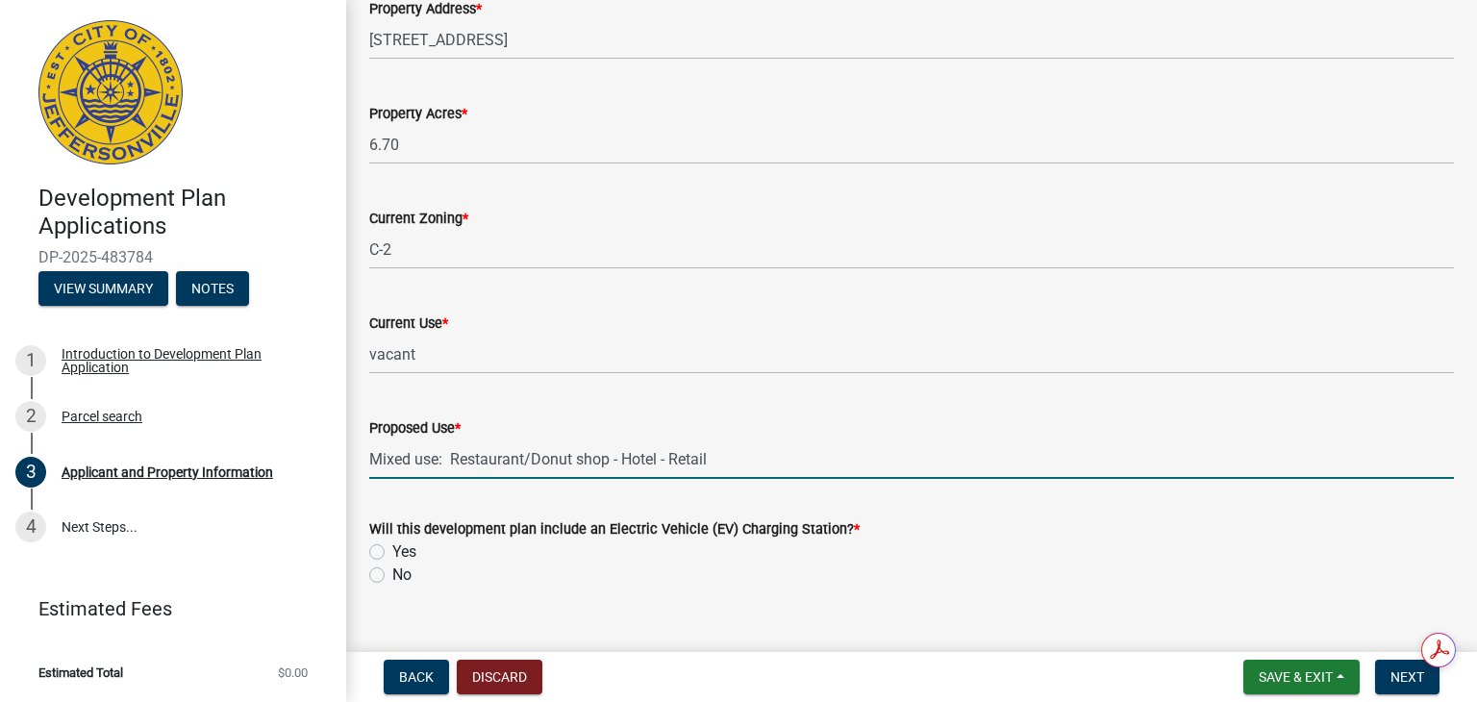
scroll to position [1574, 0]
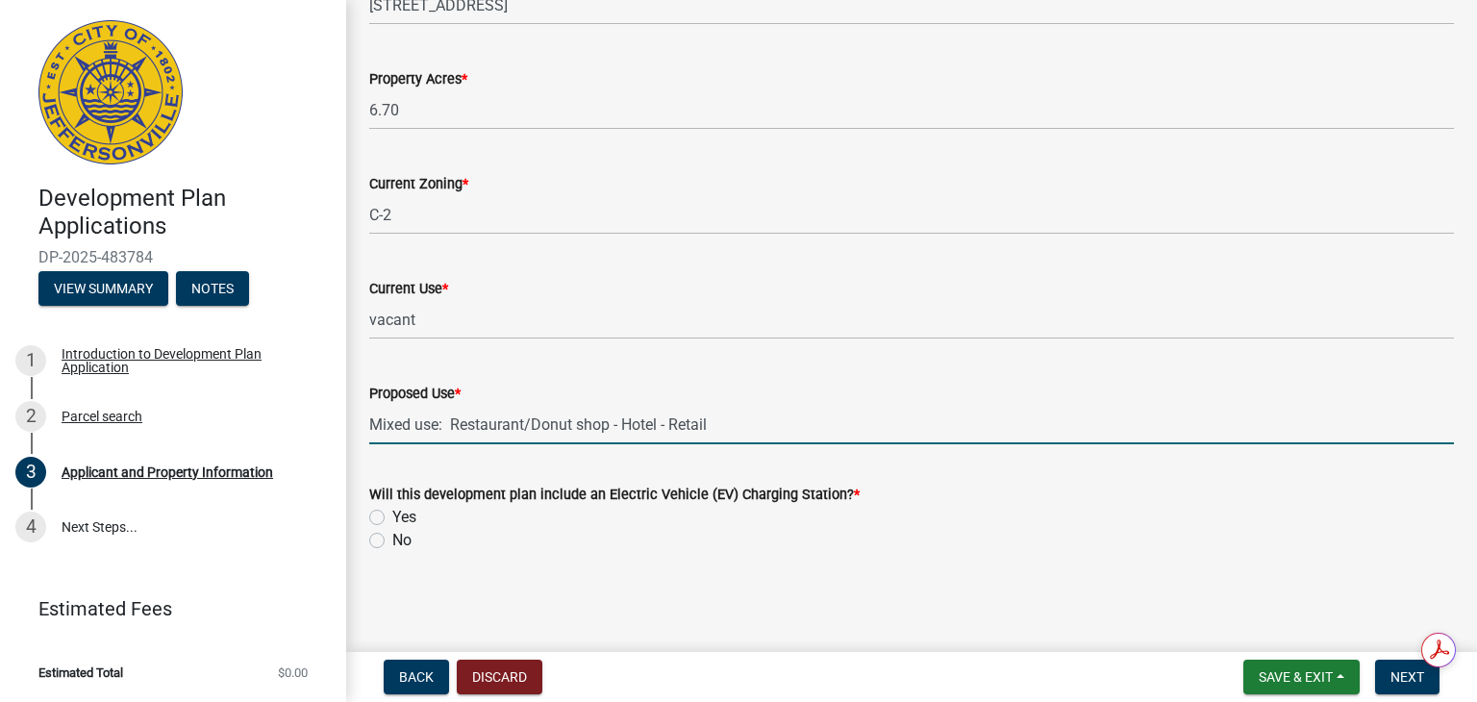
type input "Mixed use: Restaurant/Donut shop - Hotel - Retail"
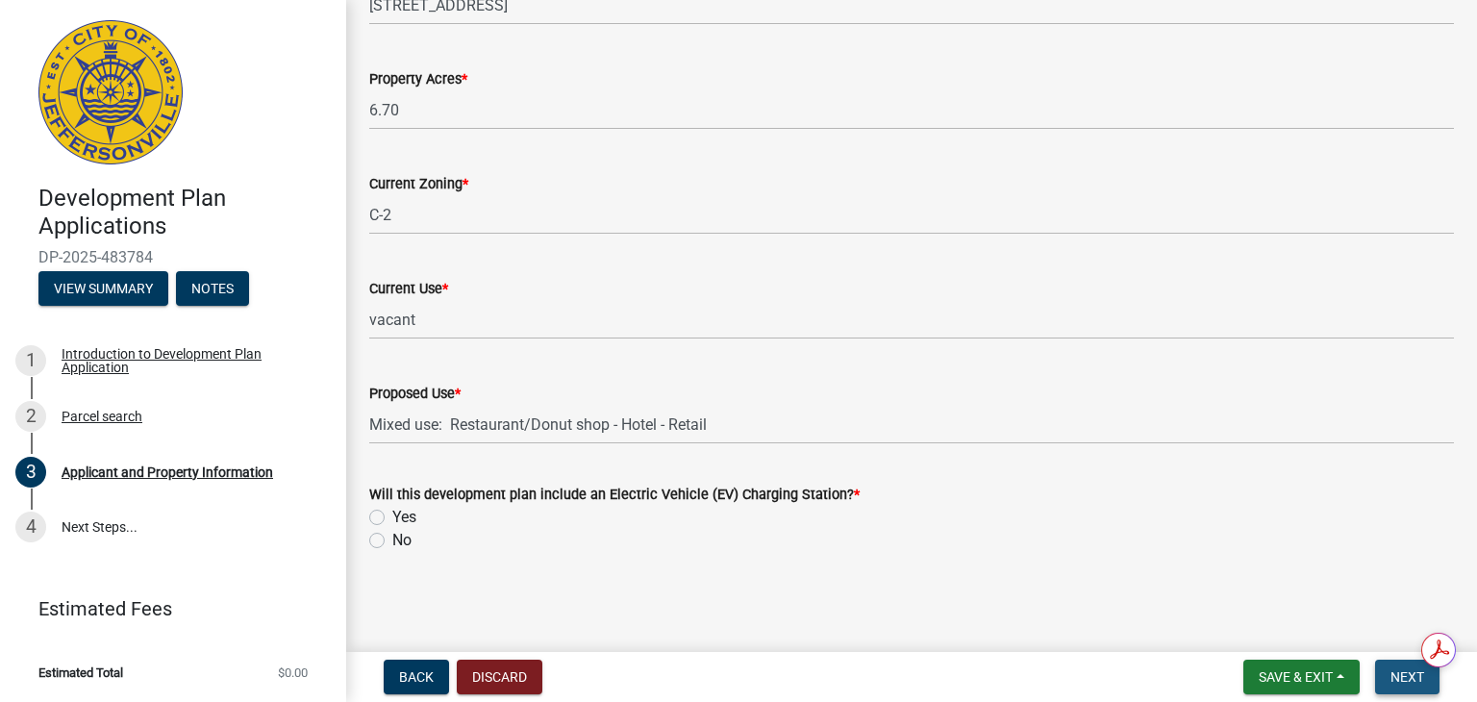
click at [1396, 679] on span "Next" at bounding box center [1408, 676] width 34 height 15
drag, startPoint x: 377, startPoint y: 517, endPoint x: 423, endPoint y: 524, distance: 46.8
click at [392, 517] on label "Yes" at bounding box center [404, 517] width 24 height 23
click at [392, 517] on input "Yes" at bounding box center [398, 512] width 13 height 13
radio input "true"
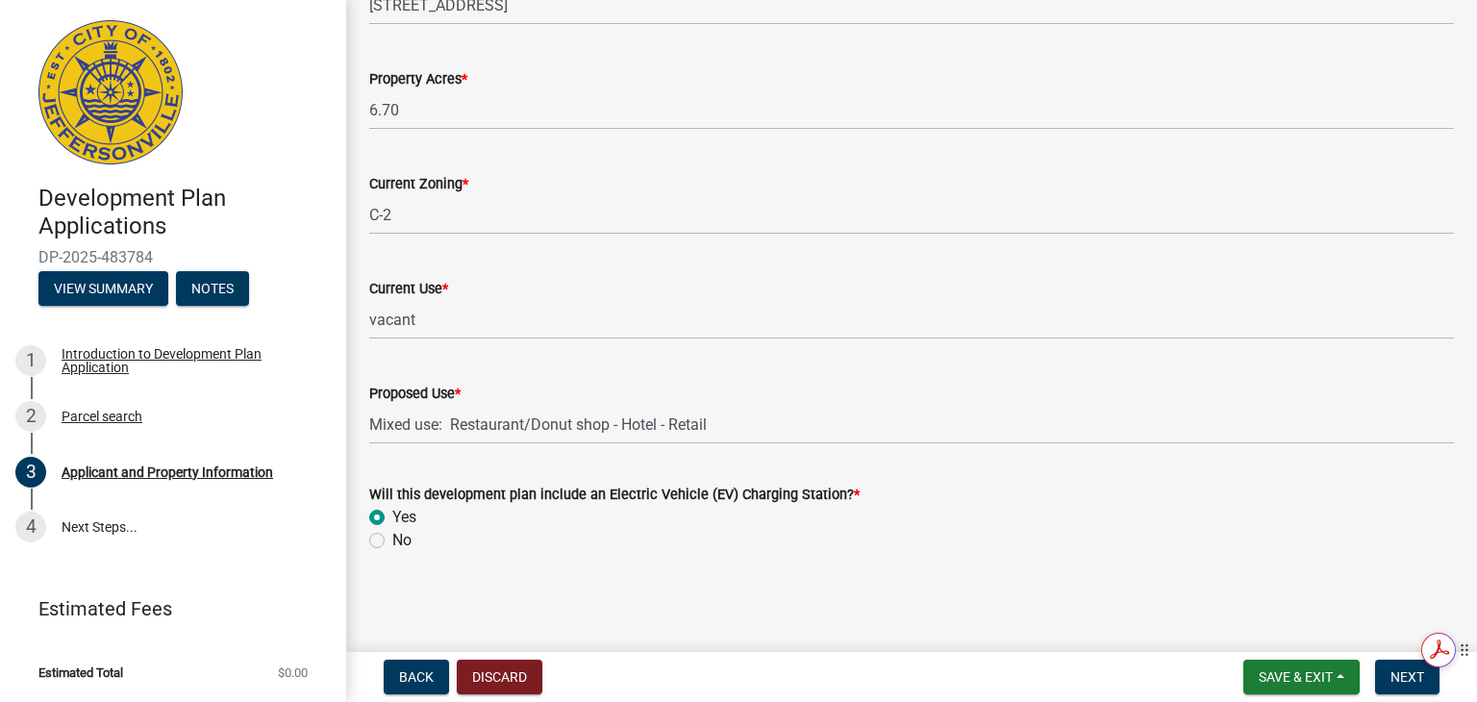
click at [1407, 674] on div "Get summaries and key insights using AI Assistant powered by Adobe Acrobat" at bounding box center [1331, 650] width 164 height 52
click at [392, 542] on label "No" at bounding box center [401, 540] width 19 height 23
click at [392, 542] on input "No" at bounding box center [398, 535] width 13 height 13
radio input "true"
click at [1401, 680] on span "Next" at bounding box center [1408, 676] width 34 height 15
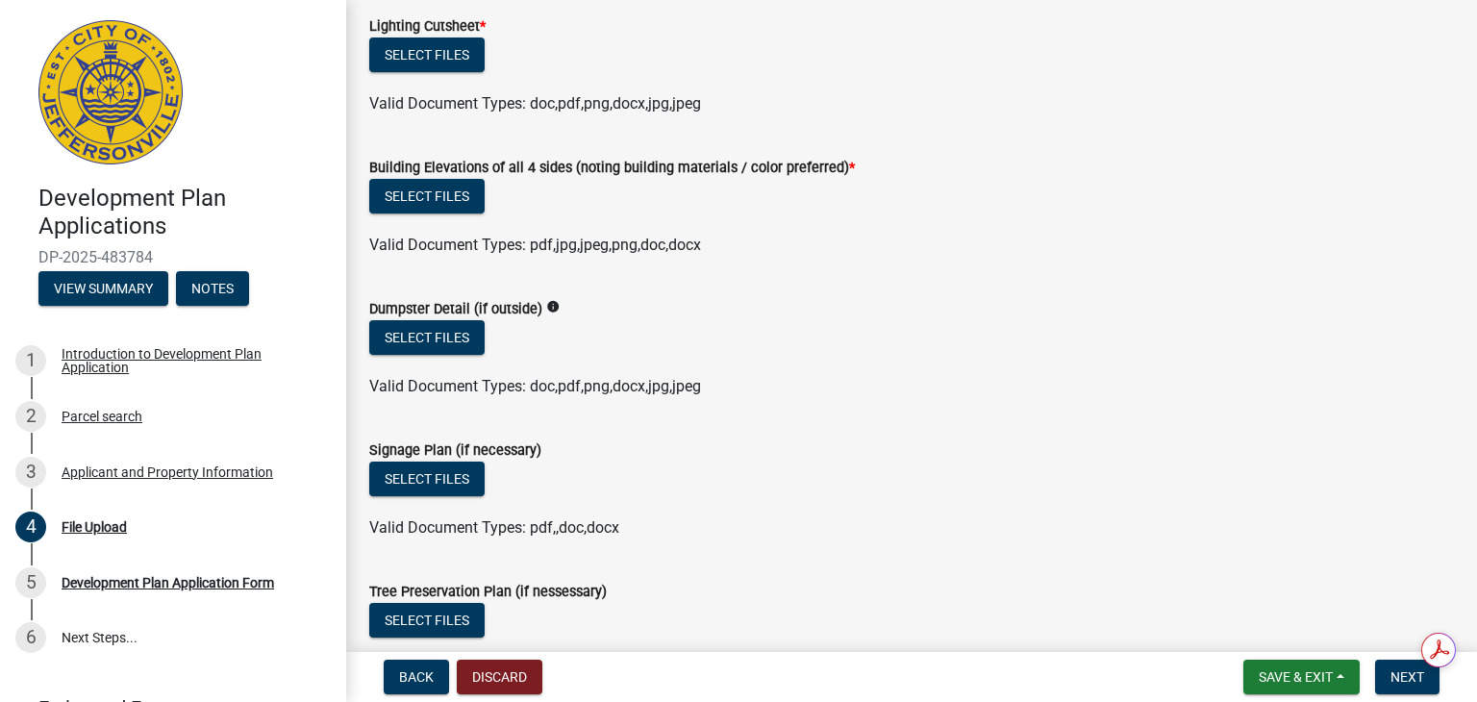
scroll to position [1138, 0]
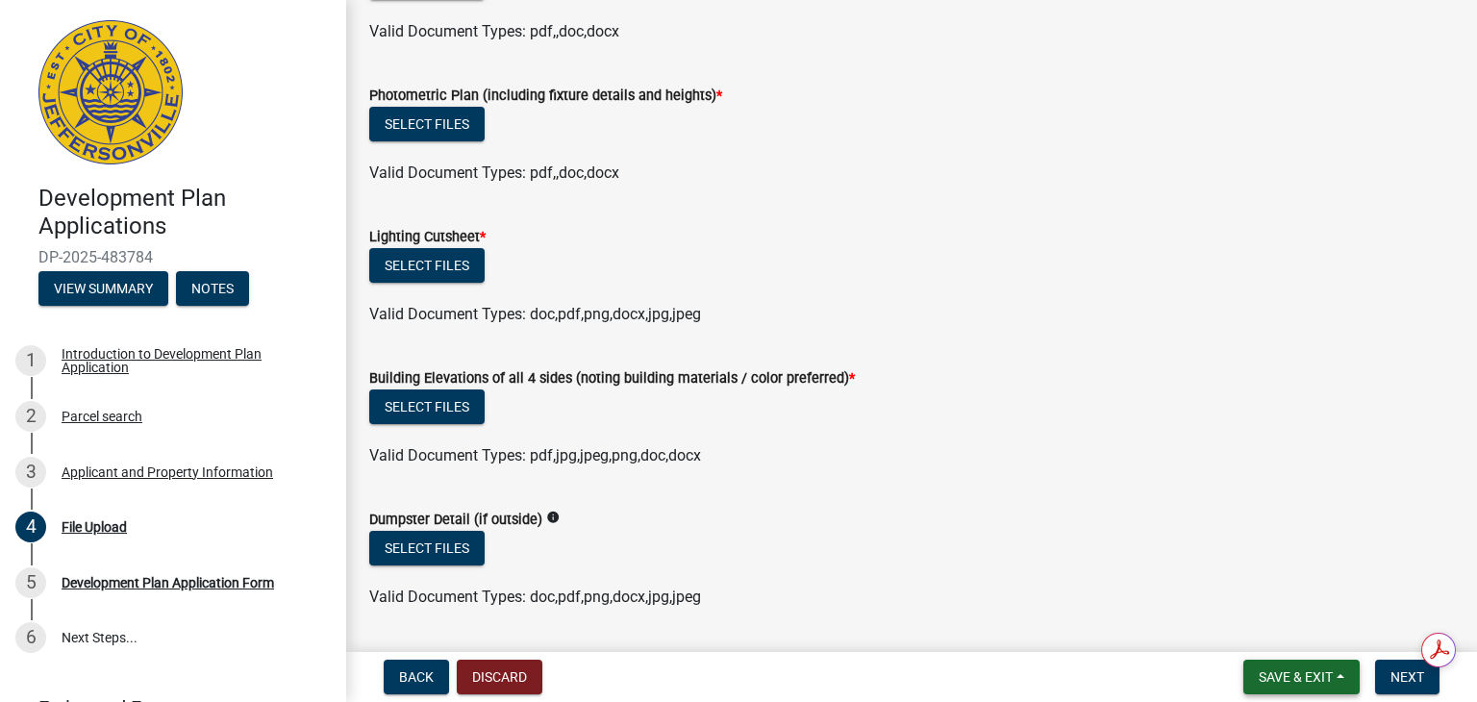
click at [1297, 674] on span "Save & Exit" at bounding box center [1296, 676] width 74 height 15
click at [1247, 630] on button "Save & Exit" at bounding box center [1283, 627] width 154 height 46
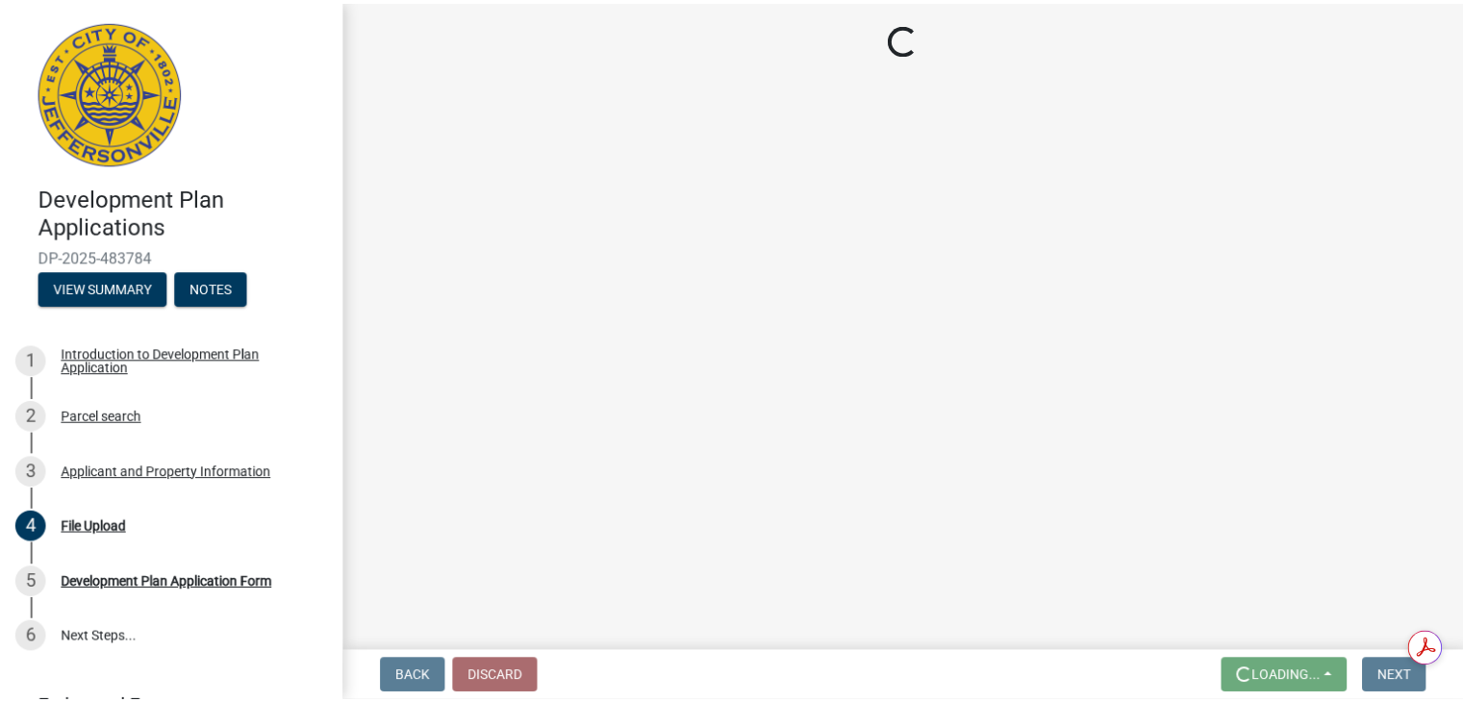
scroll to position [0, 0]
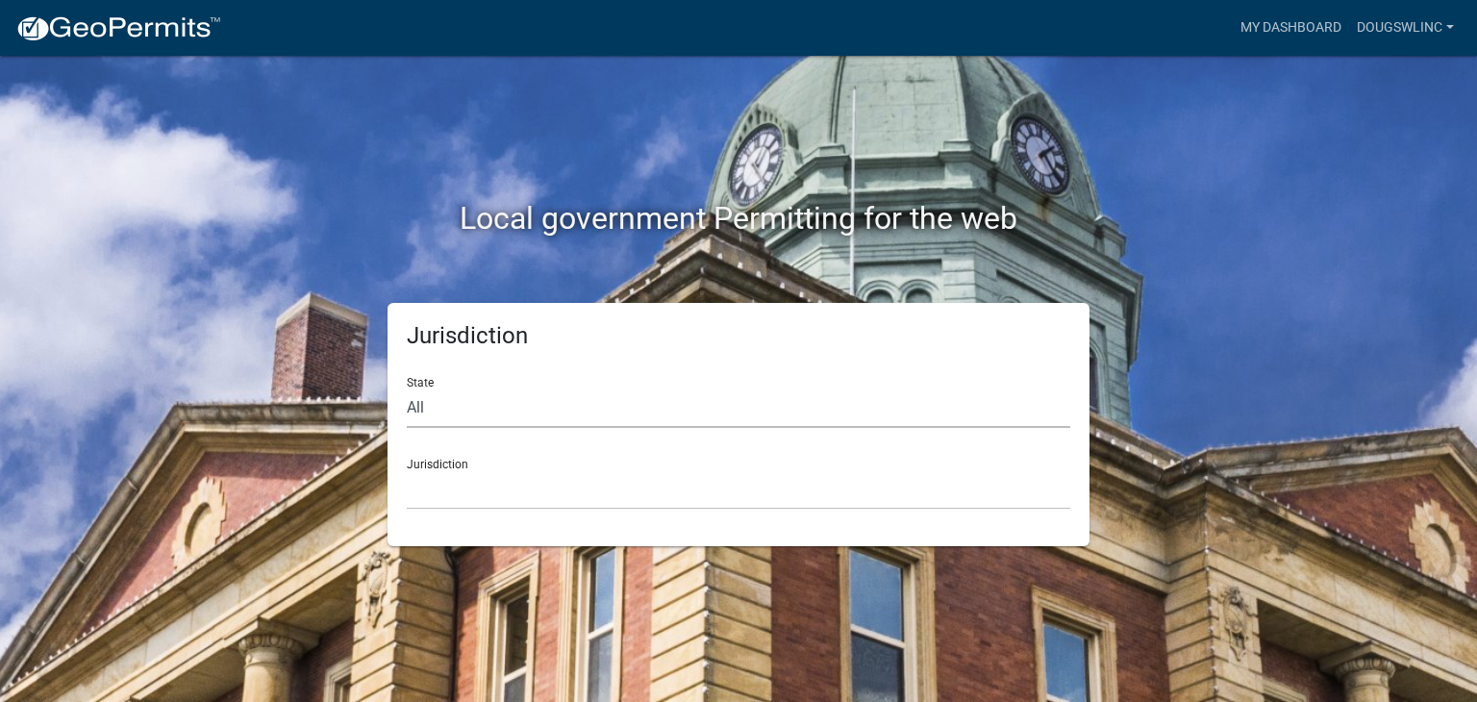
click at [439, 397] on select "All [US_STATE] [US_STATE] [US_STATE] [US_STATE] [US_STATE] [US_STATE] [US_STATE…" at bounding box center [739, 408] width 664 height 39
select select "[US_STATE]"
click at [407, 389] on select "All [US_STATE] [US_STATE] [US_STATE] [US_STATE] [US_STATE] [US_STATE] [US_STATE…" at bounding box center [739, 408] width 664 height 39
click at [434, 490] on select "City of [GEOGRAPHIC_DATA], [US_STATE] City of [GEOGRAPHIC_DATA], [US_STATE] Cit…" at bounding box center [739, 489] width 664 height 39
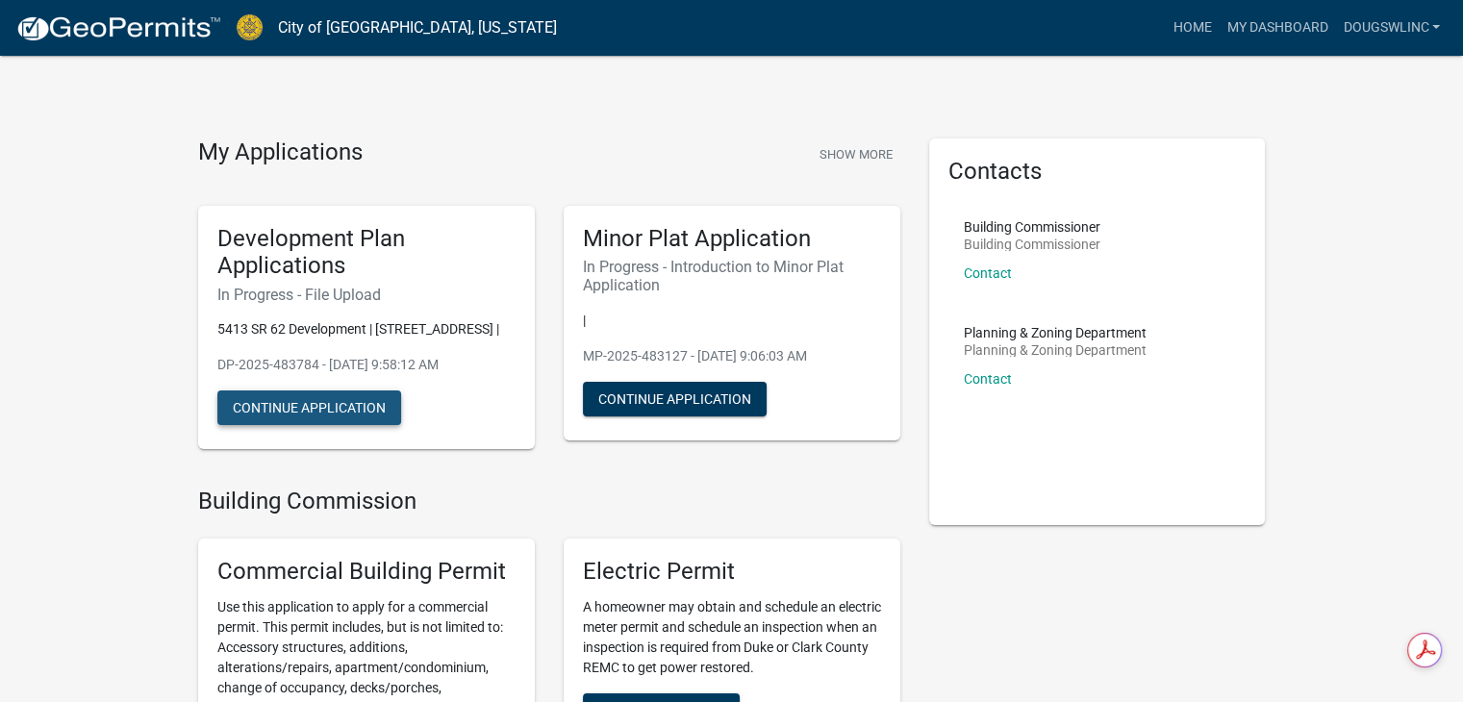
click at [339, 425] on button "Continue Application" at bounding box center [309, 408] width 184 height 35
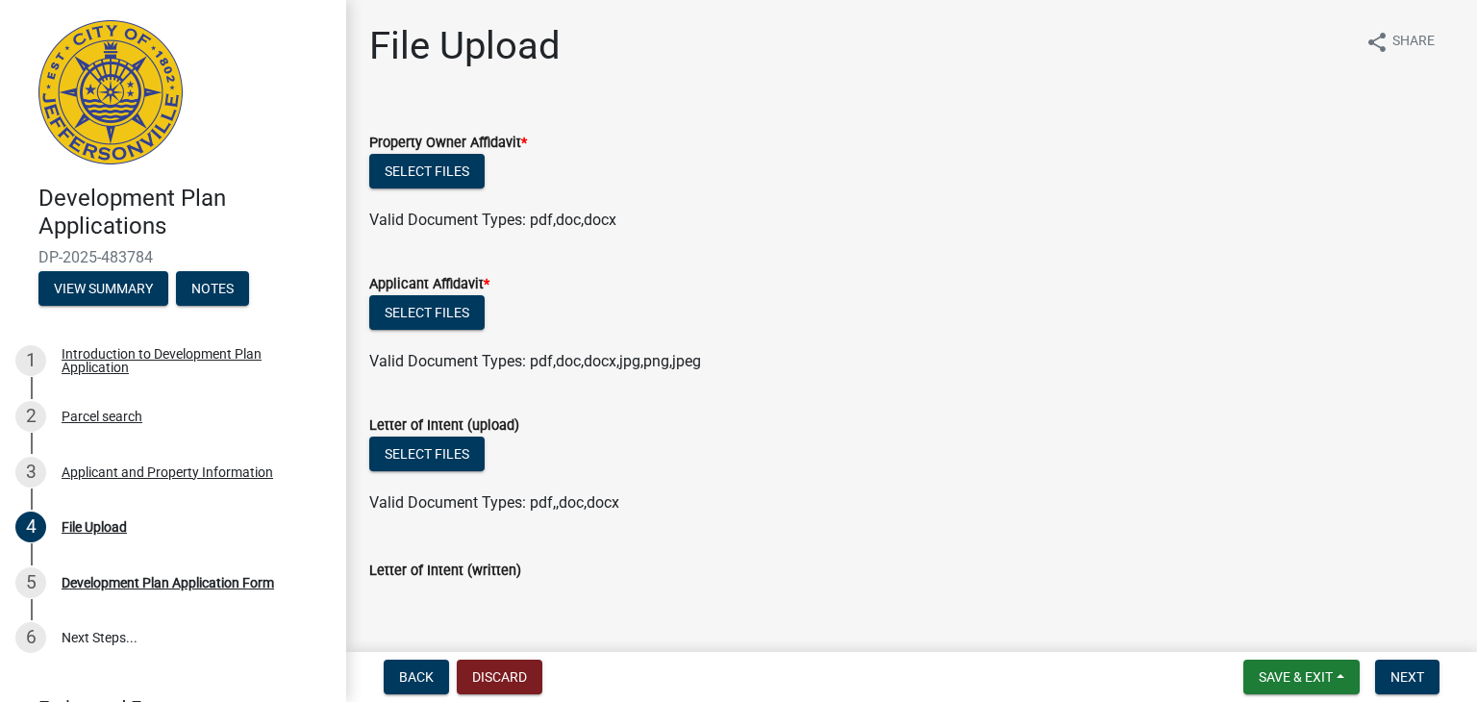
click at [507, 143] on label "Property Owner Affidavit *" at bounding box center [448, 143] width 158 height 13
click at [426, 170] on button "Select files" at bounding box center [426, 171] width 115 height 35
click at [1293, 676] on span "Save & Exit" at bounding box center [1296, 676] width 74 height 15
click at [1233, 635] on button "Save & Exit" at bounding box center [1283, 627] width 154 height 46
